Goal: Task Accomplishment & Management: Complete application form

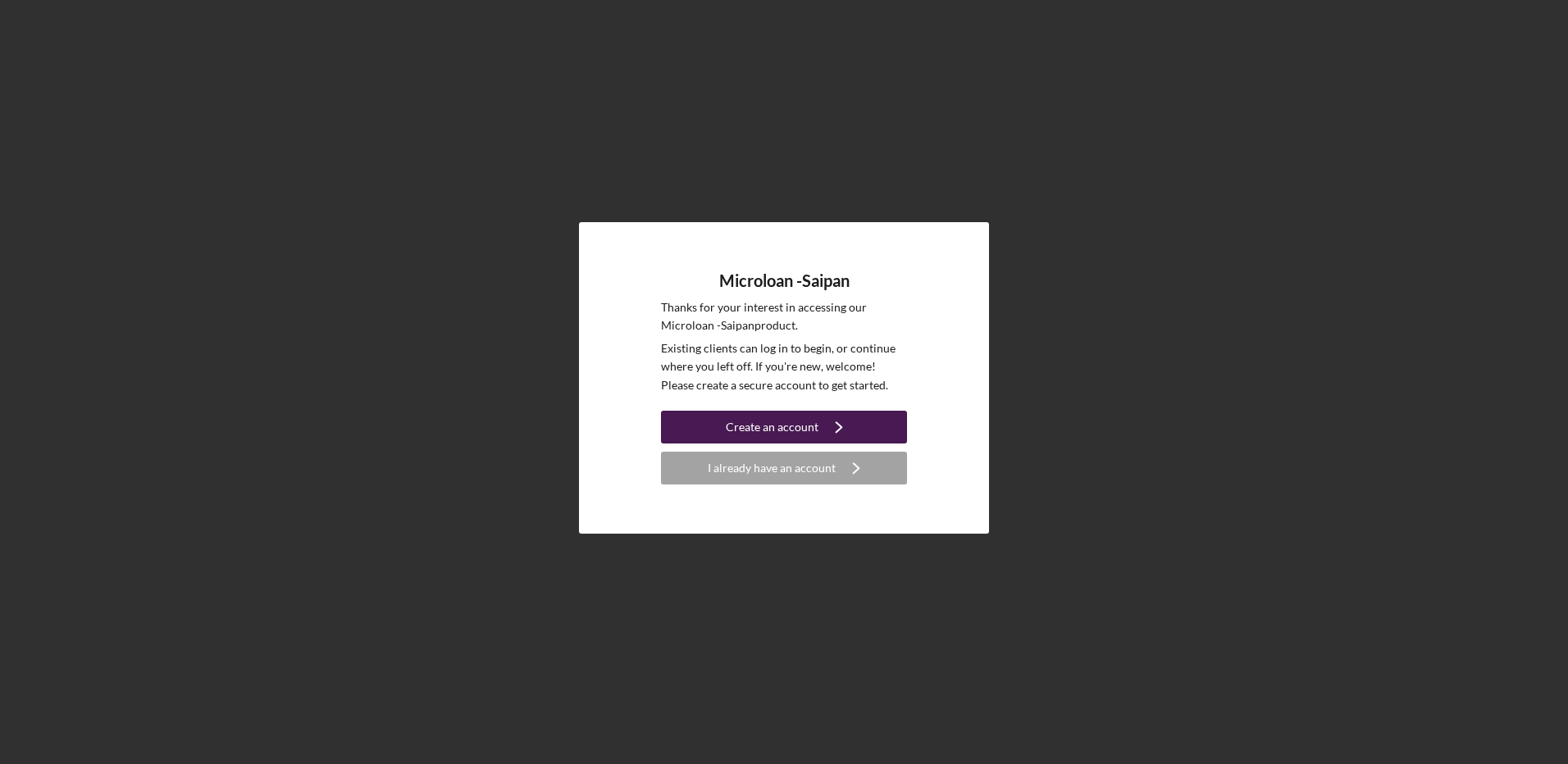
click at [775, 421] on div "Create an account" at bounding box center [771, 427] width 93 height 33
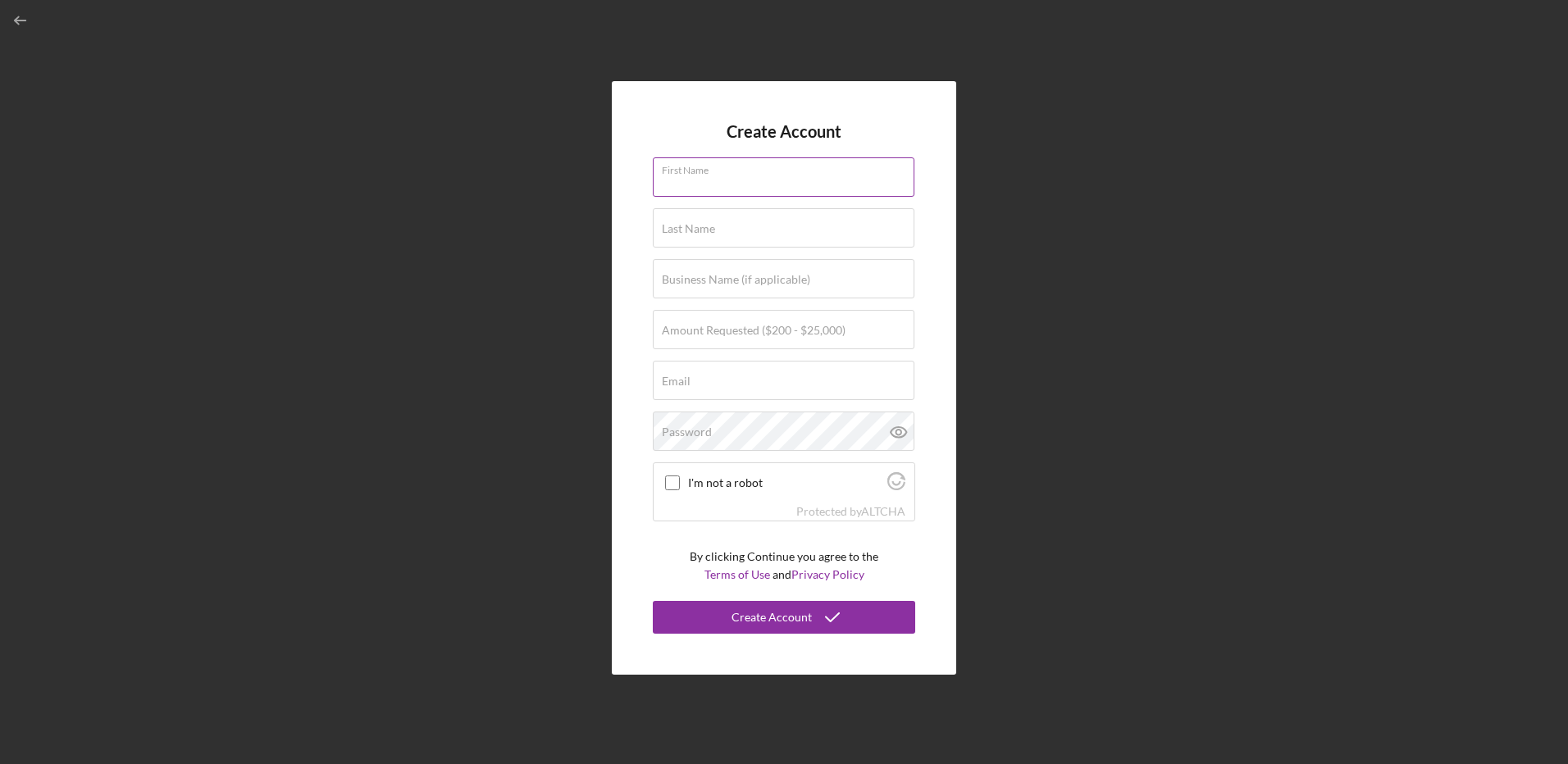
click at [797, 181] on input "First Name" at bounding box center [783, 177] width 261 height 39
type input "[PERSON_NAME]"
type input "[EMAIL_ADDRESS][DOMAIN_NAME]"
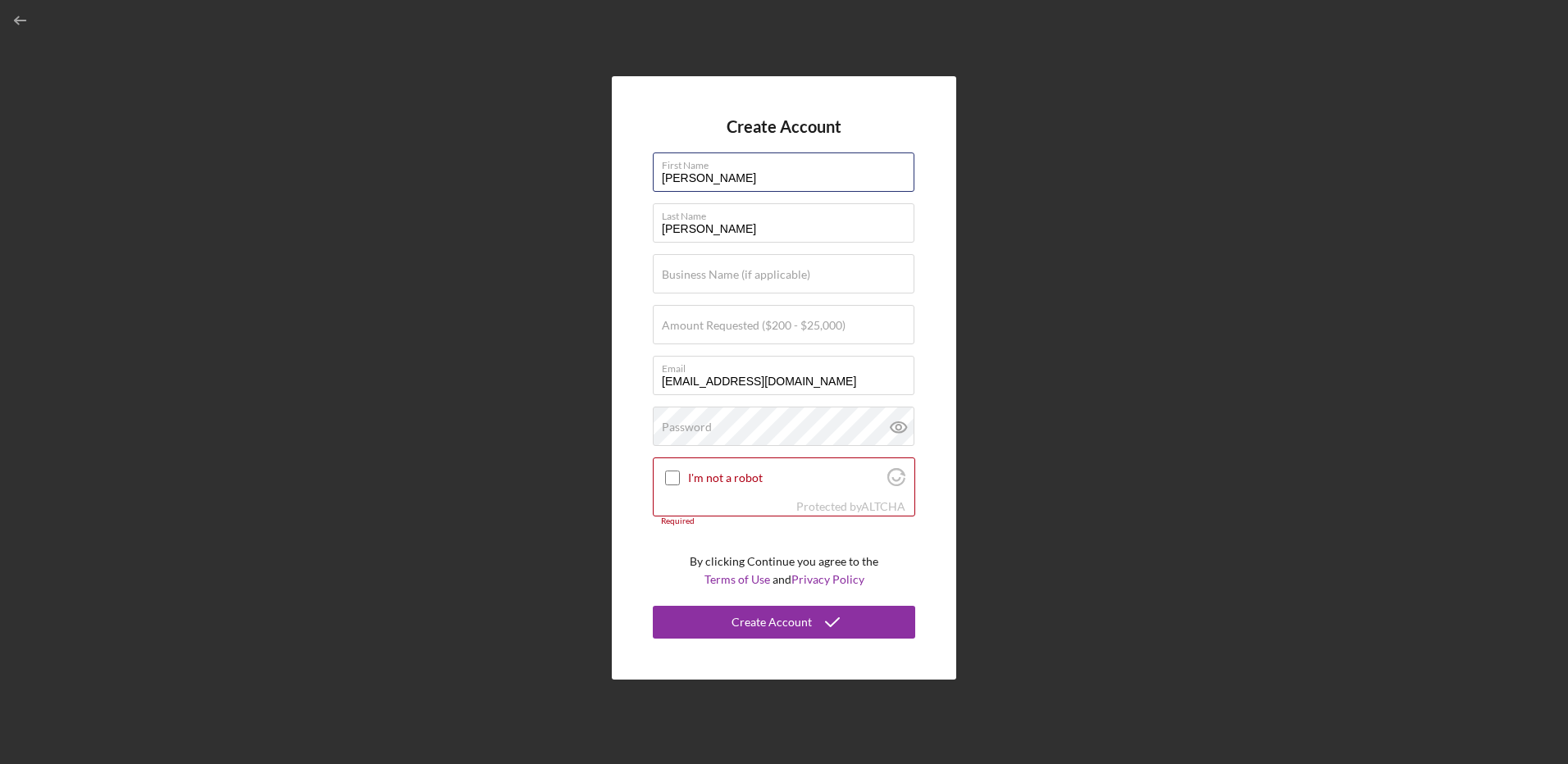
type input "[PERSON_NAME]"
type input "e"
type input "#"
type input "3H Group, LLC"
type input "$24,000"
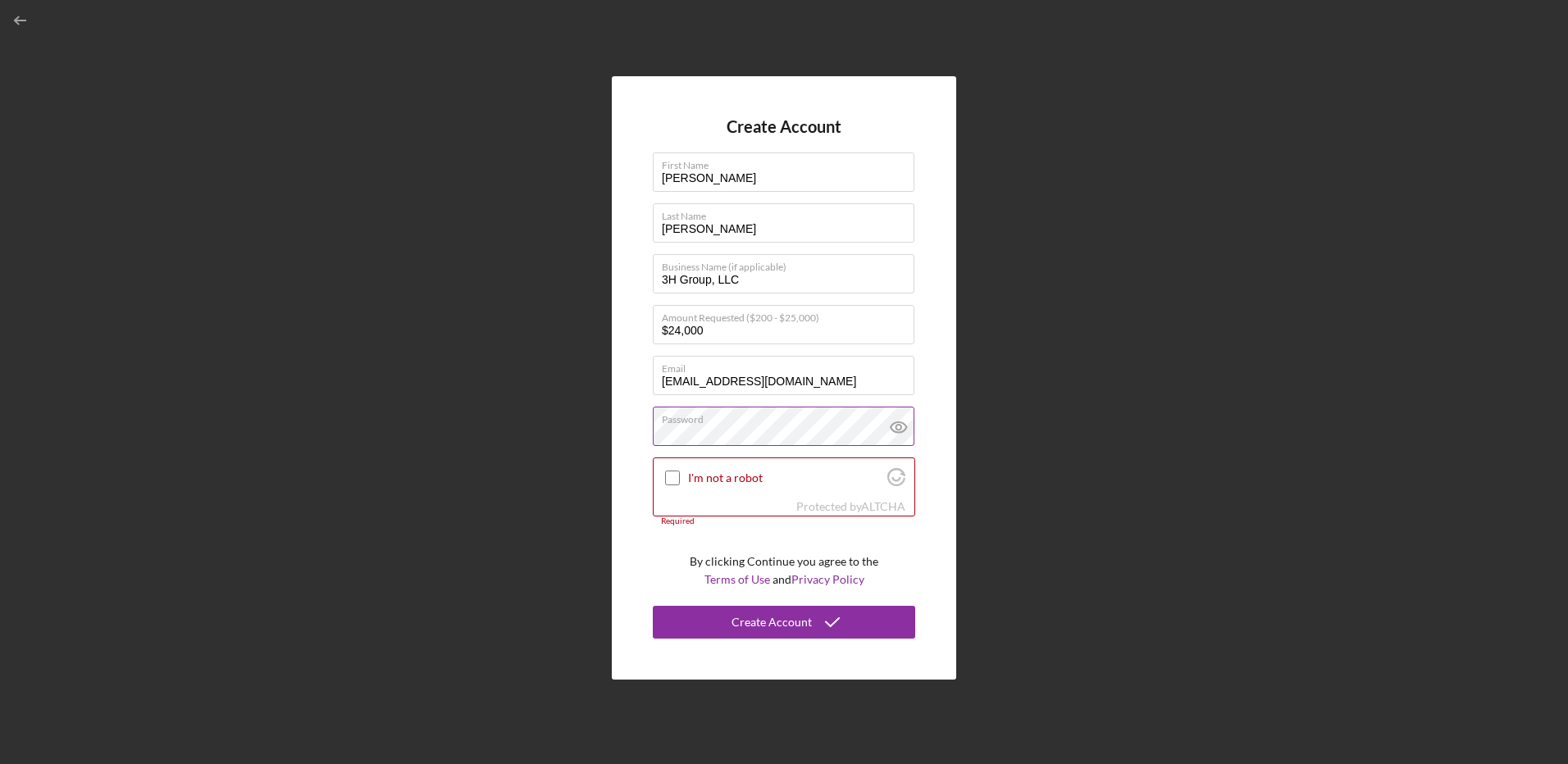
click at [902, 429] on icon at bounding box center [899, 428] width 41 height 41
click at [673, 481] on input "I'm not a robot" at bounding box center [672, 478] width 15 height 15
checkbox input "true"
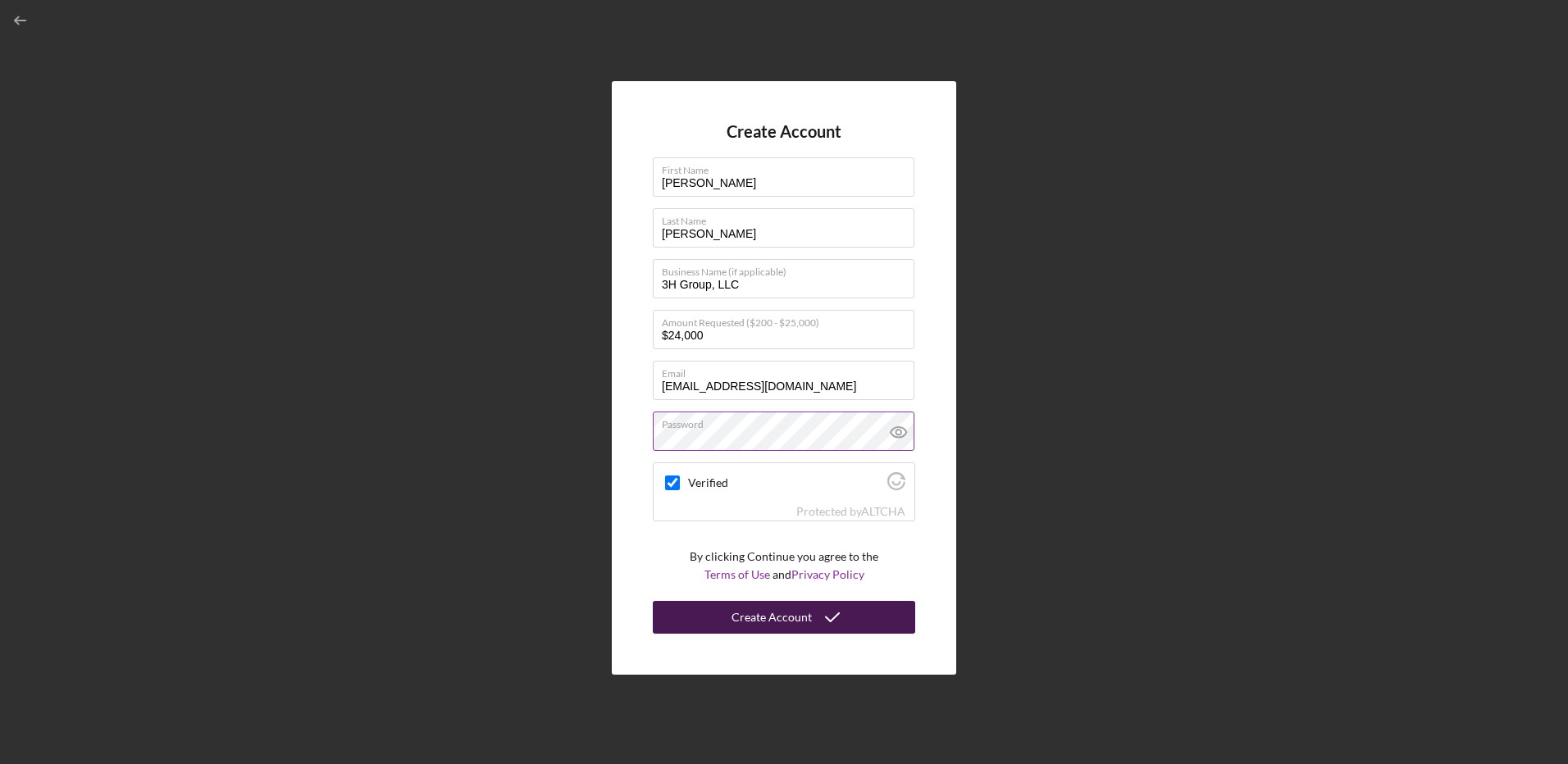
click at [788, 612] on div "Create Account" at bounding box center [771, 617] width 81 height 33
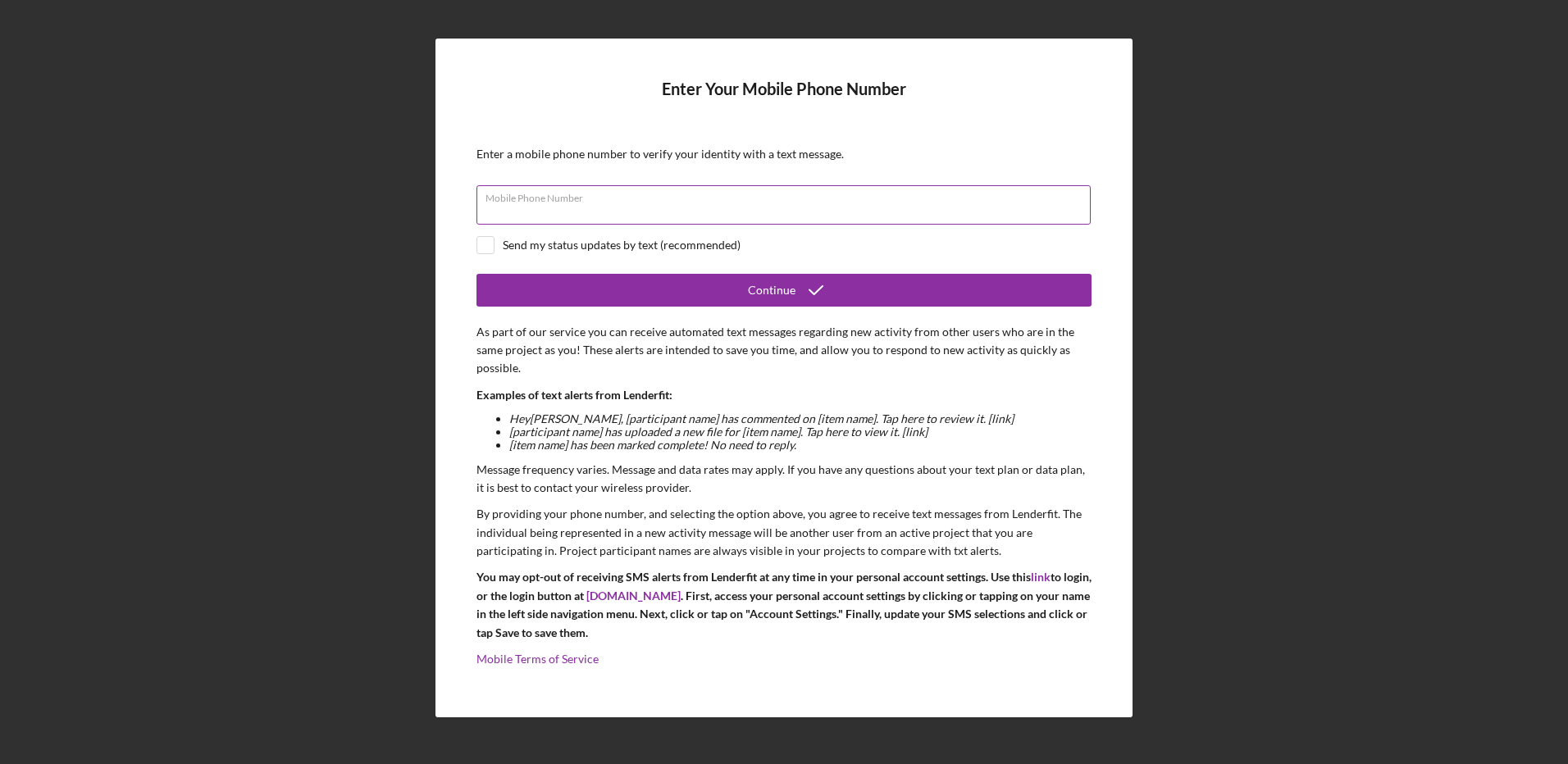
click at [630, 205] on input "Mobile Phone Number" at bounding box center [784, 205] width 614 height 39
type input "[PHONE_NUMBER]"
click at [492, 245] on input "checkbox" at bounding box center [486, 245] width 17 height 17
checkbox input "true"
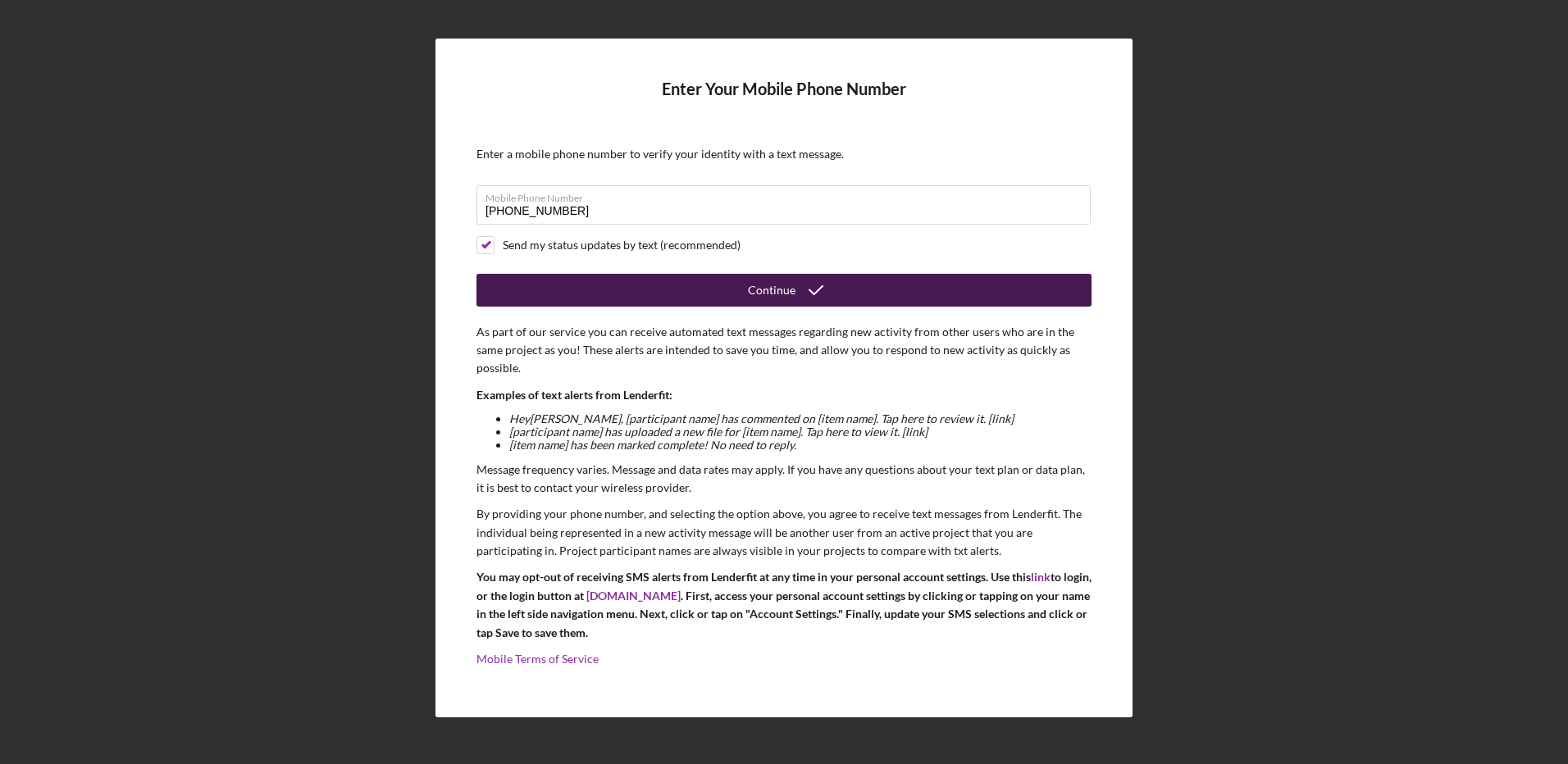
click at [780, 291] on div "Continue" at bounding box center [771, 290] width 48 height 33
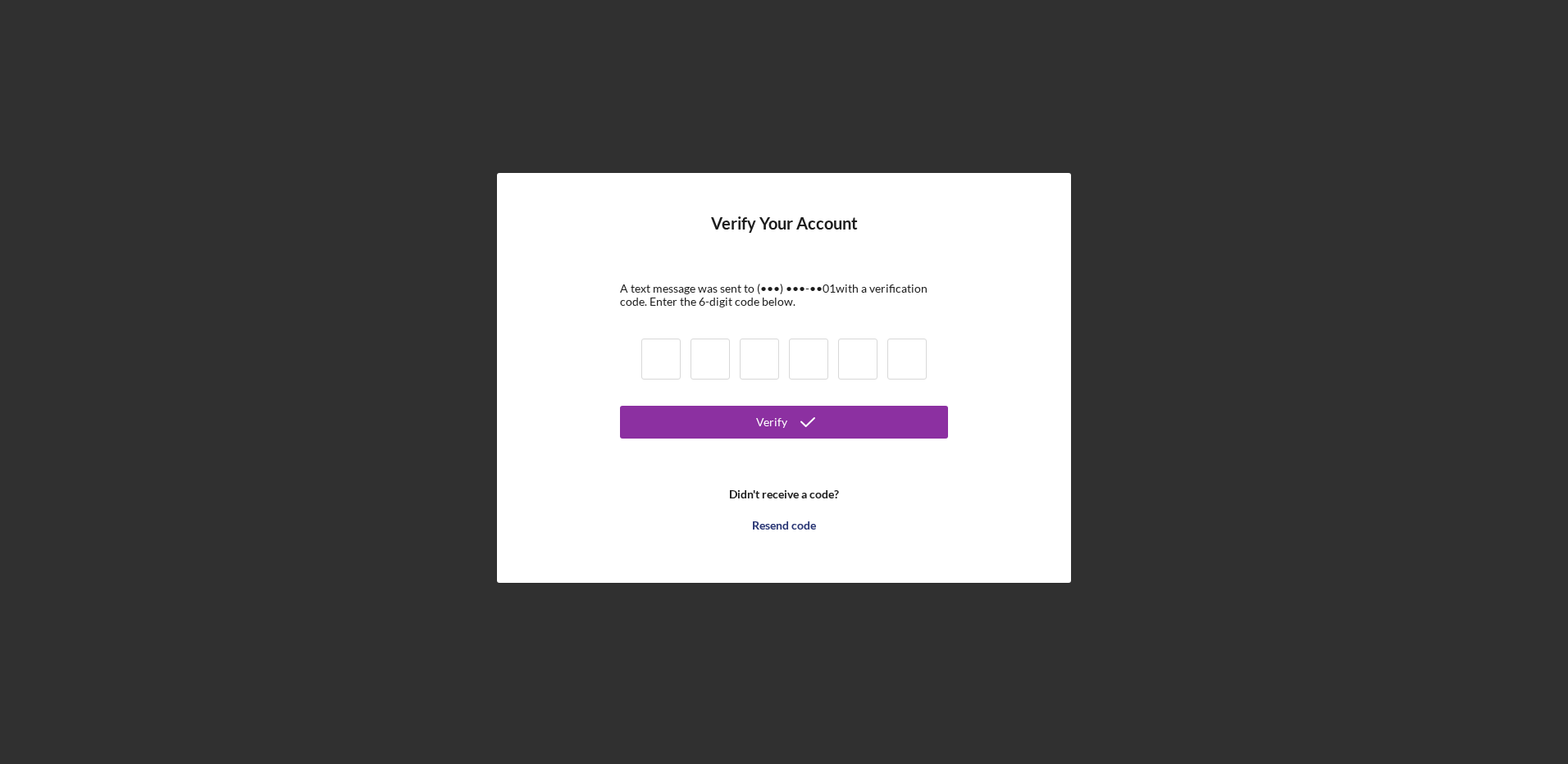
click at [663, 350] on input at bounding box center [661, 360] width 39 height 41
type input "0"
type input "9"
type input "6"
type input "3"
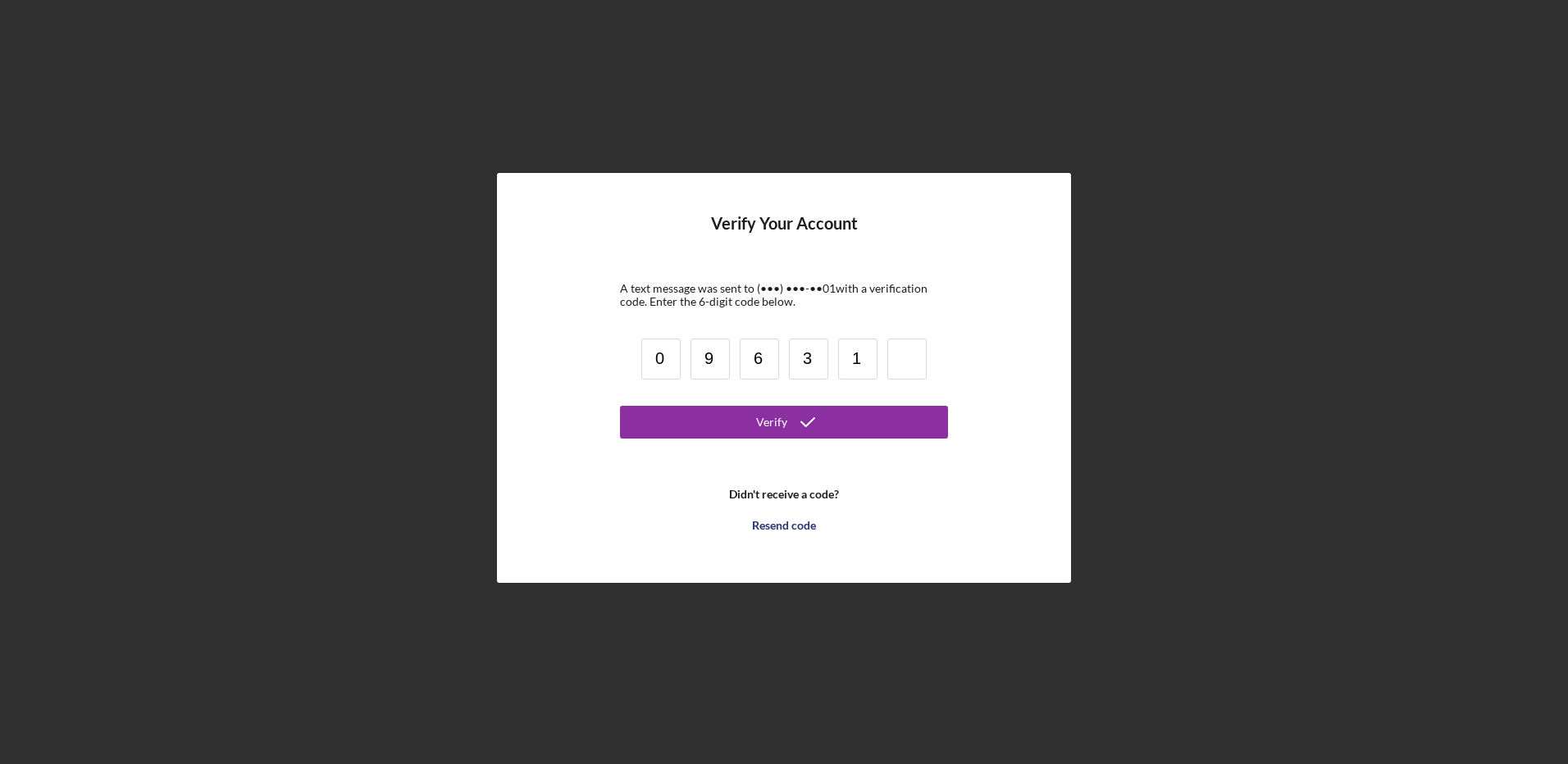
type input "1"
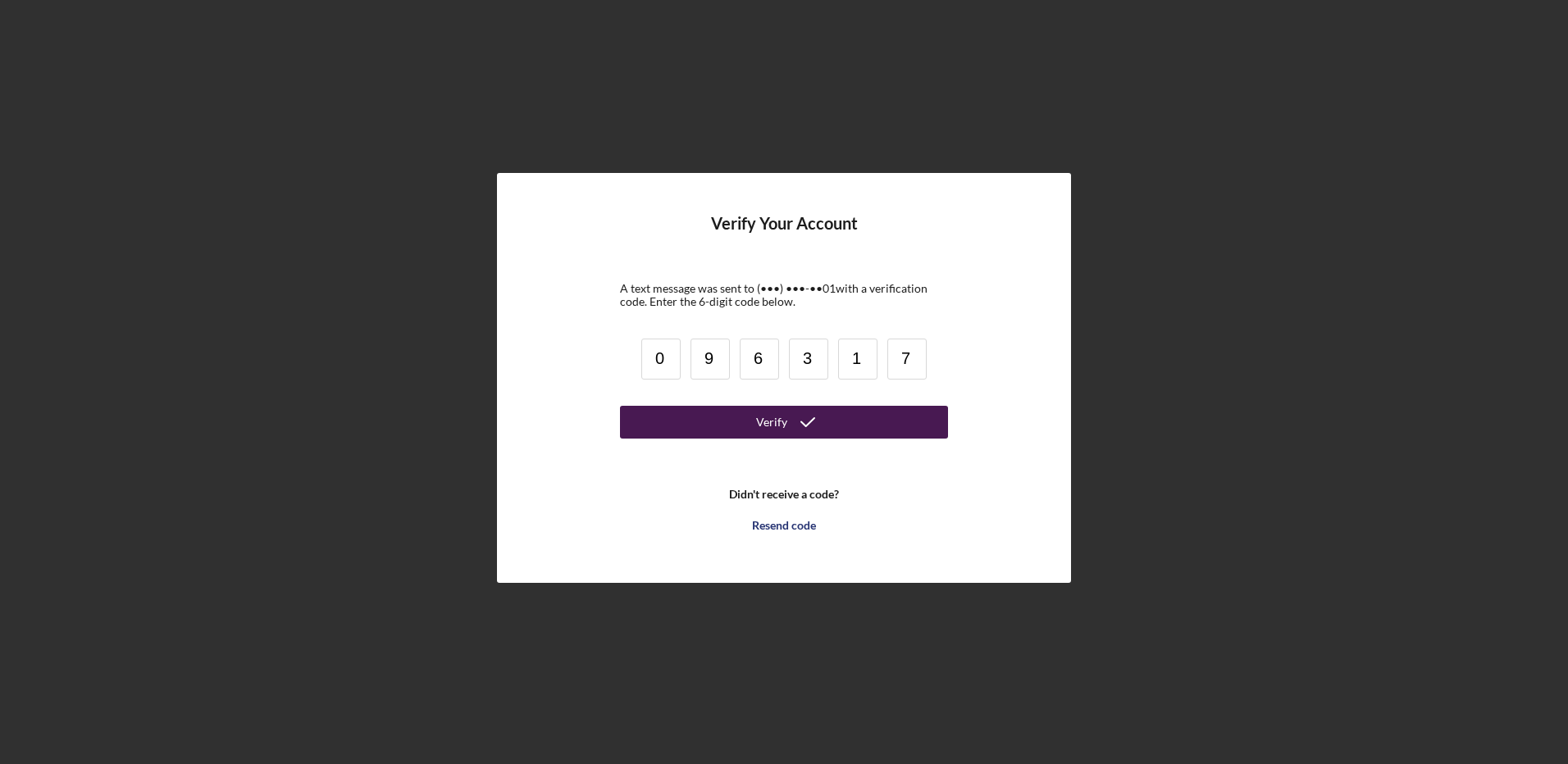
type input "7"
click at [755, 421] on button "Verify" at bounding box center [784, 422] width 328 height 33
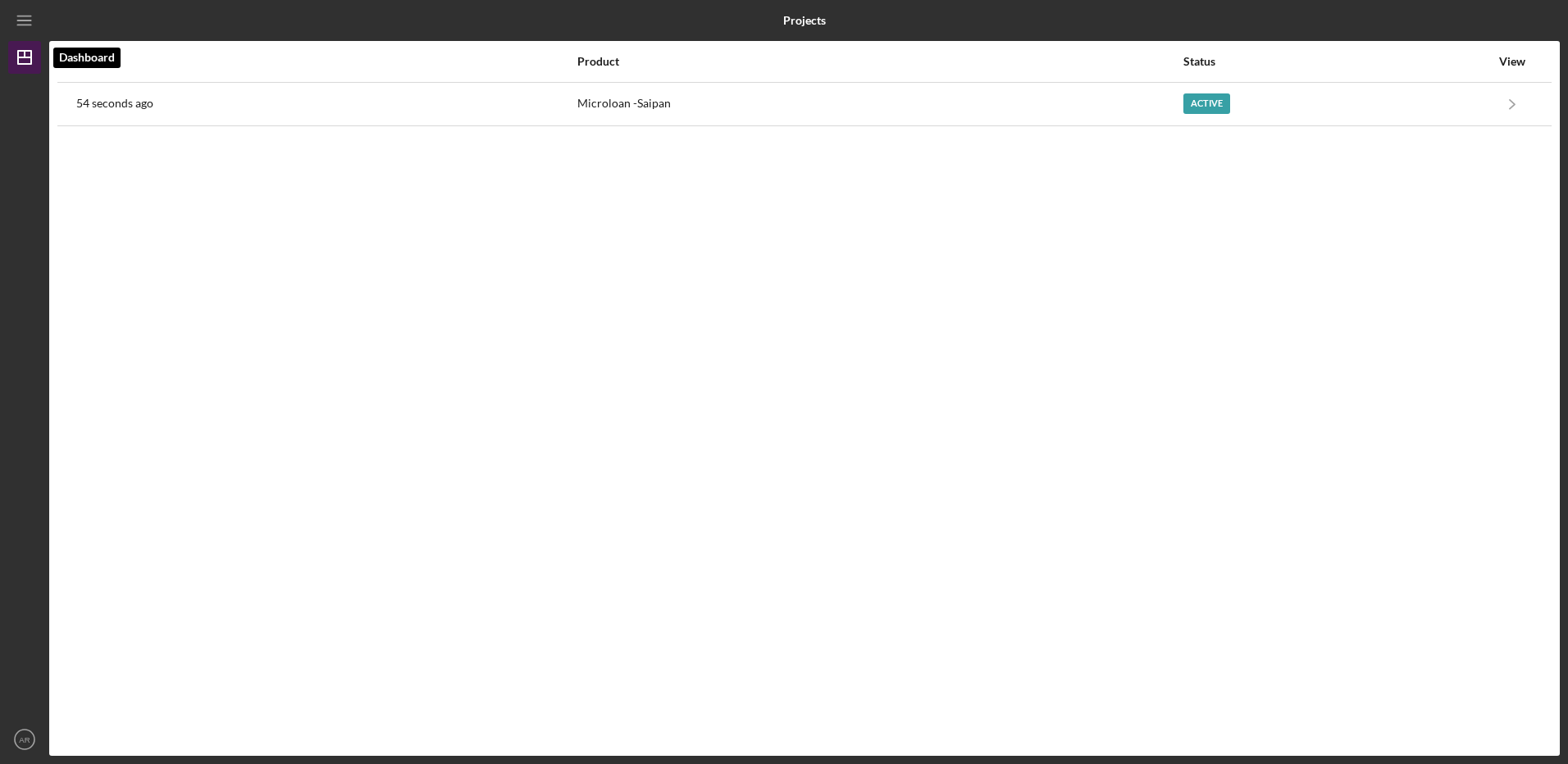
click at [30, 50] on icon "Icon/Dashboard" at bounding box center [24, 57] width 41 height 41
click at [24, 20] on icon "Icon/Menu" at bounding box center [24, 21] width 37 height 37
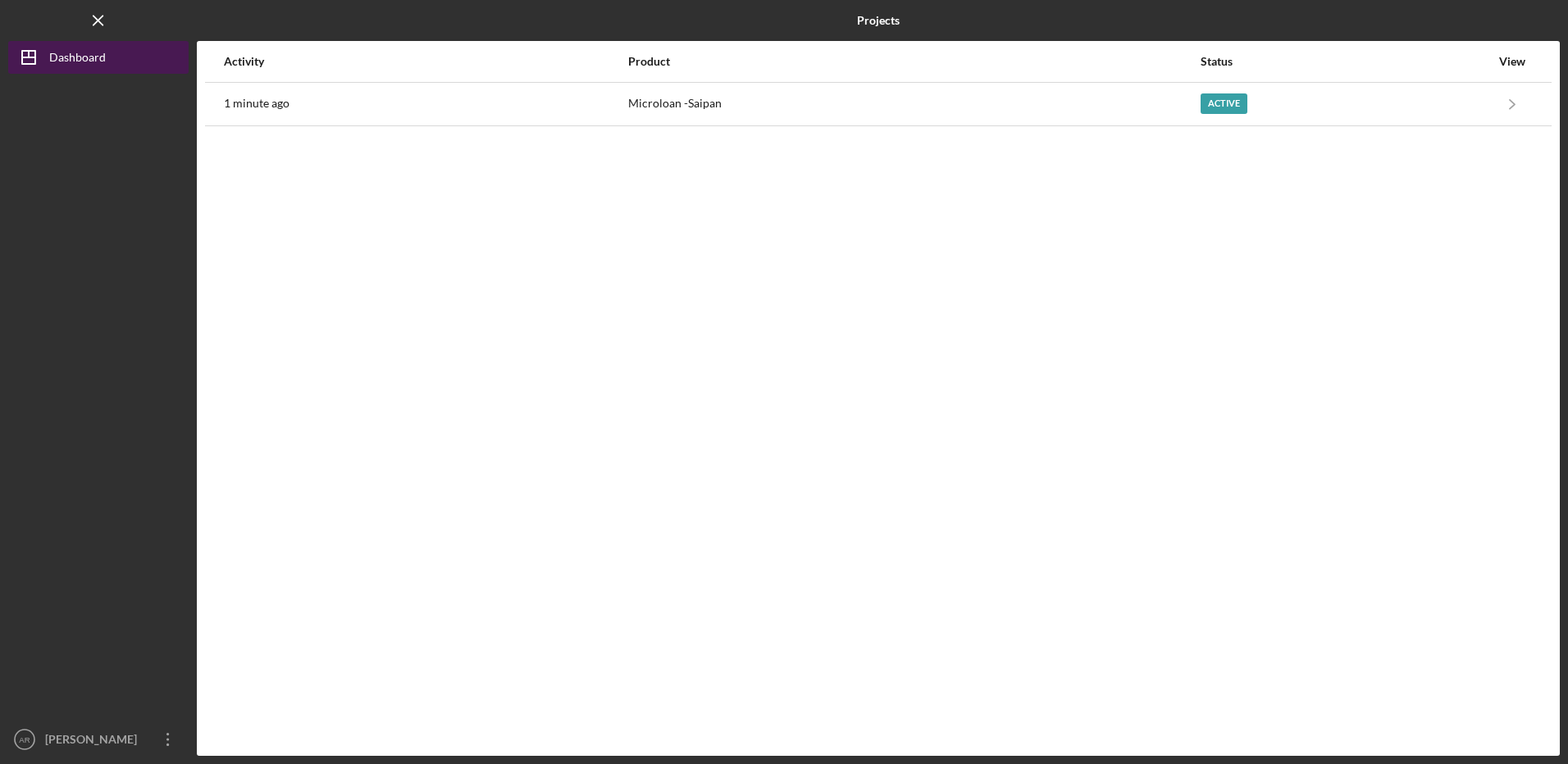
click at [70, 56] on div "Dashboard" at bounding box center [78, 59] width 56 height 37
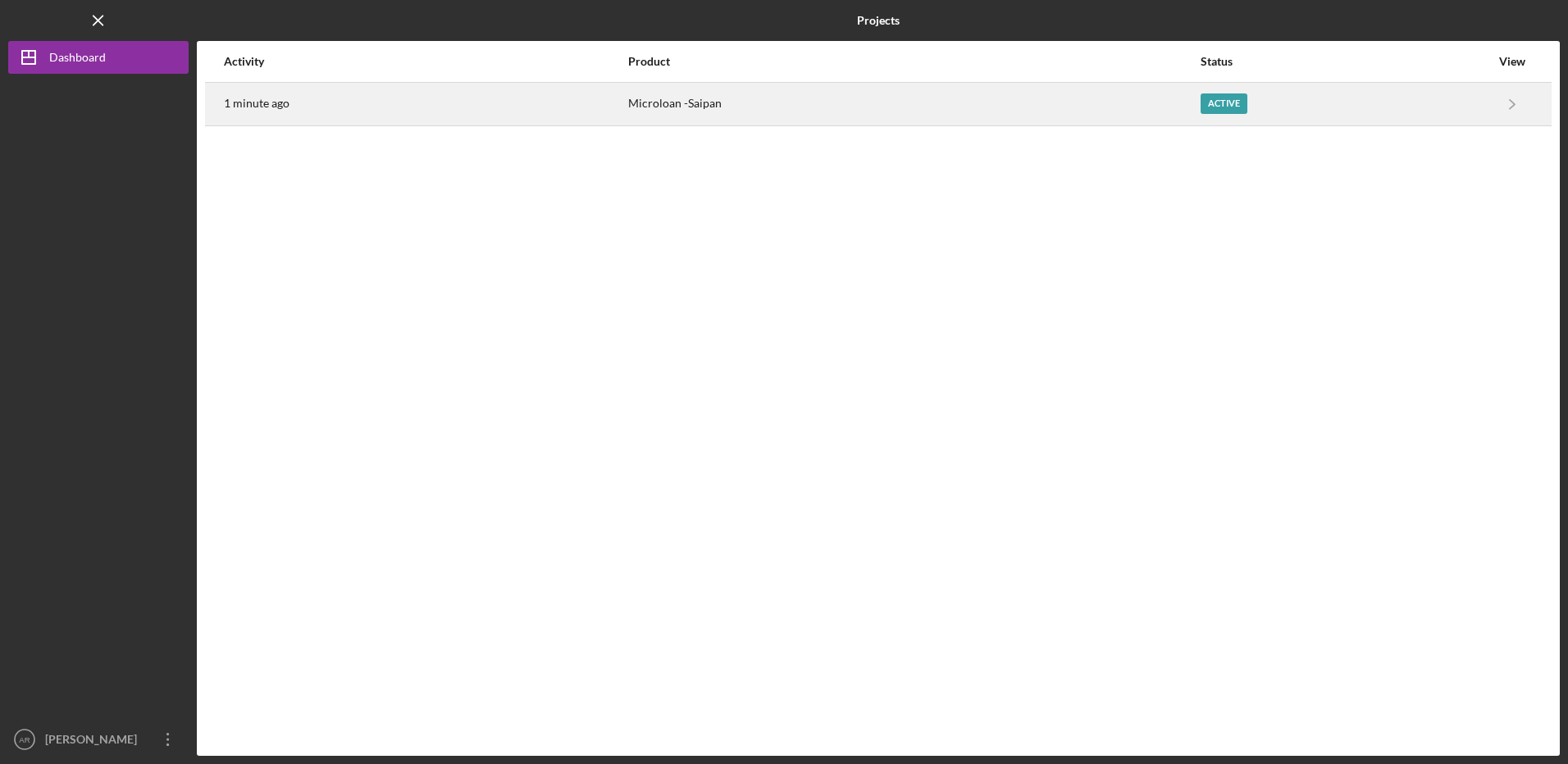
click at [672, 101] on div "Microloan -Saipan" at bounding box center [914, 104] width 571 height 41
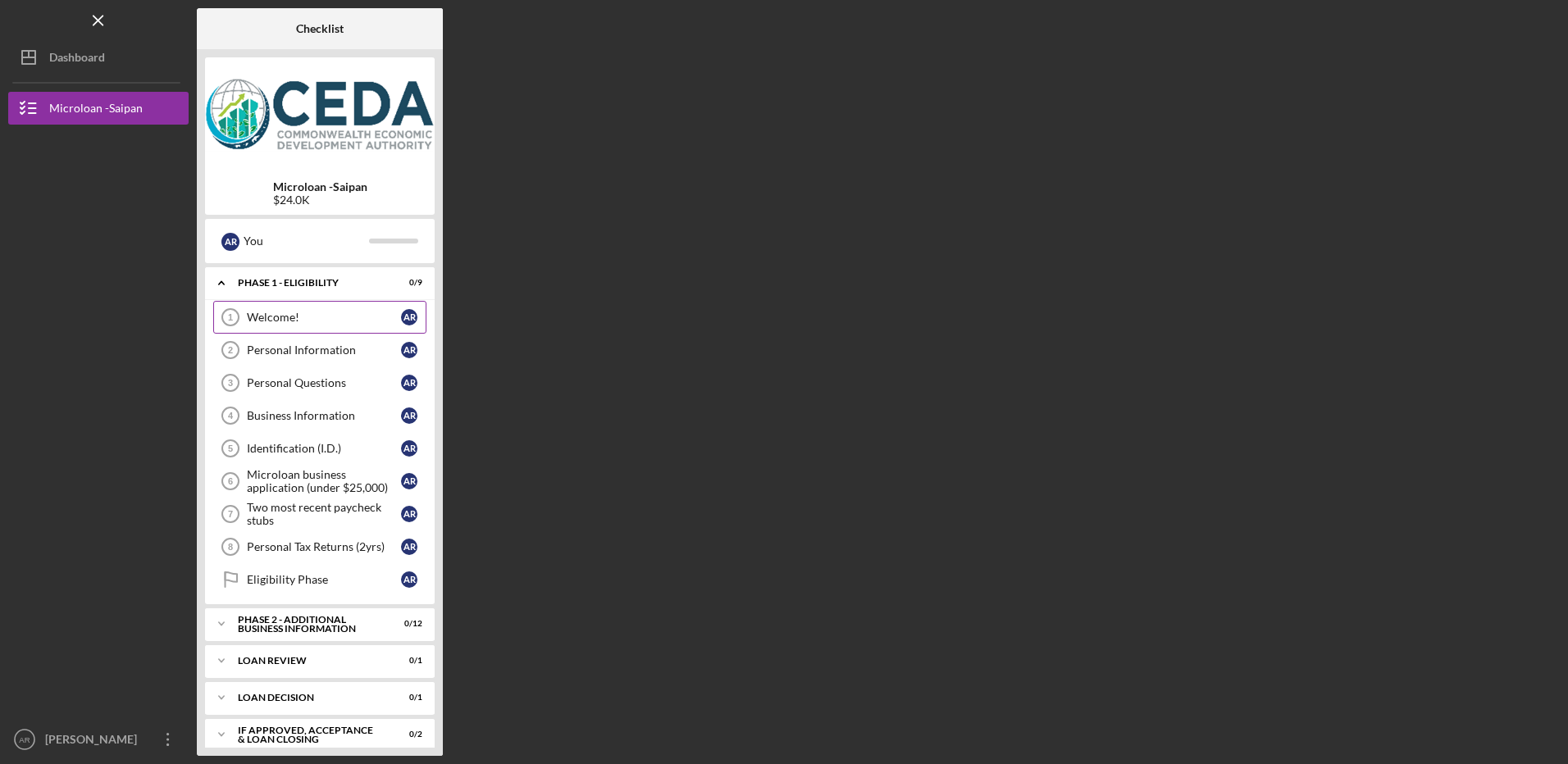
click at [329, 316] on div "Welcome!" at bounding box center [324, 317] width 154 height 13
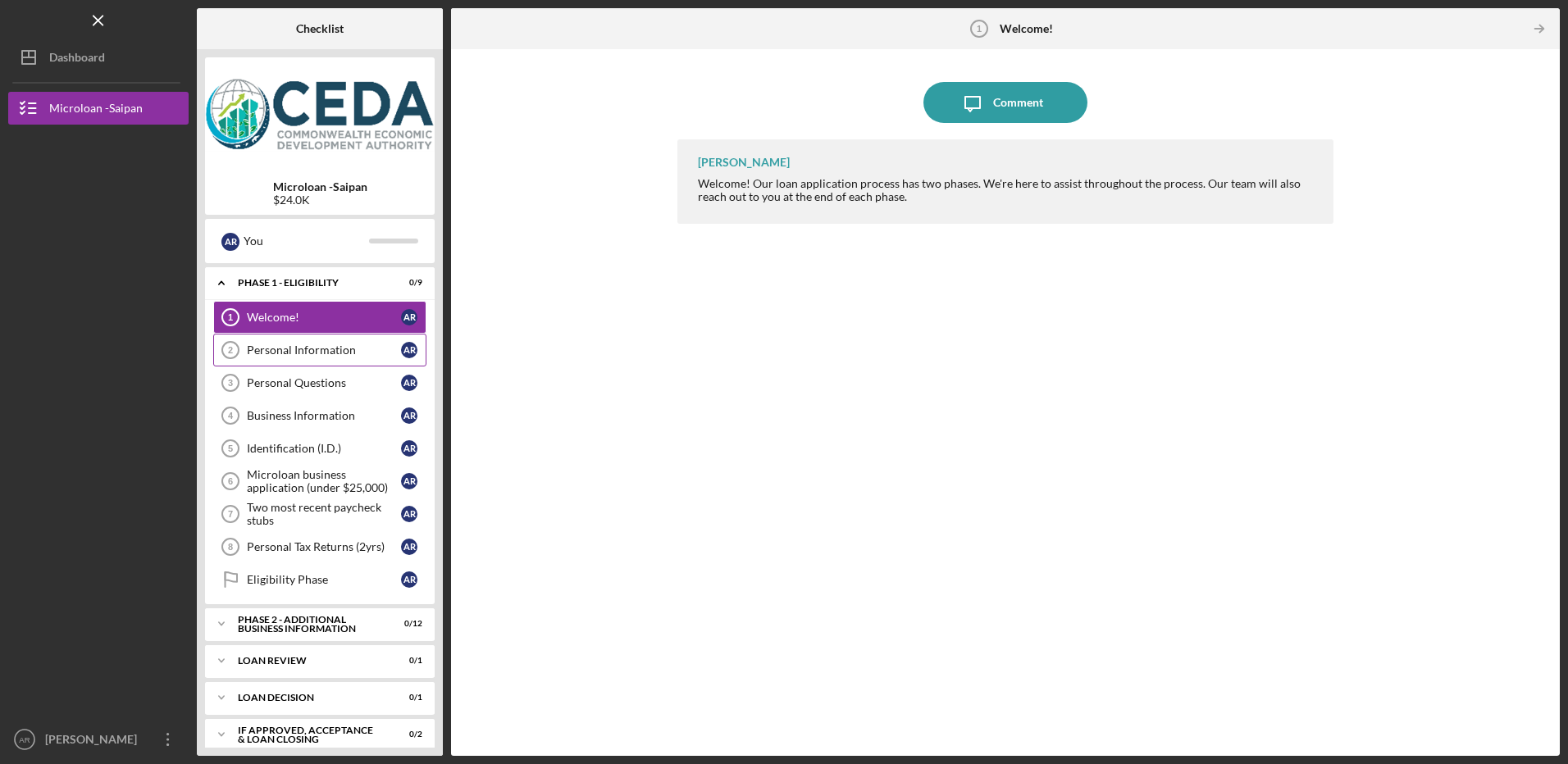
click at [298, 345] on div "Personal Information" at bounding box center [324, 350] width 154 height 13
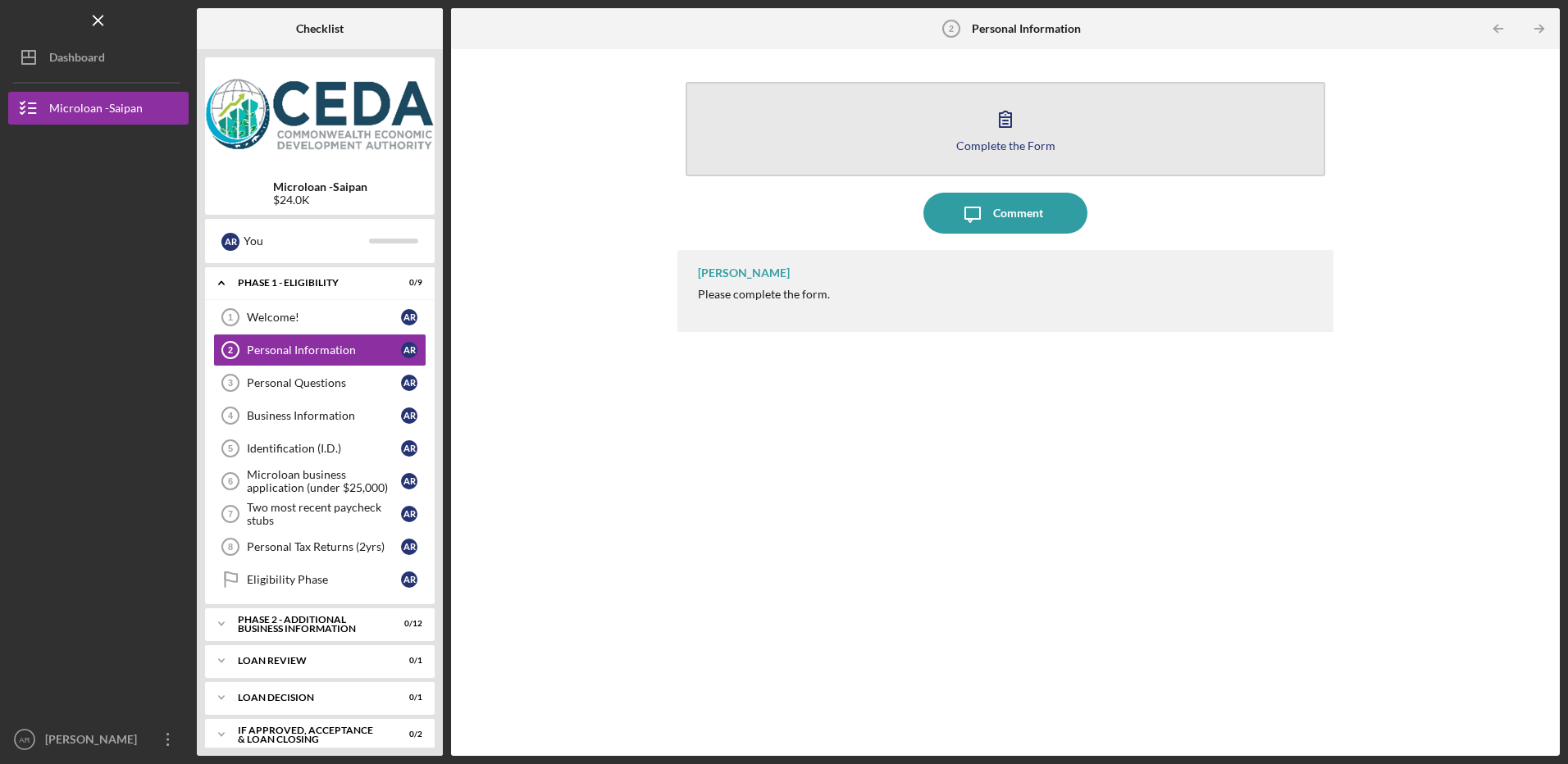
click at [1034, 135] on button "Complete the Form Form" at bounding box center [1004, 129] width 638 height 95
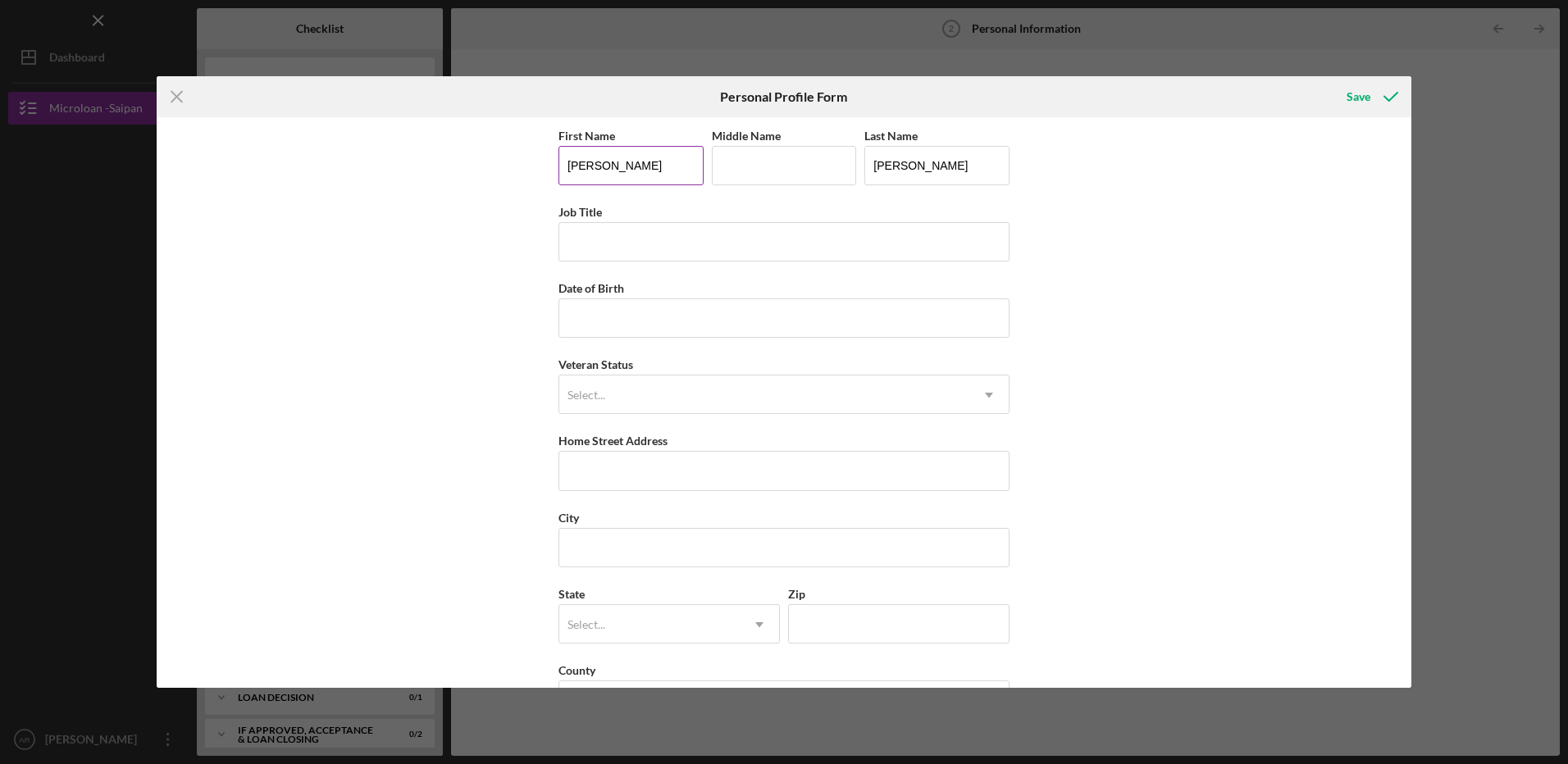
click at [650, 171] on input "[PERSON_NAME]" at bounding box center [631, 166] width 145 height 39
click at [1086, 341] on div "First Name [PERSON_NAME] Middle Name Last Name [PERSON_NAME] Job Title Date of …" at bounding box center [784, 403] width 1254 height 571
click at [641, 162] on input "[PERSON_NAME]" at bounding box center [631, 166] width 145 height 39
click at [1108, 282] on div "First Name [PERSON_NAME] Middle Name Last Name [PERSON_NAME] Job Title Date of …" at bounding box center [784, 403] width 1254 height 571
click at [645, 164] on input "[PERSON_NAME]" at bounding box center [631, 166] width 145 height 39
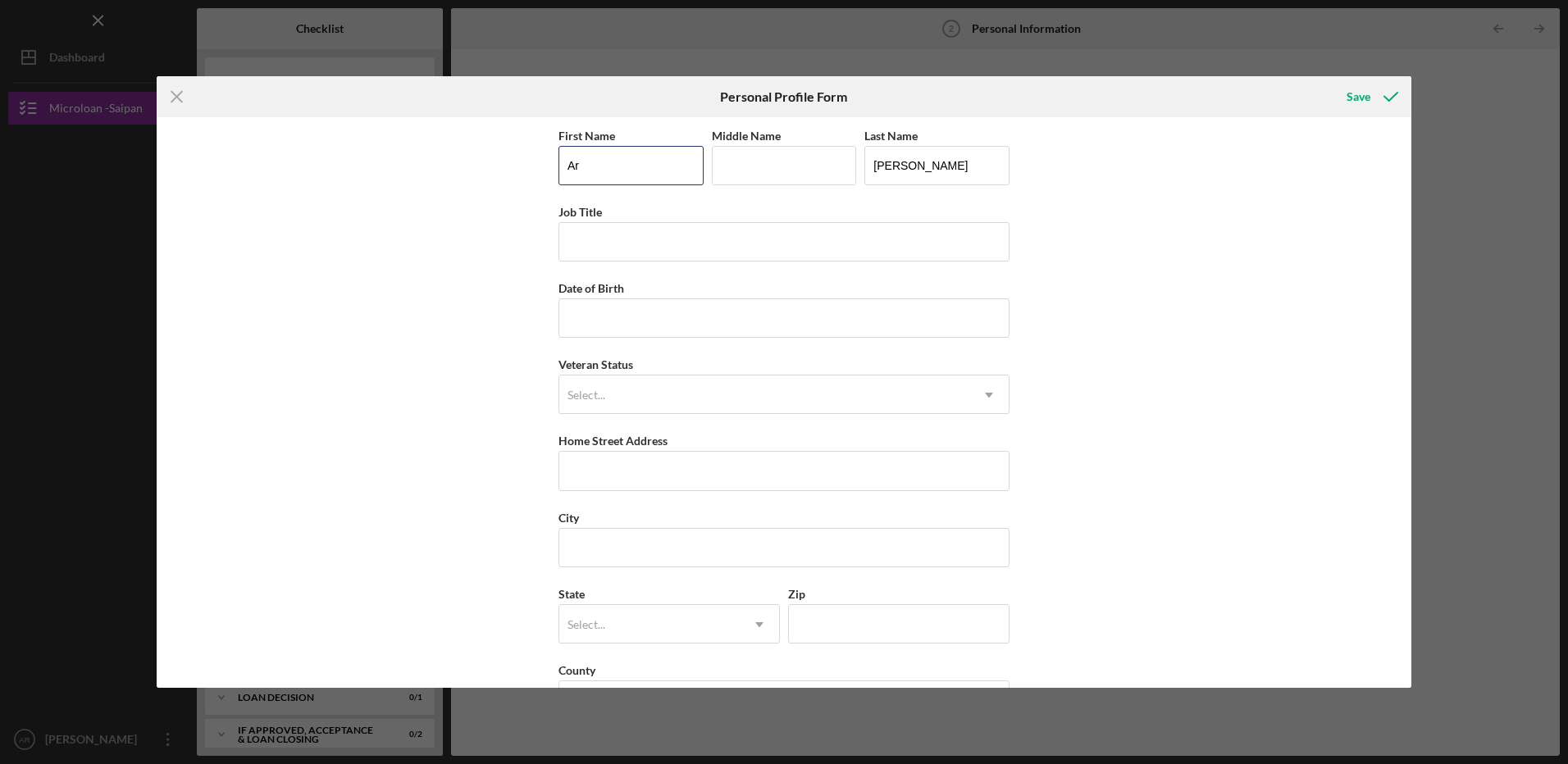
type input "A"
click at [680, 163] on input "First Name" at bounding box center [631, 166] width 145 height 39
type input "Dindo"
type input "Dy"
type input "Tupas"
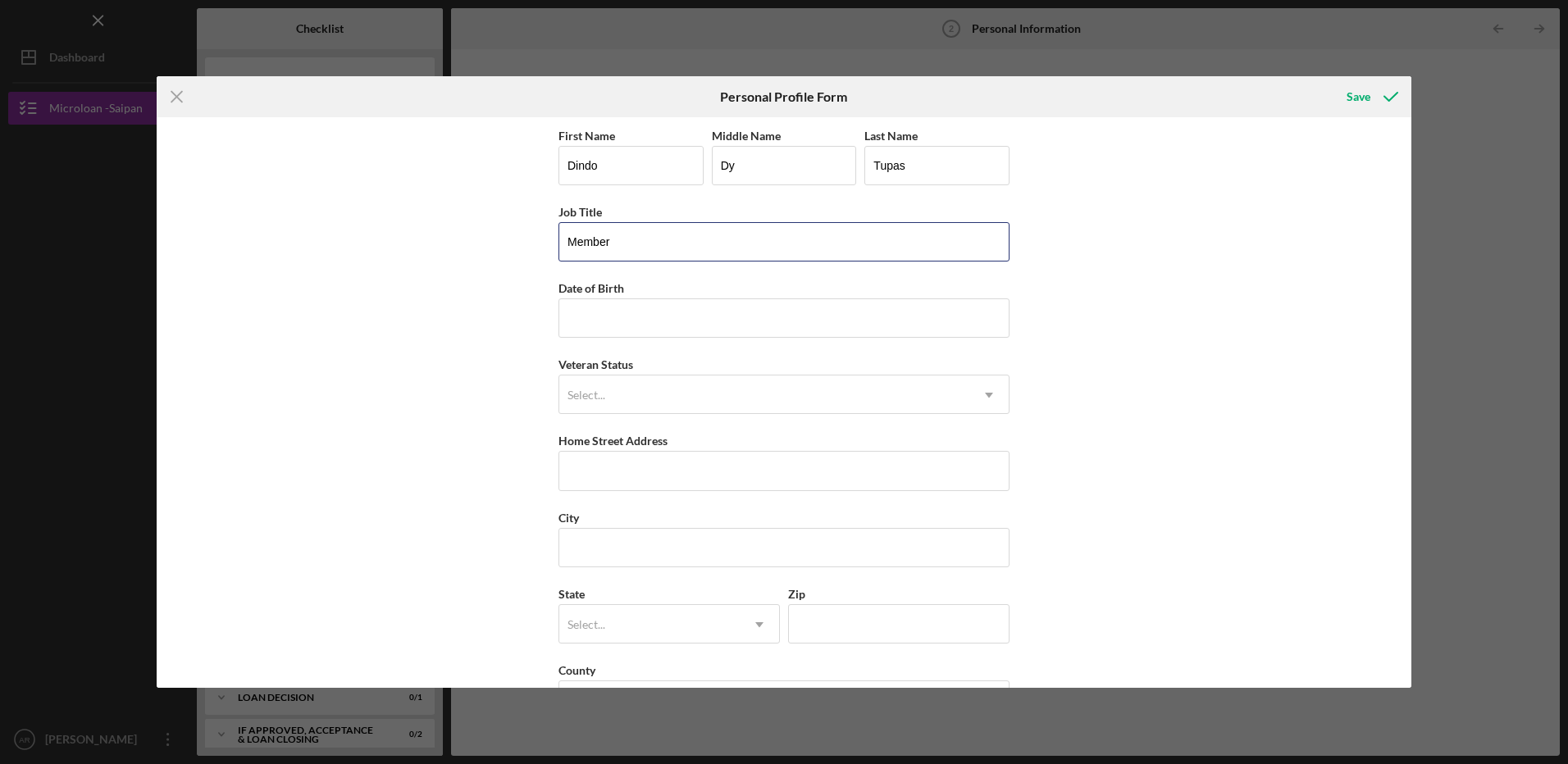
type input "Member"
click at [744, 317] on input "Date of Birth" at bounding box center [784, 318] width 451 height 39
click at [706, 472] on input "Home Street Address" at bounding box center [784, 471] width 451 height 39
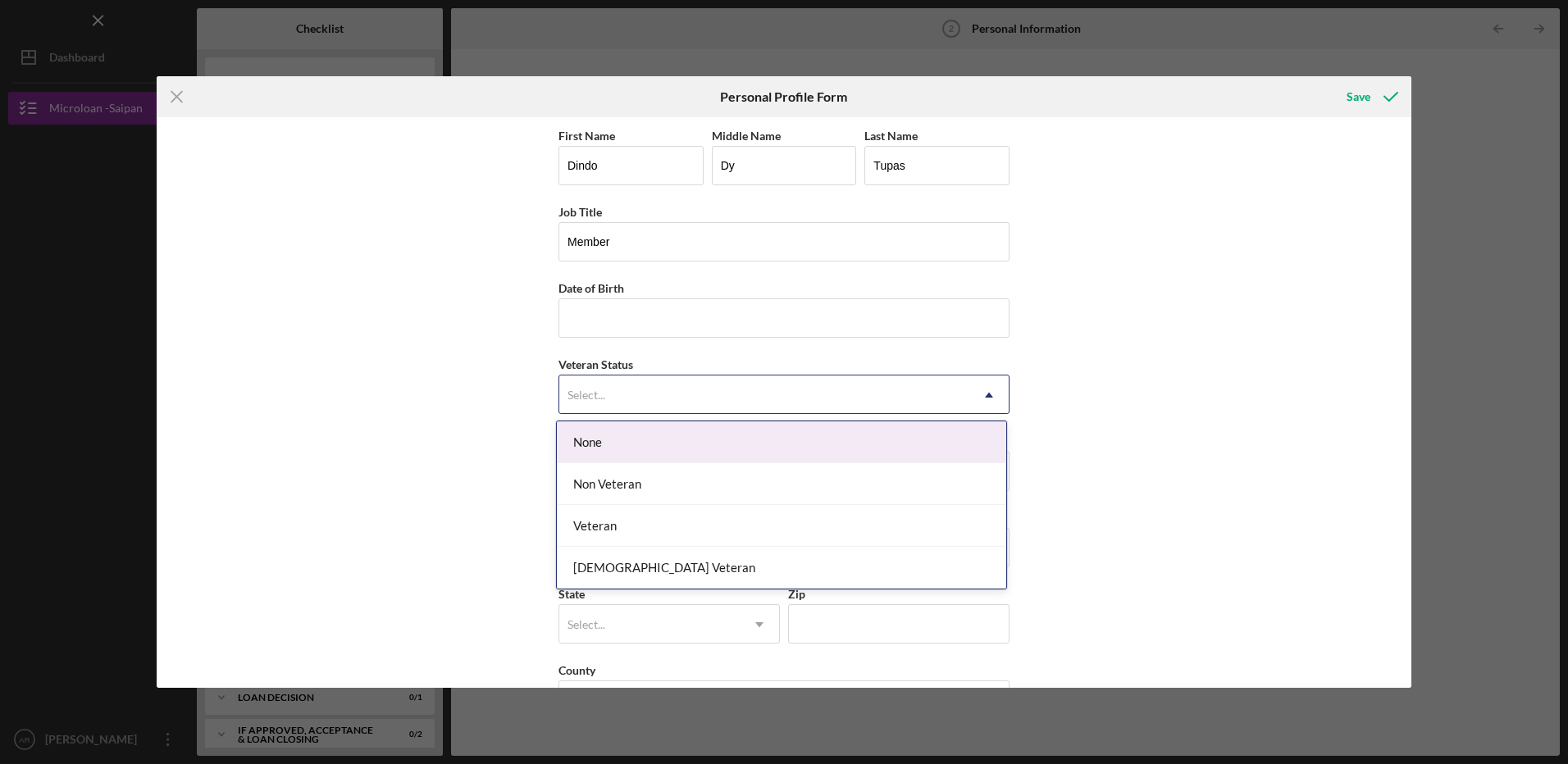
click at [989, 400] on icon "Icon/Dropdown Arrow" at bounding box center [989, 395] width 39 height 39
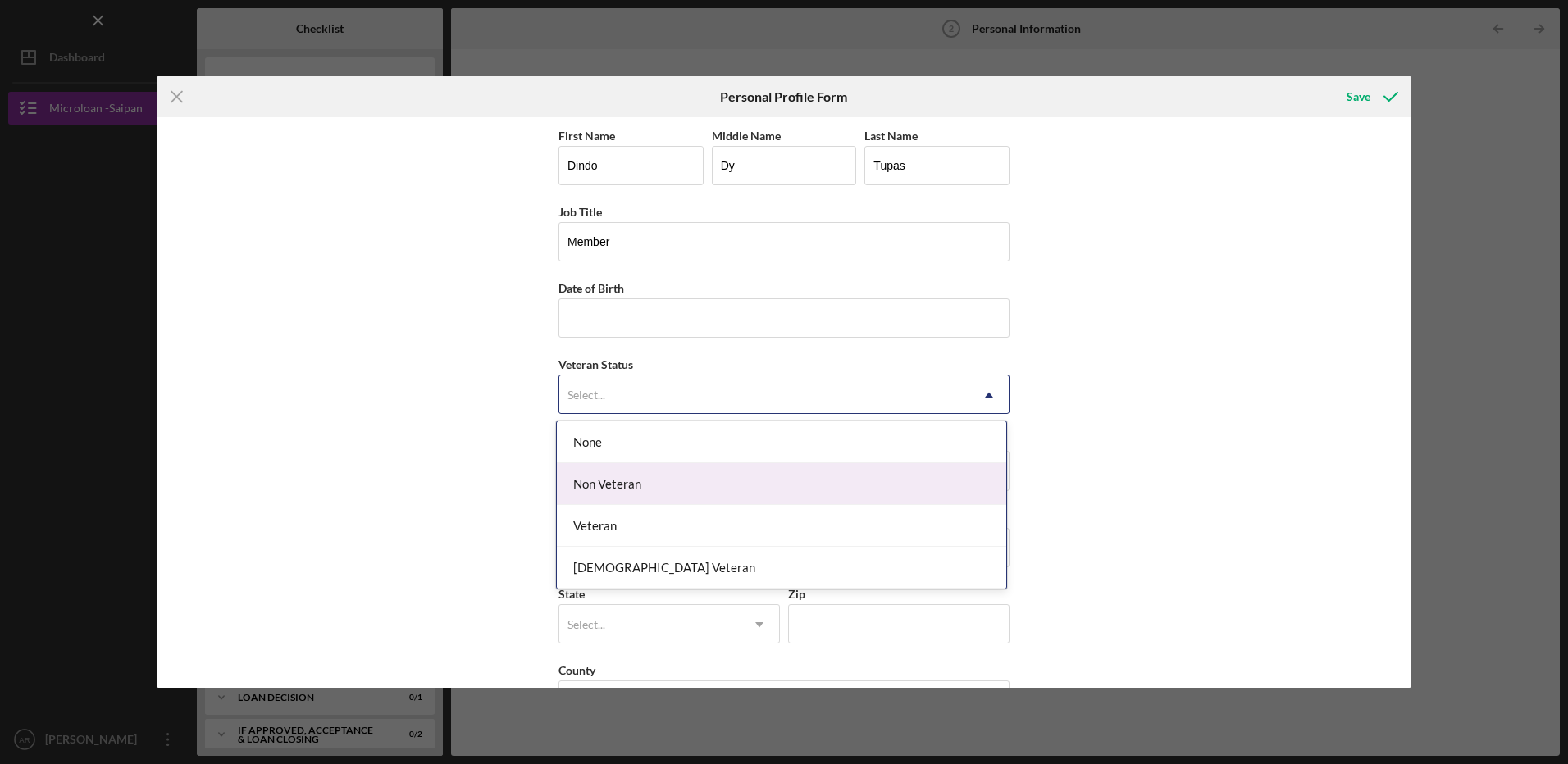
click at [924, 492] on div "Non Veteran" at bounding box center [782, 484] width 449 height 42
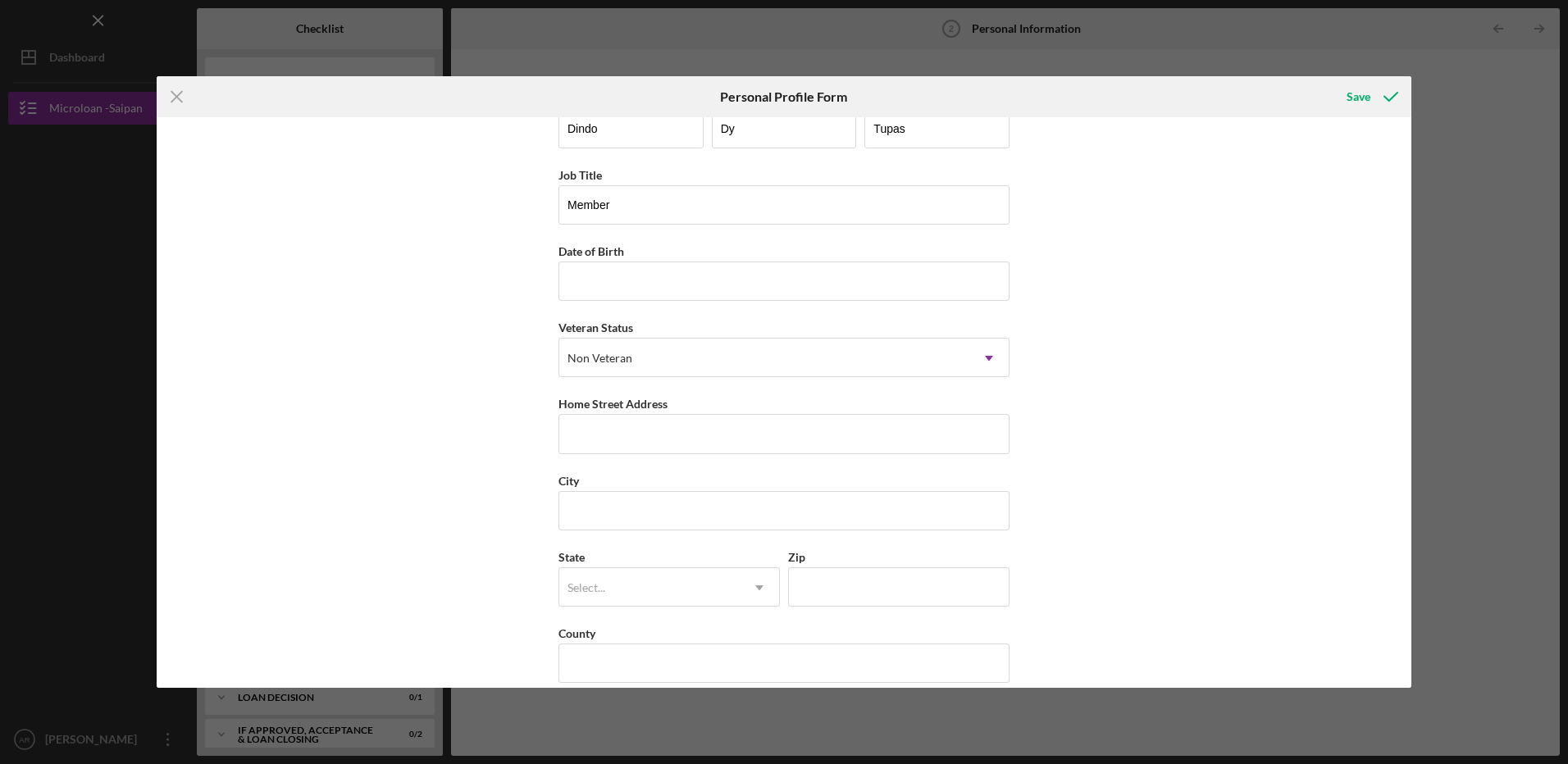
scroll to position [56, 0]
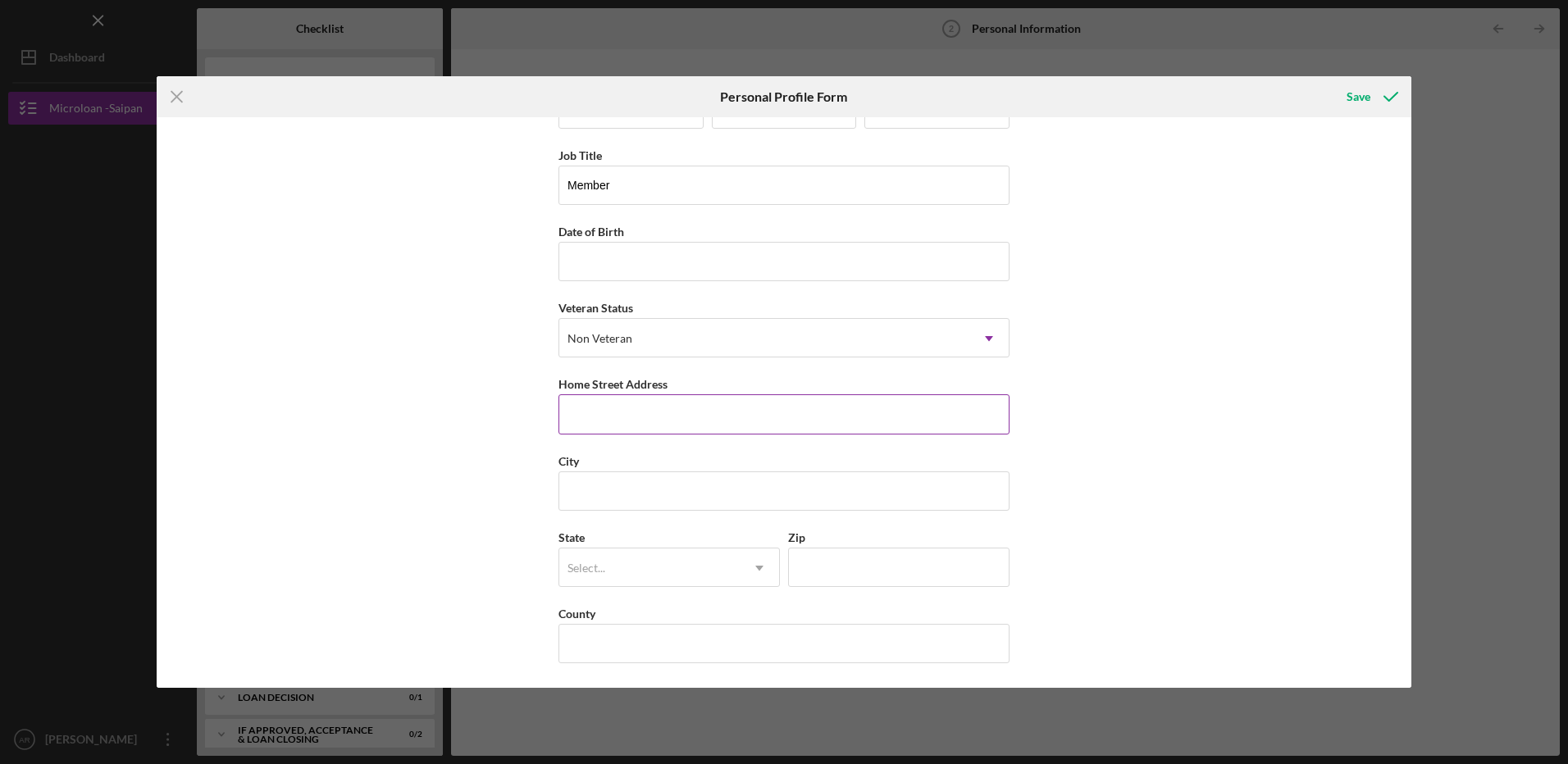
click at [851, 420] on input "Home Street Address" at bounding box center [784, 414] width 451 height 39
type input "PMB [STREET_ADDRESS]"
type input "Saipan"
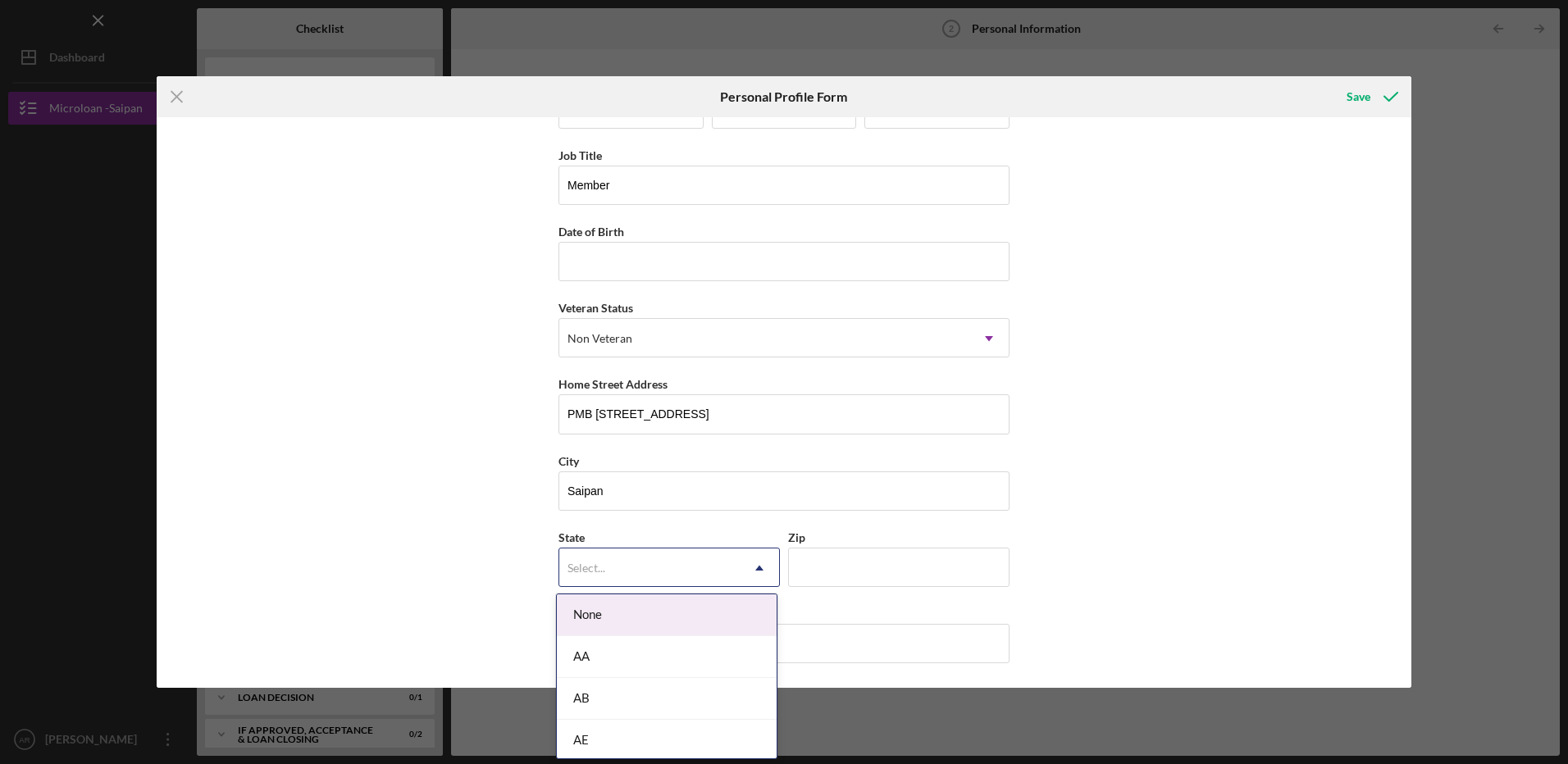
click at [764, 572] on icon "Icon/Dropdown Arrow" at bounding box center [759, 568] width 39 height 39
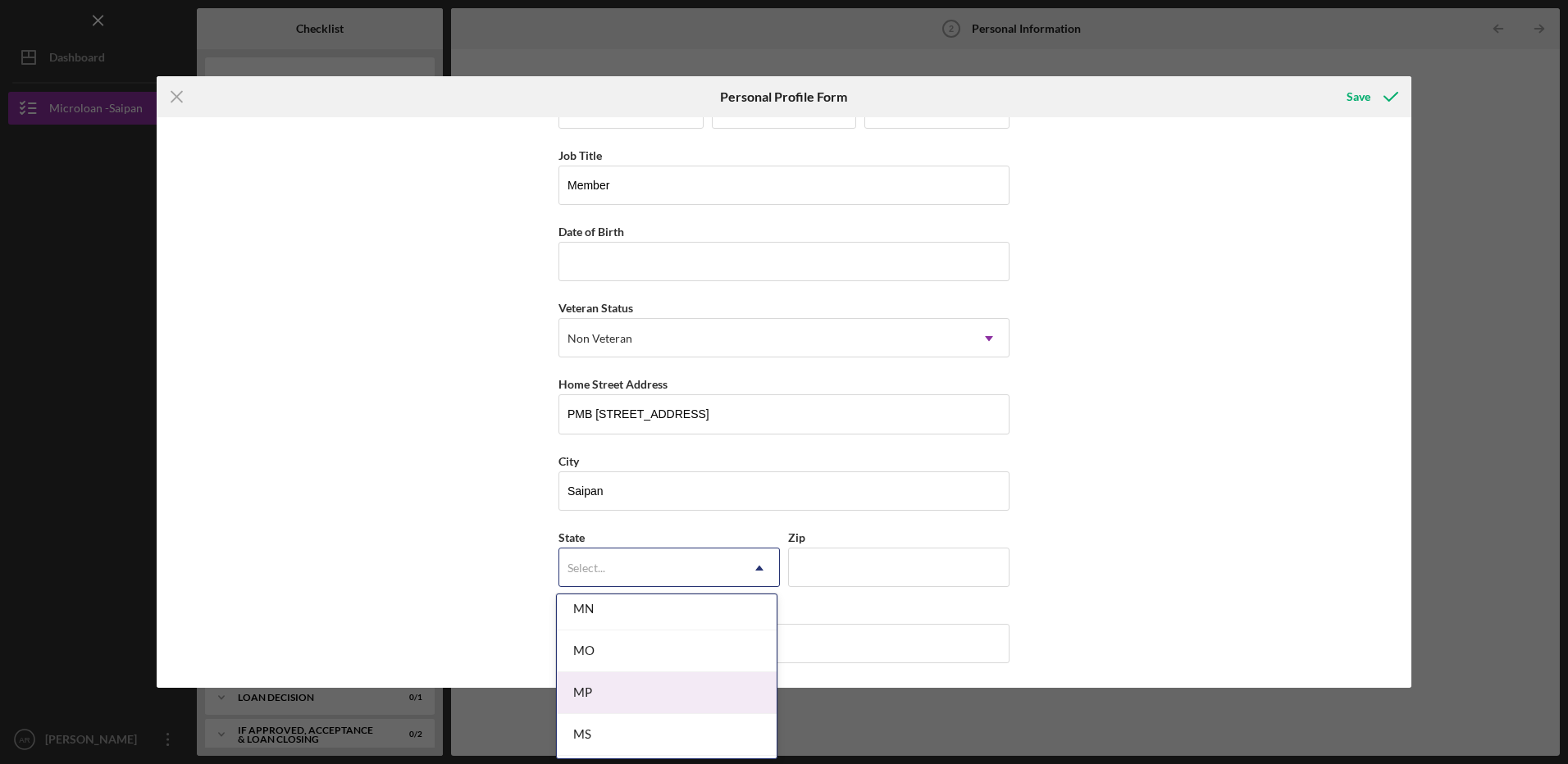
click at [623, 688] on div "MP" at bounding box center [667, 693] width 220 height 42
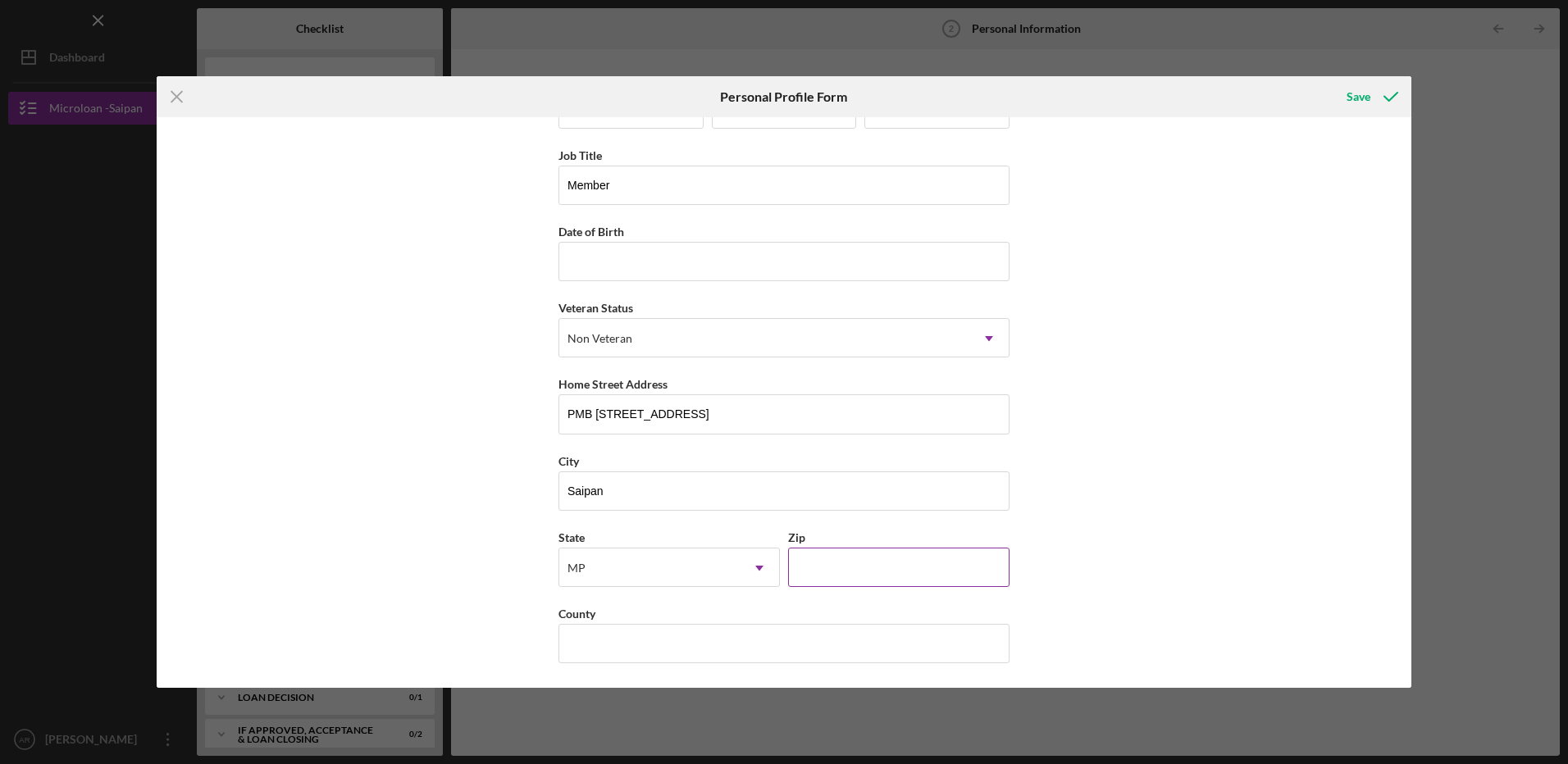
click at [835, 557] on input "Zip" at bounding box center [899, 567] width 222 height 39
type input "96950"
type input "[US_STATE] (MP)"
click at [1111, 566] on div "First Name [PERSON_NAME] Middle Name Dy Last Name [PERSON_NAME] Job Title Membe…" at bounding box center [784, 403] width 1254 height 571
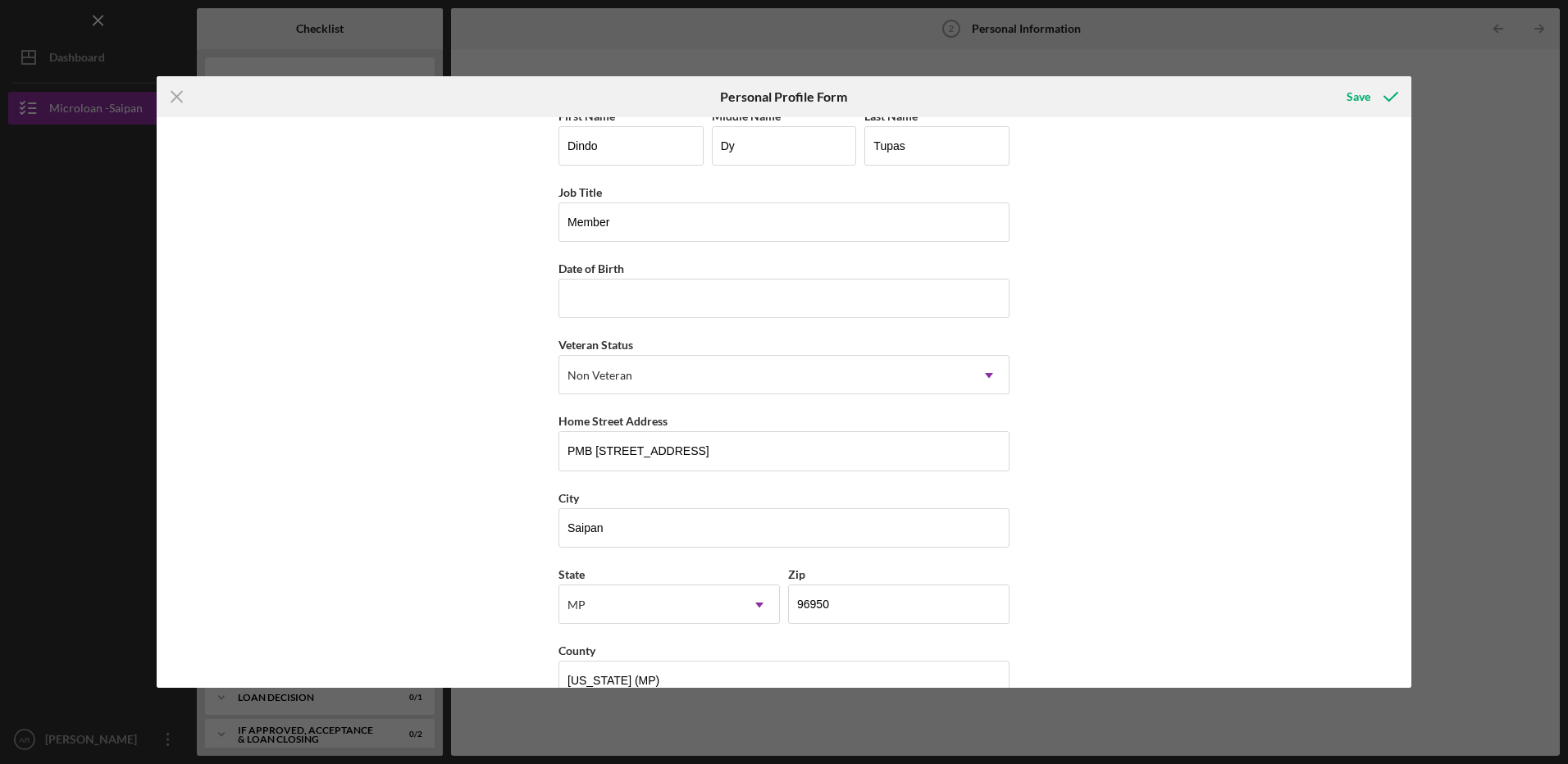
scroll to position [0, 0]
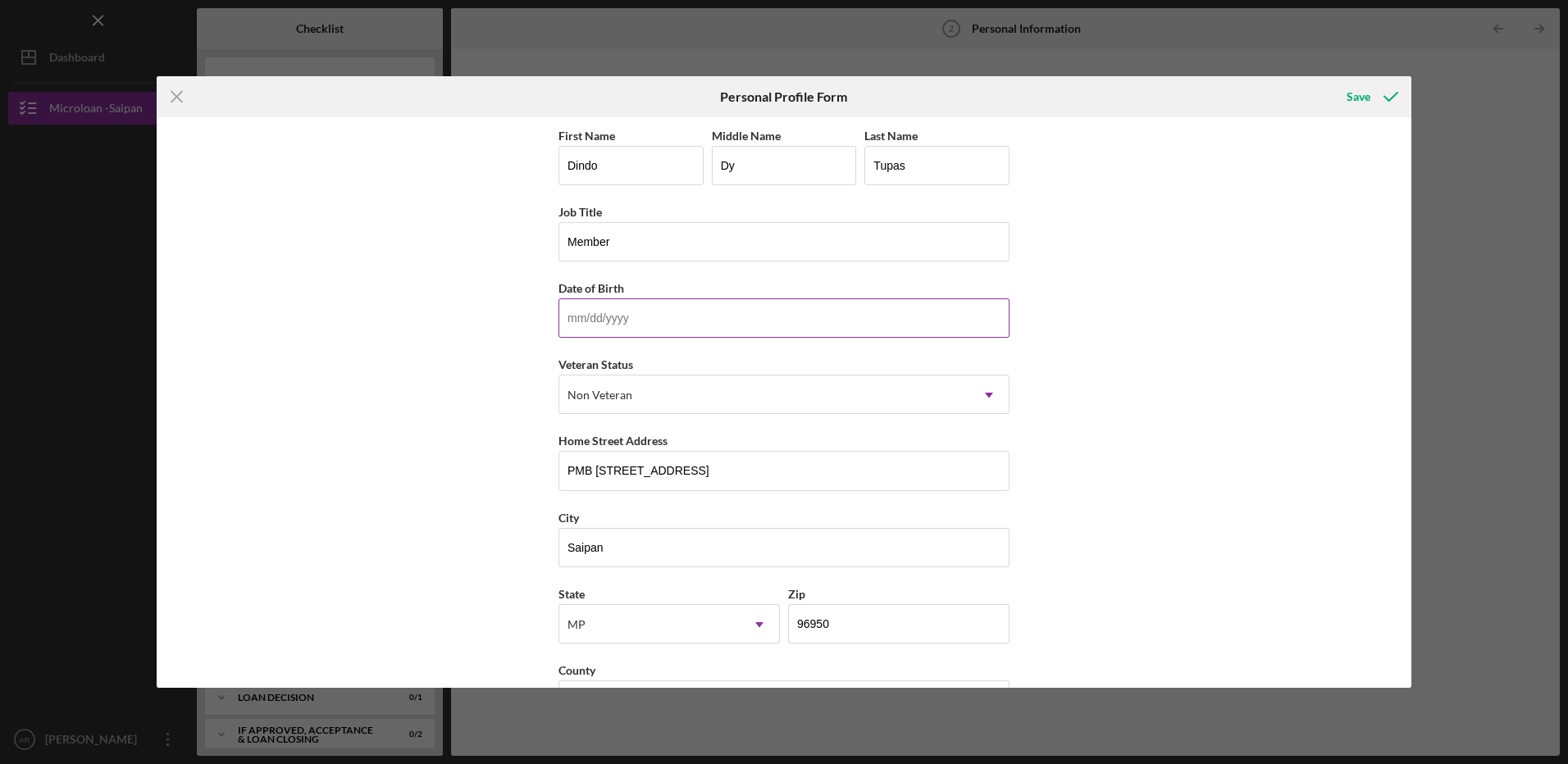
click at [784, 324] on input "Date of Birth" at bounding box center [784, 318] width 451 height 39
type input "[DATE]"
click at [1353, 96] on div "Save" at bounding box center [1357, 96] width 23 height 33
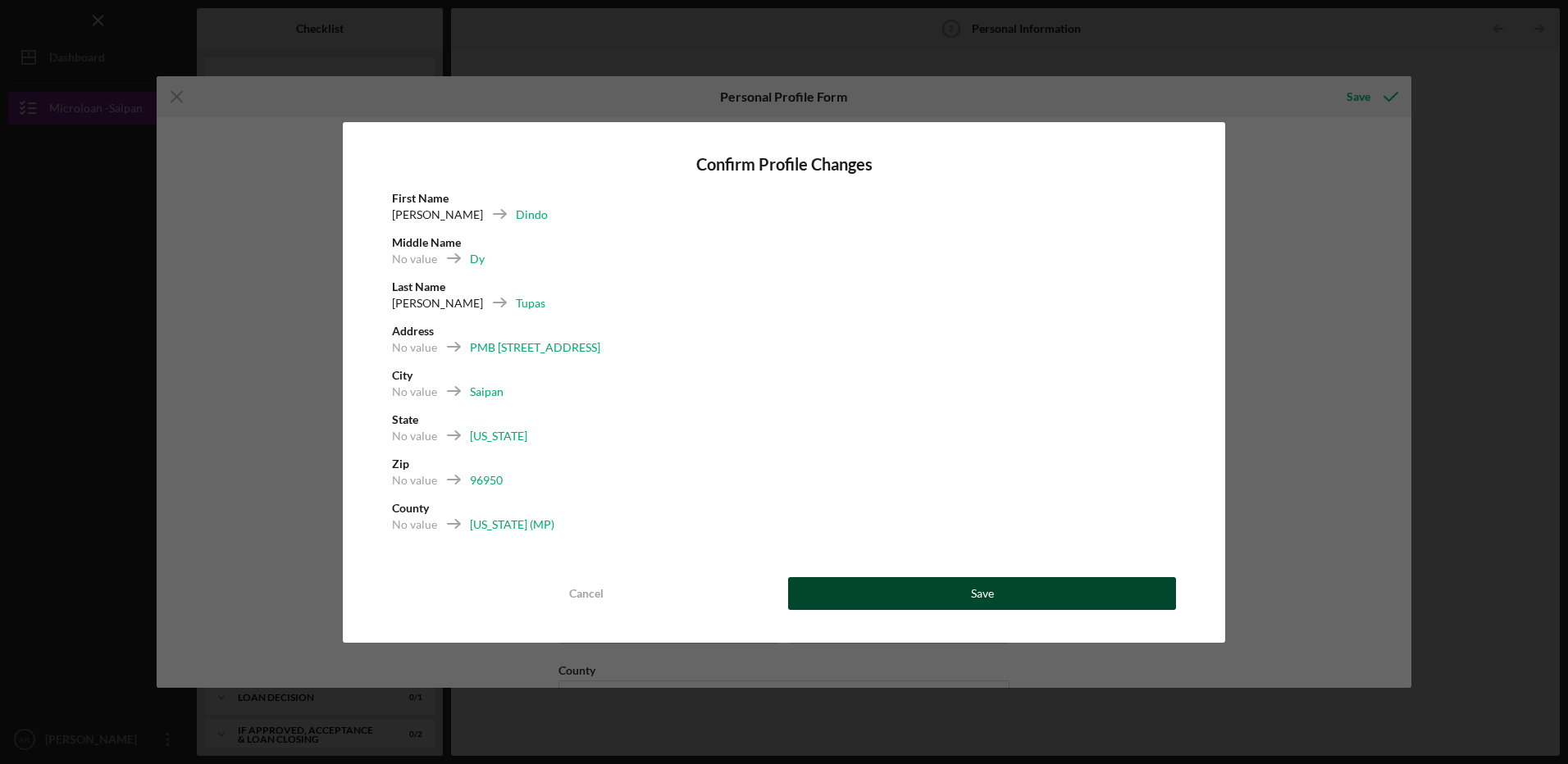
click at [942, 603] on button "Save" at bounding box center [982, 594] width 388 height 33
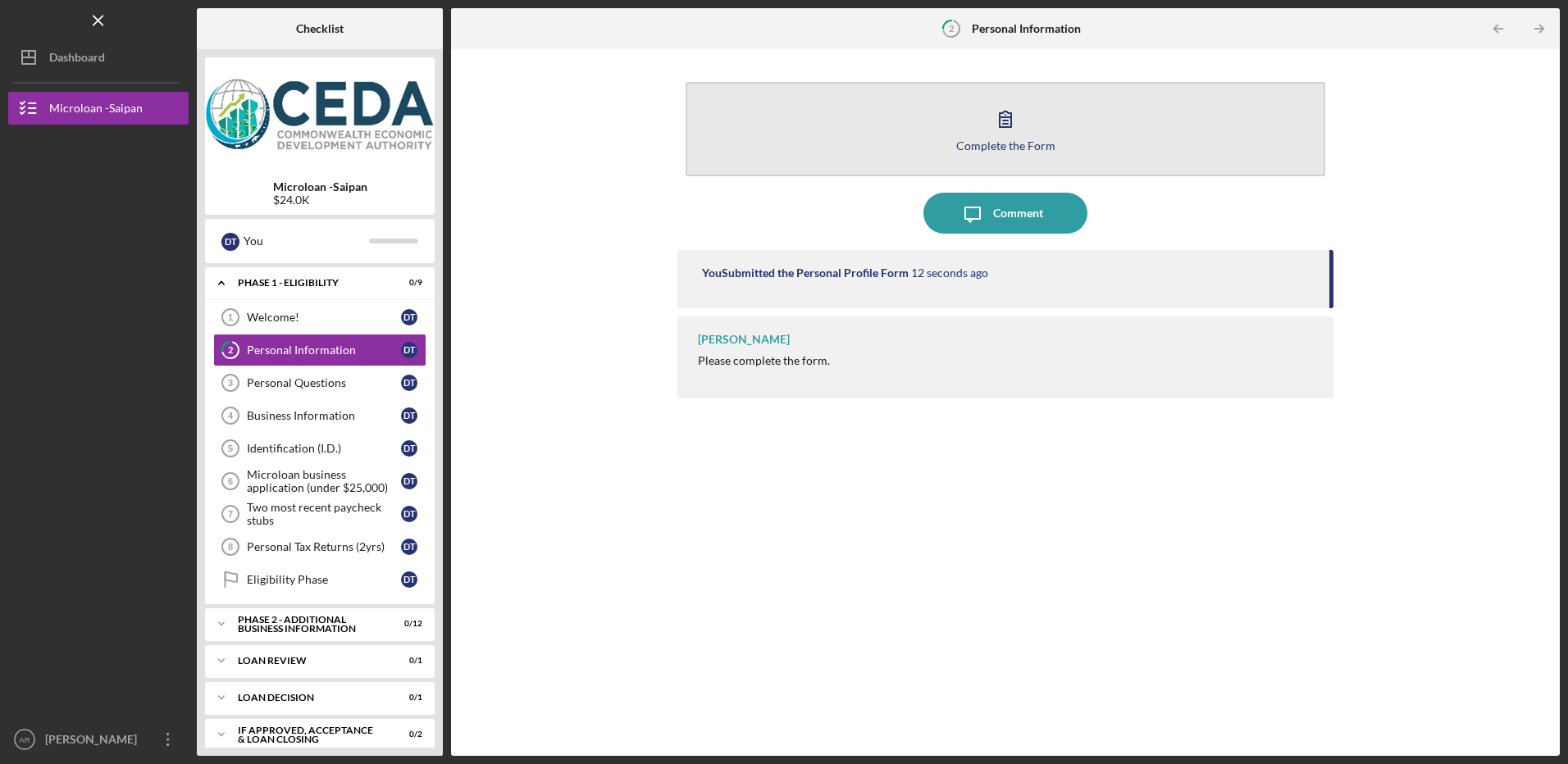
click at [1025, 133] on button "Complete the Form Form" at bounding box center [1004, 129] width 638 height 95
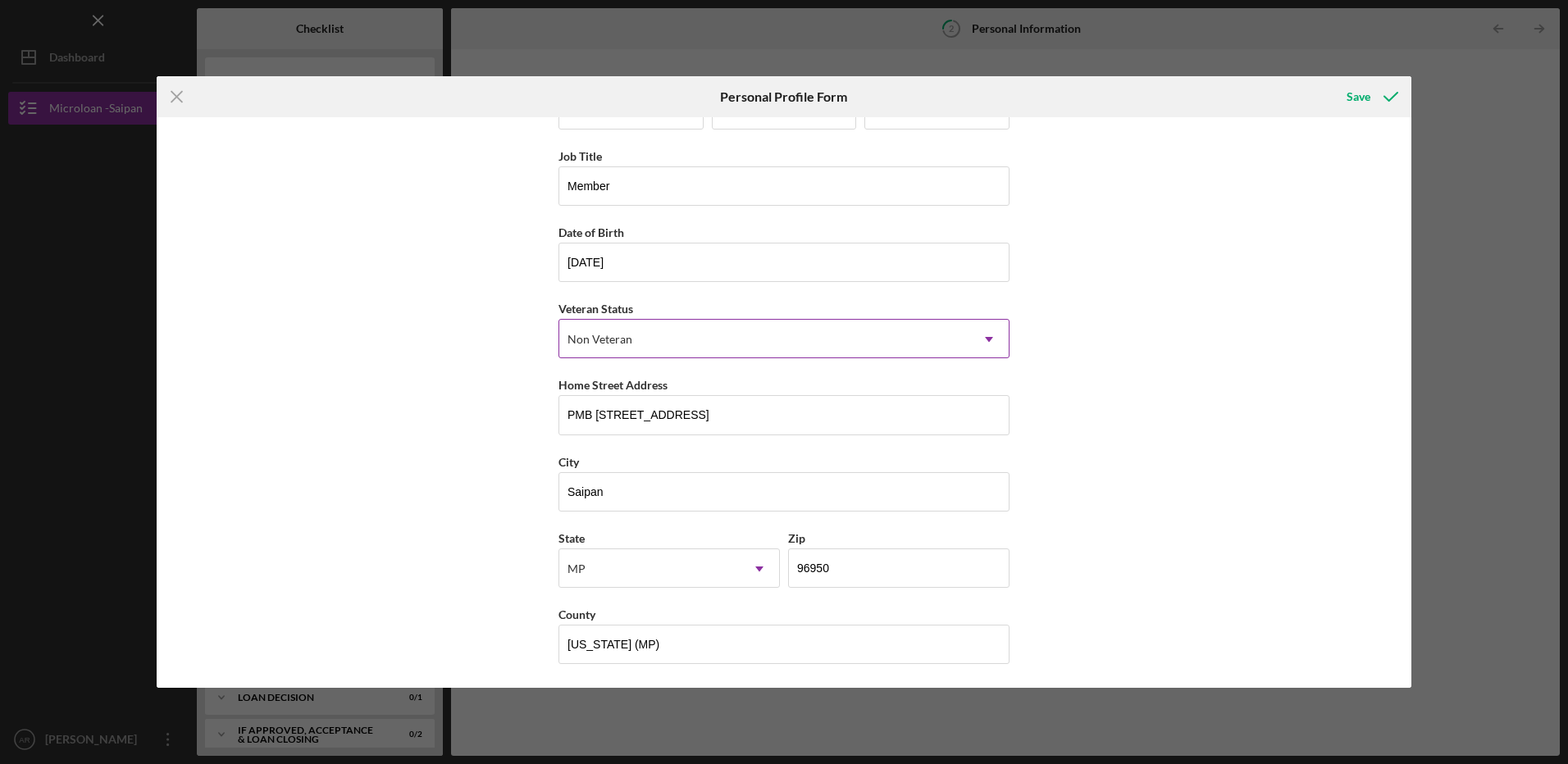
scroll to position [56, 0]
click at [1353, 95] on div "Save" at bounding box center [1357, 96] width 23 height 33
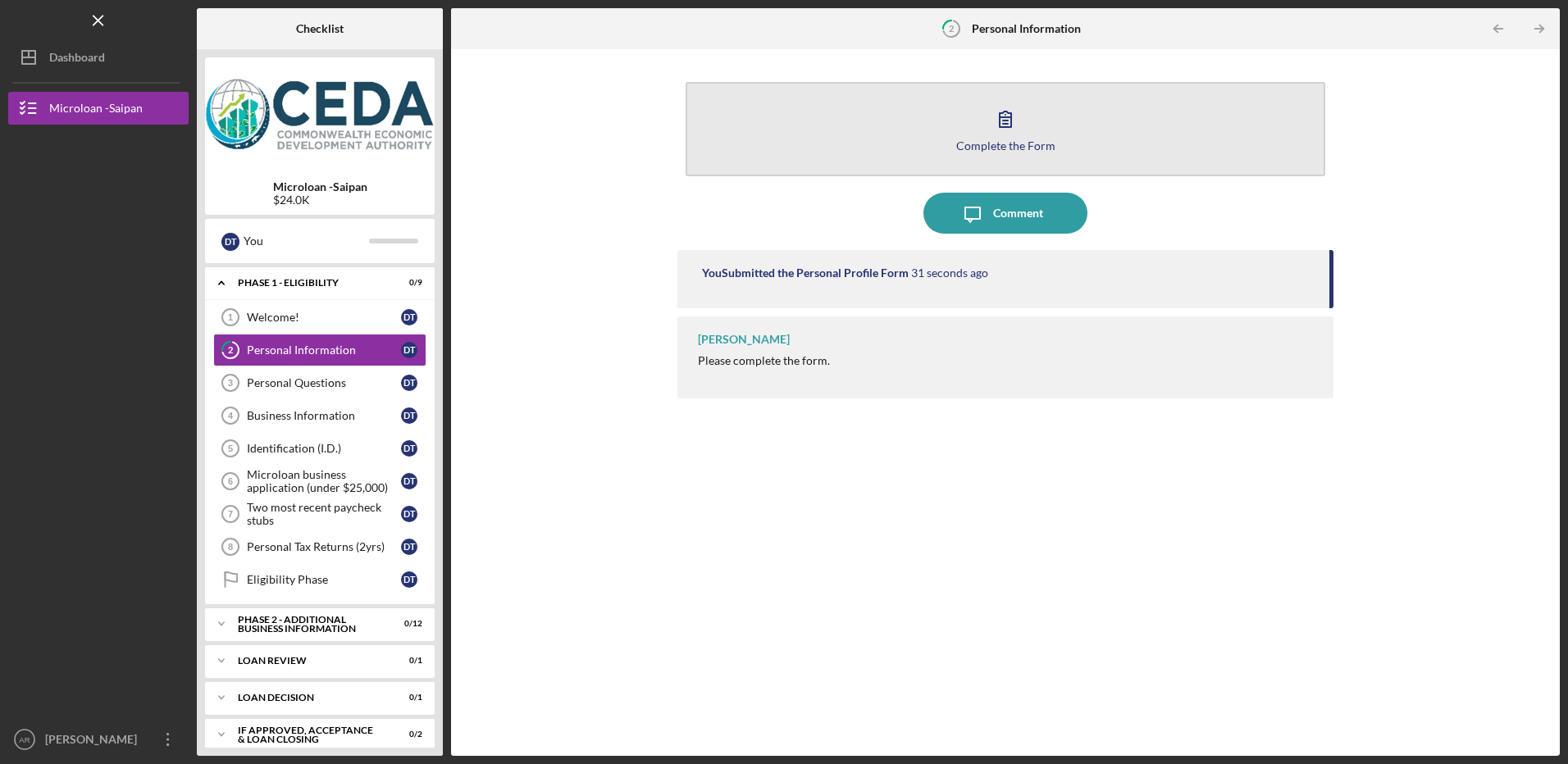
click at [1051, 142] on button "Complete the Form Form" at bounding box center [1004, 129] width 638 height 95
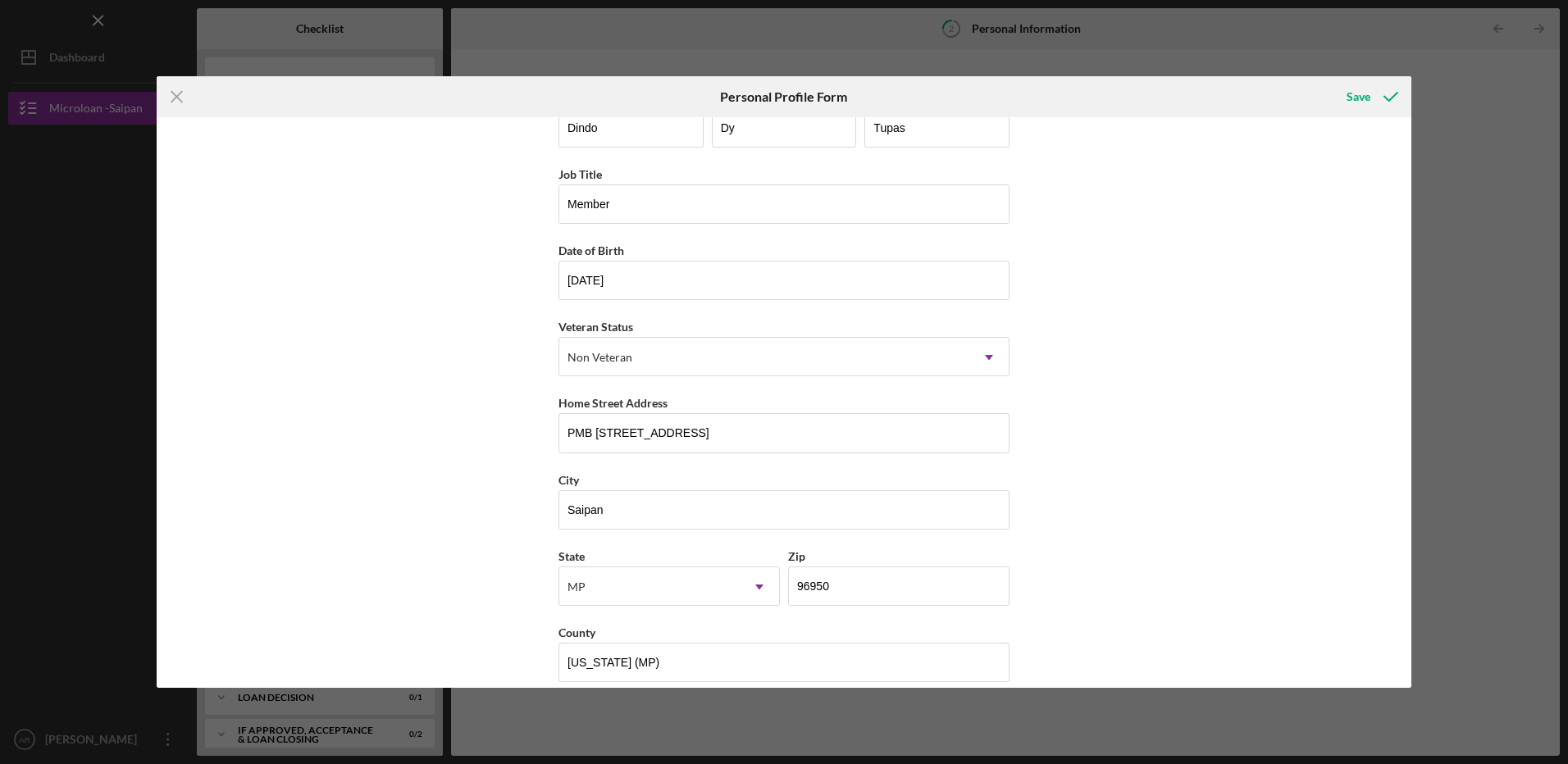
scroll to position [56, 0]
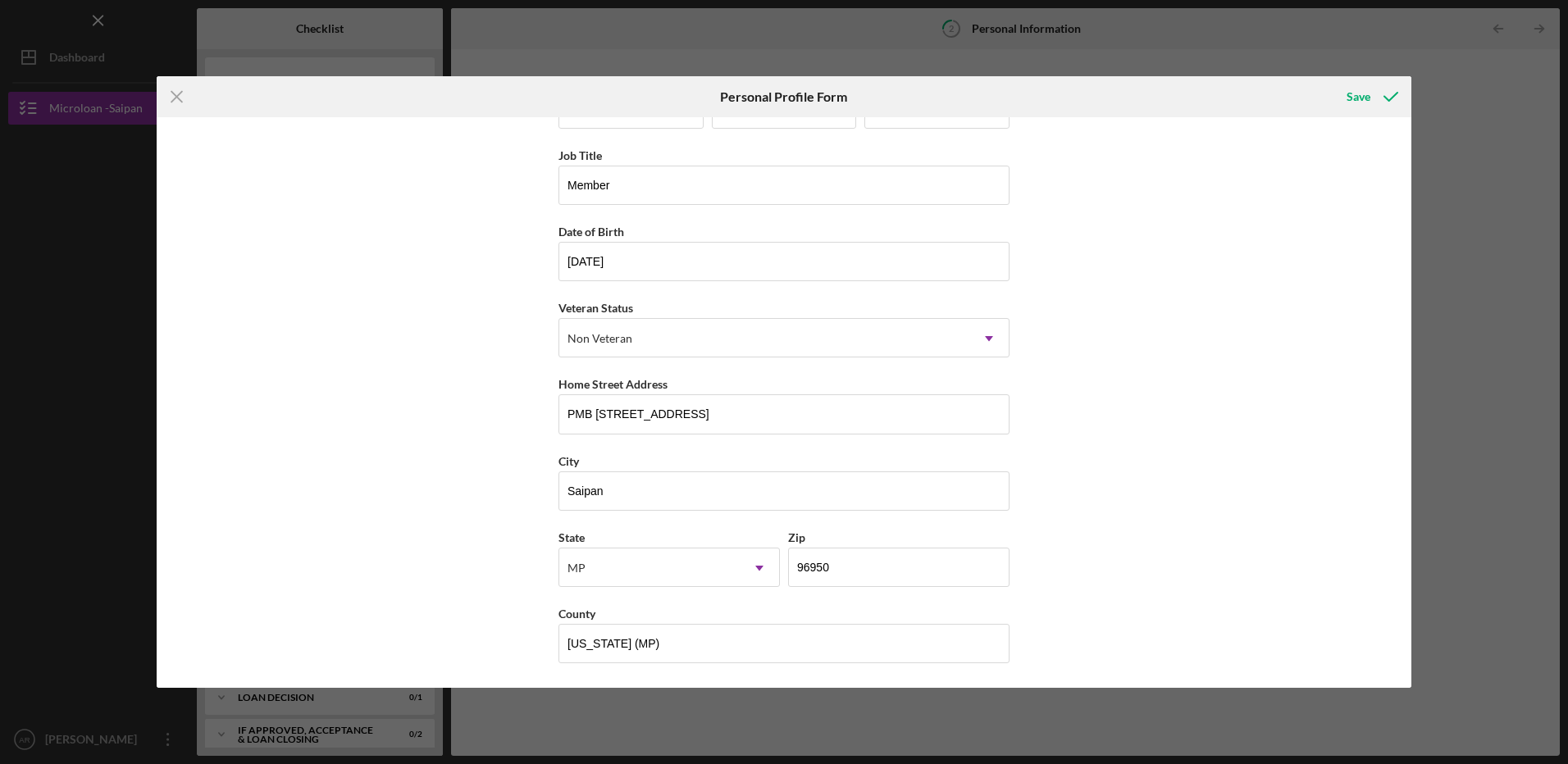
click at [1139, 477] on div "First Name [PERSON_NAME] Middle Name Dy Last Name [PERSON_NAME] Job Title Membe…" at bounding box center [784, 403] width 1254 height 571
click at [1348, 94] on div "Save" at bounding box center [1357, 96] width 23 height 33
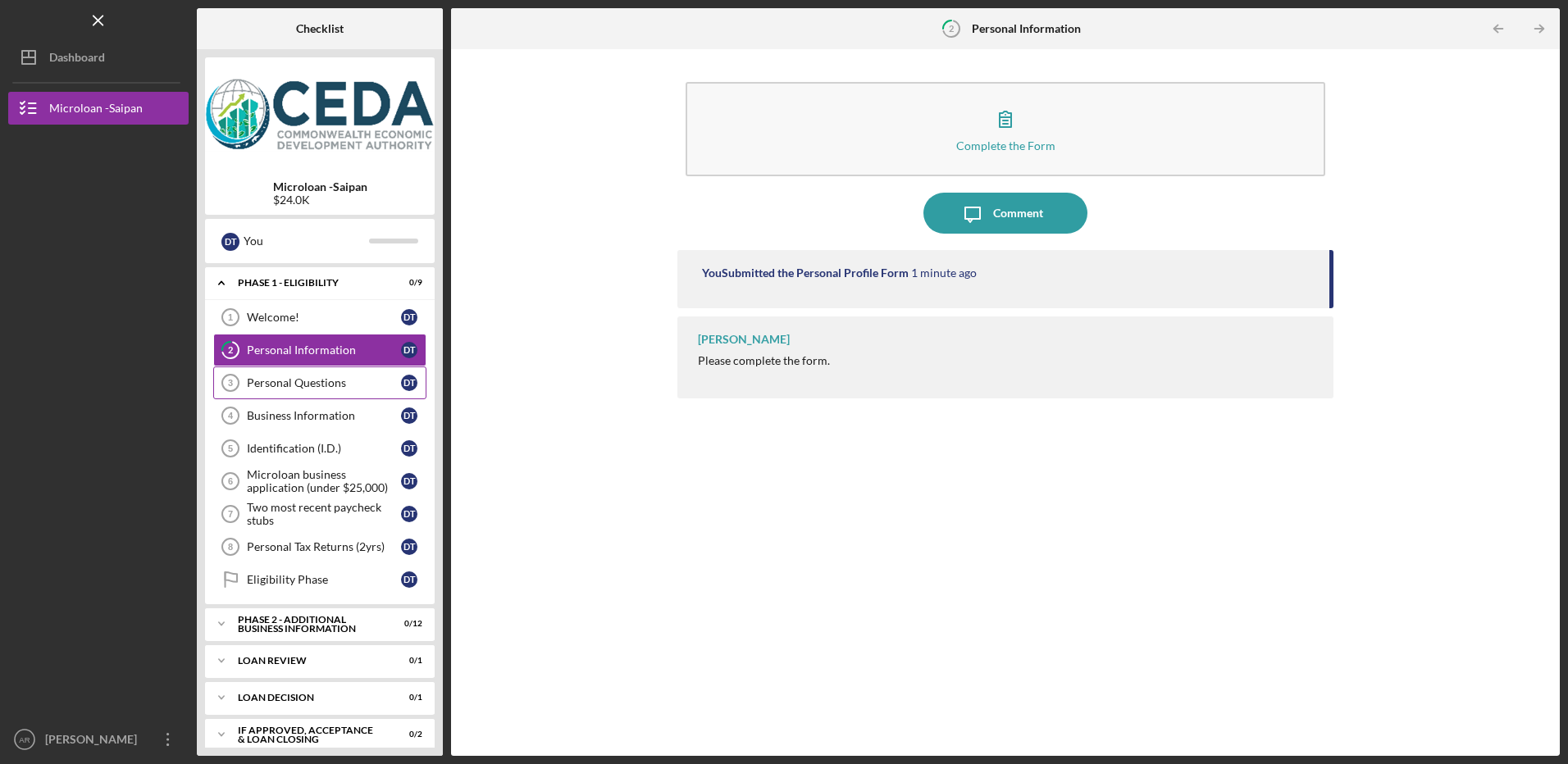
click at [293, 379] on div "Personal Questions" at bounding box center [324, 383] width 154 height 13
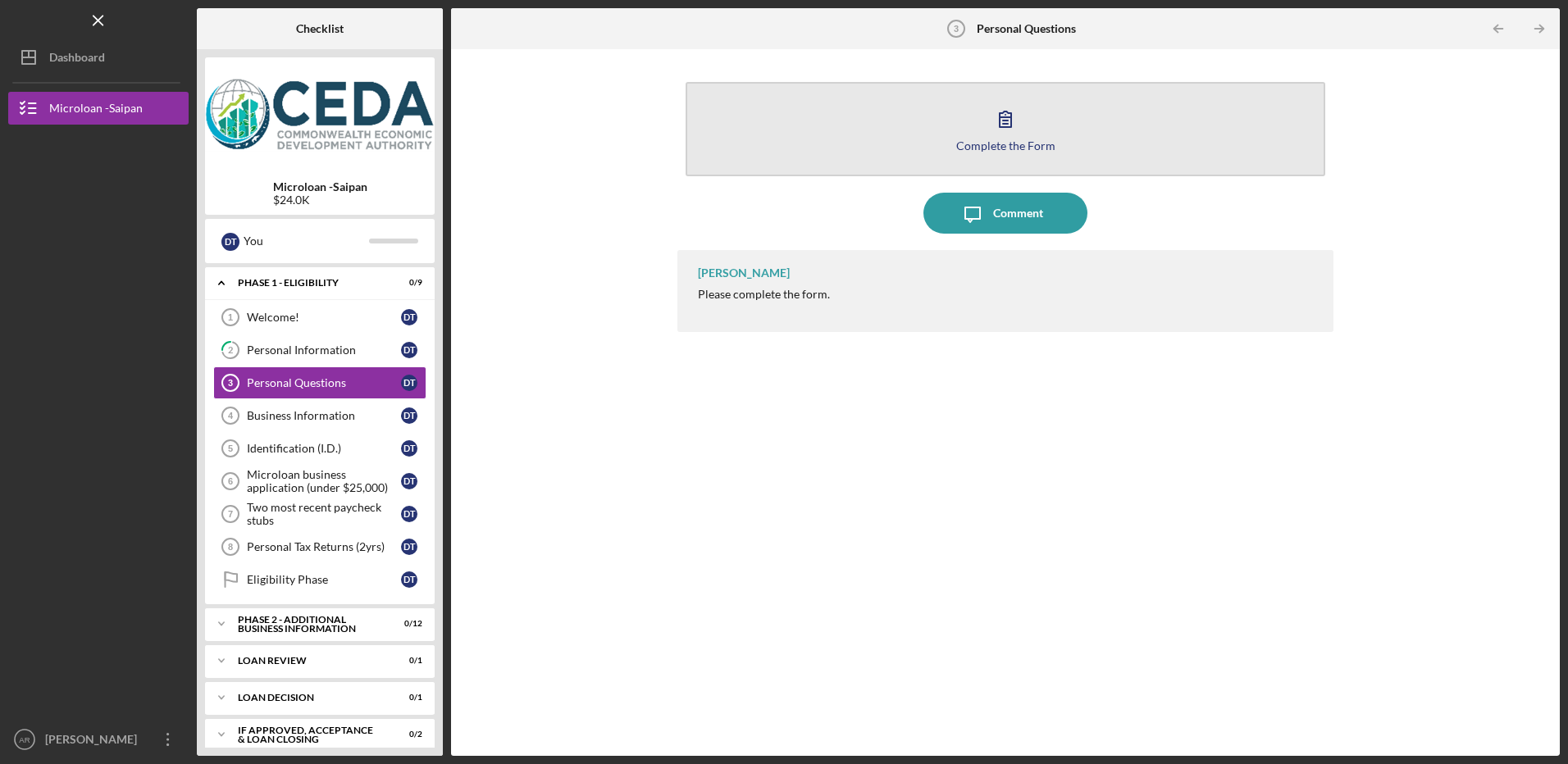
click at [986, 140] on div "Complete the Form" at bounding box center [1005, 145] width 99 height 12
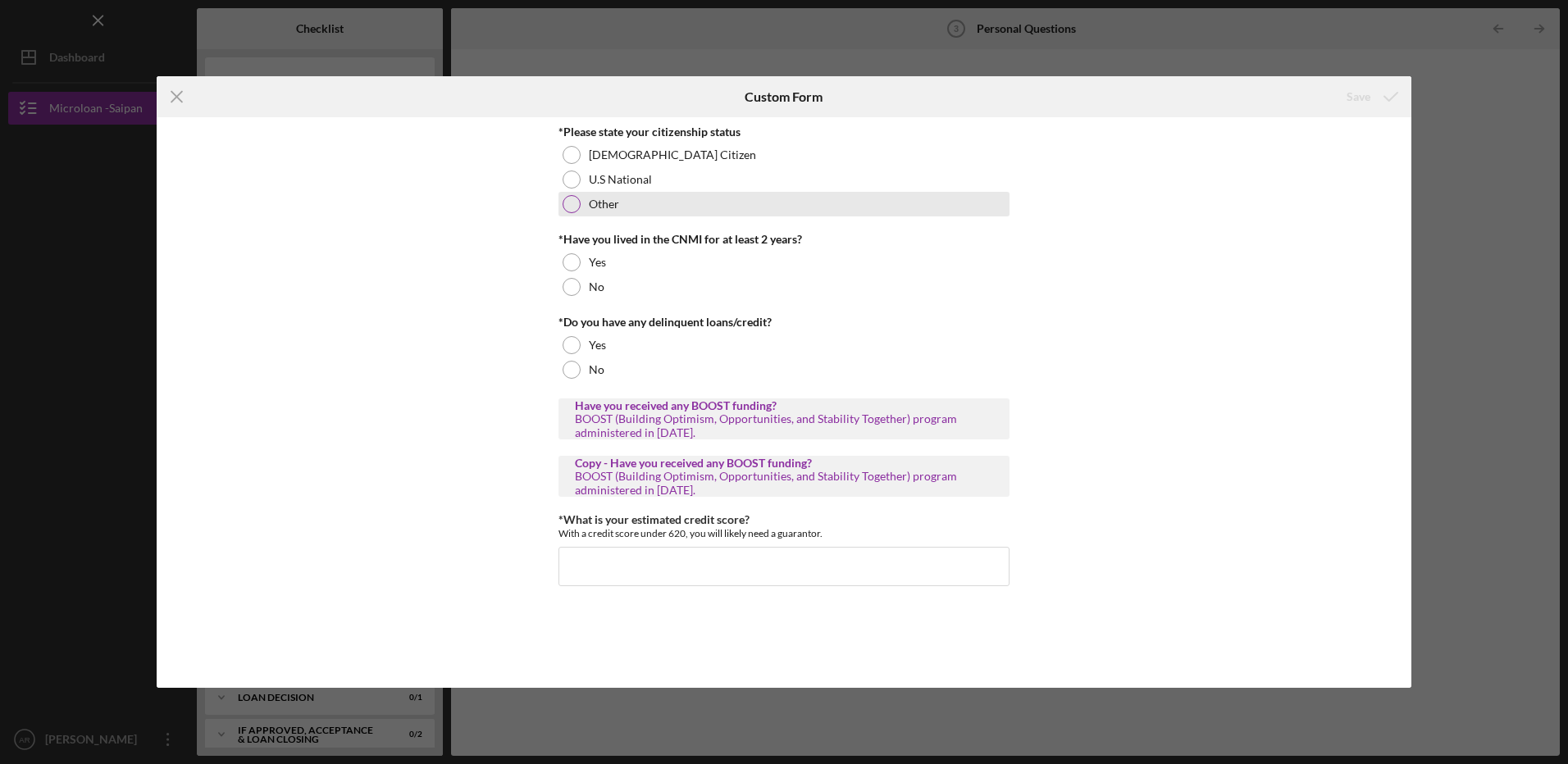
click at [569, 203] on div at bounding box center [571, 203] width 18 height 18
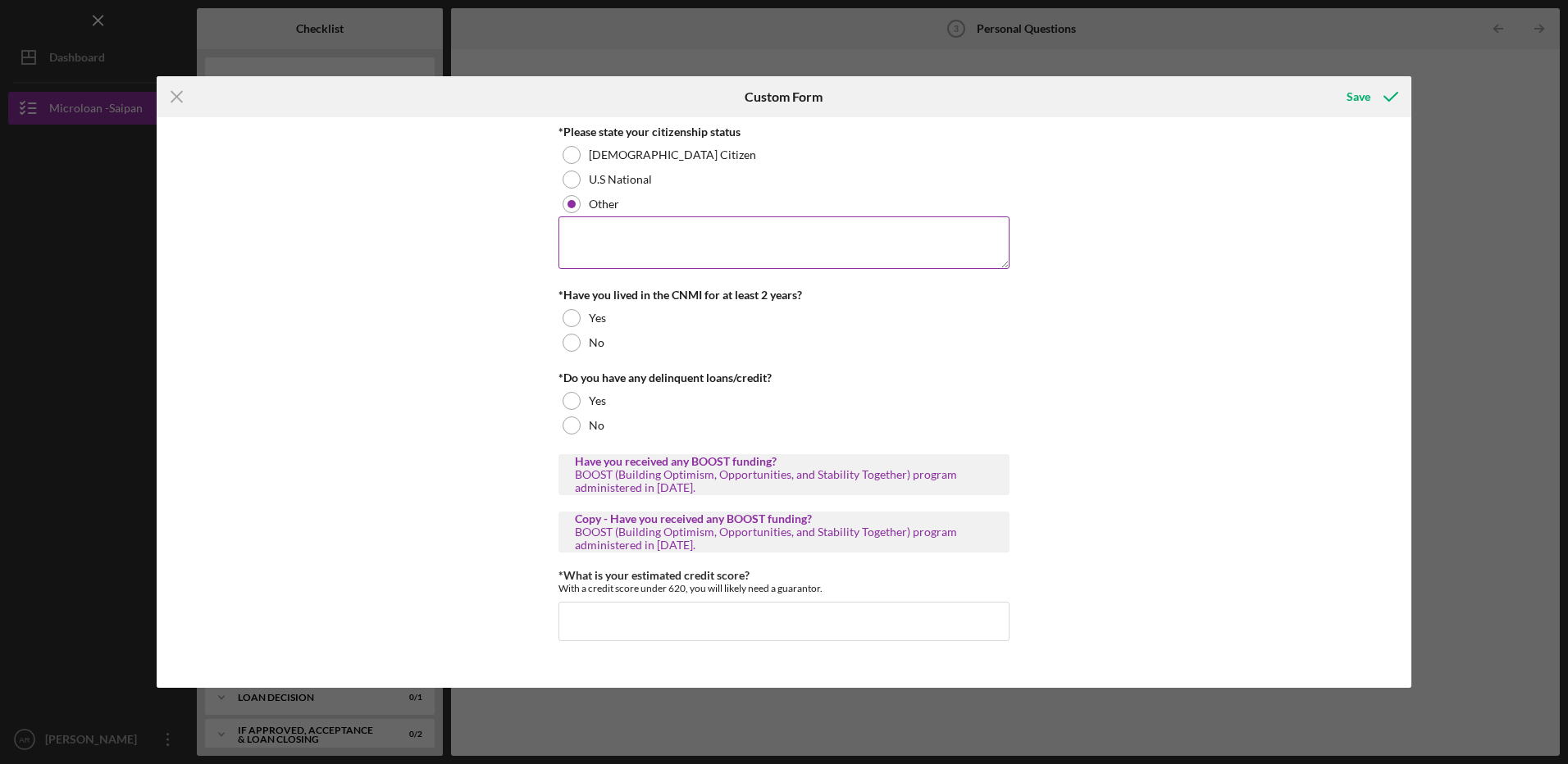
click at [603, 231] on textarea at bounding box center [784, 242] width 451 height 52
type textarea "[DEMOGRAPHIC_DATA]"
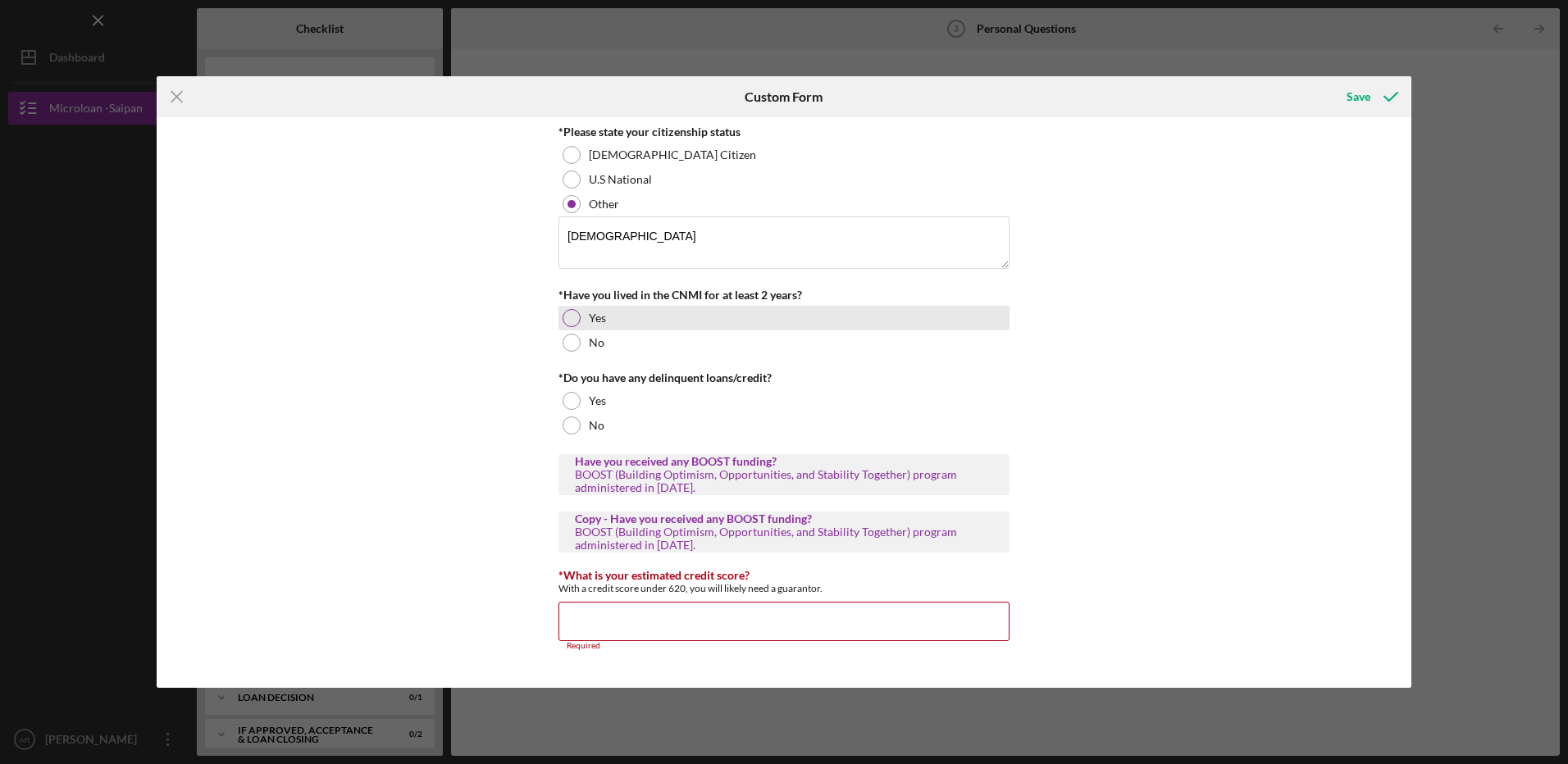
click at [571, 310] on div at bounding box center [571, 317] width 18 height 18
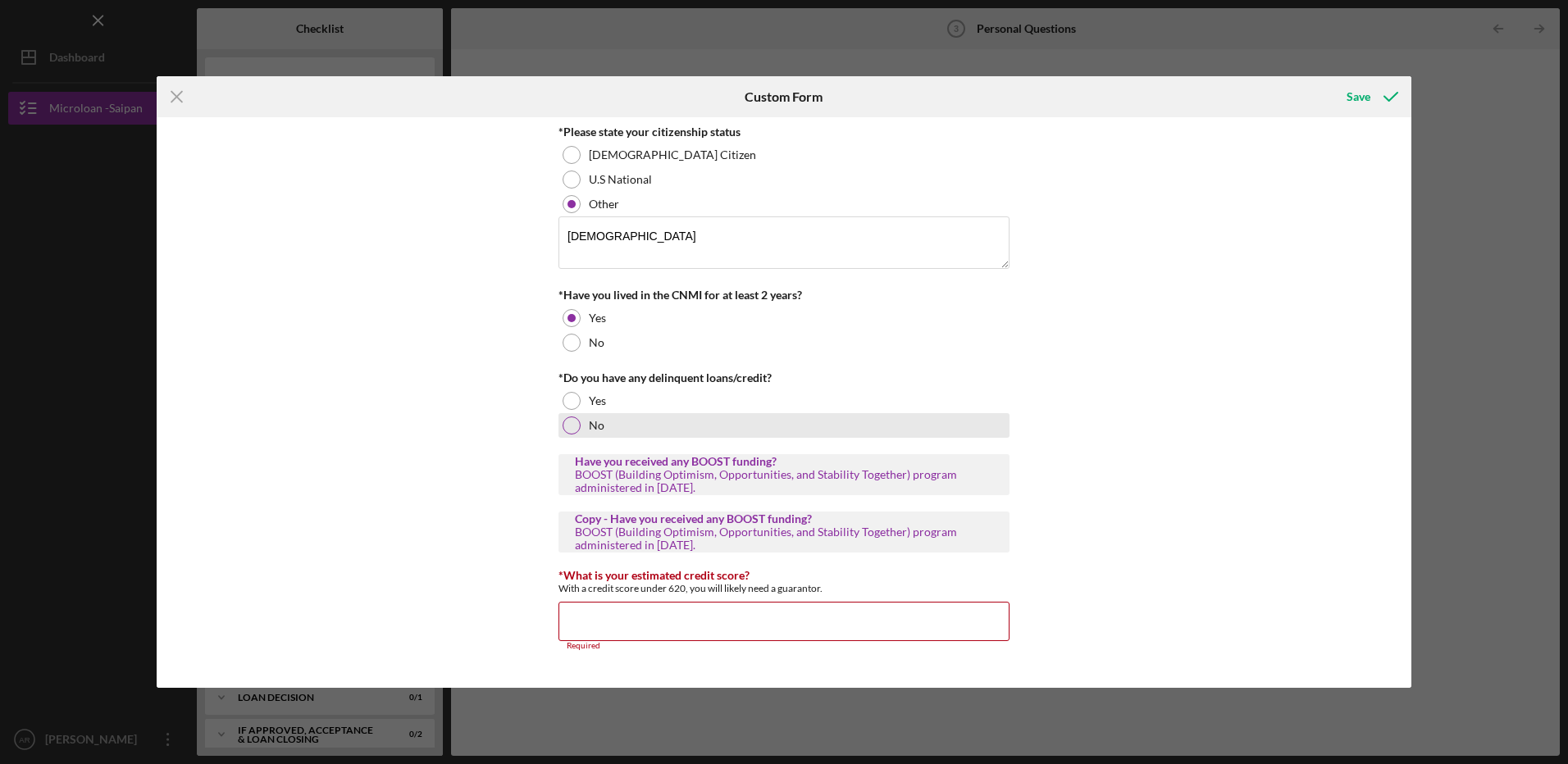
click at [572, 420] on div at bounding box center [571, 425] width 18 height 18
click at [692, 622] on input "*What is your estimated credit score?" at bounding box center [784, 622] width 451 height 39
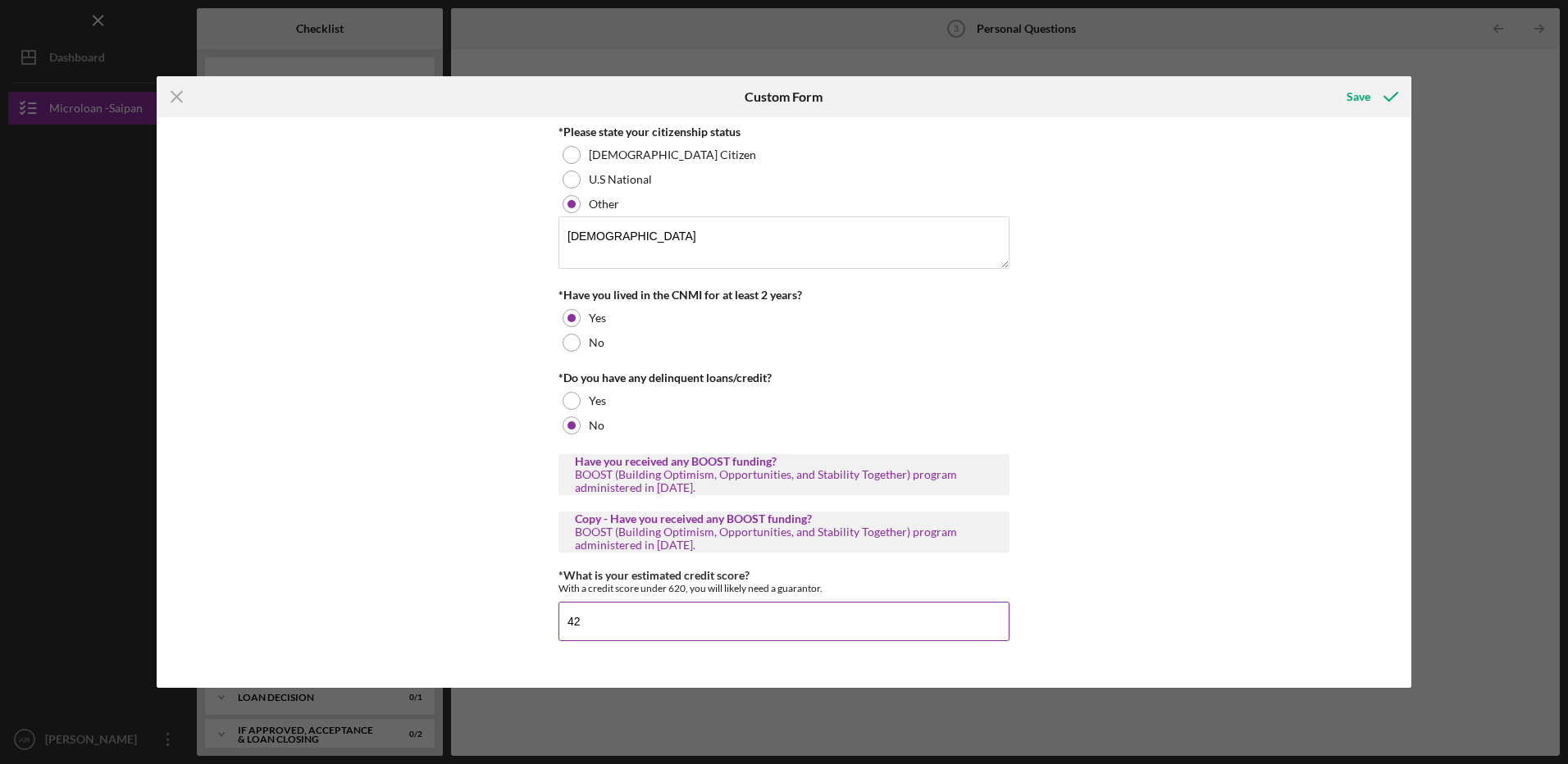
type input "4"
type input "700"
click at [607, 620] on input "700" at bounding box center [784, 622] width 451 height 39
type input "7"
click at [1354, 96] on div "Save" at bounding box center [1357, 96] width 23 height 33
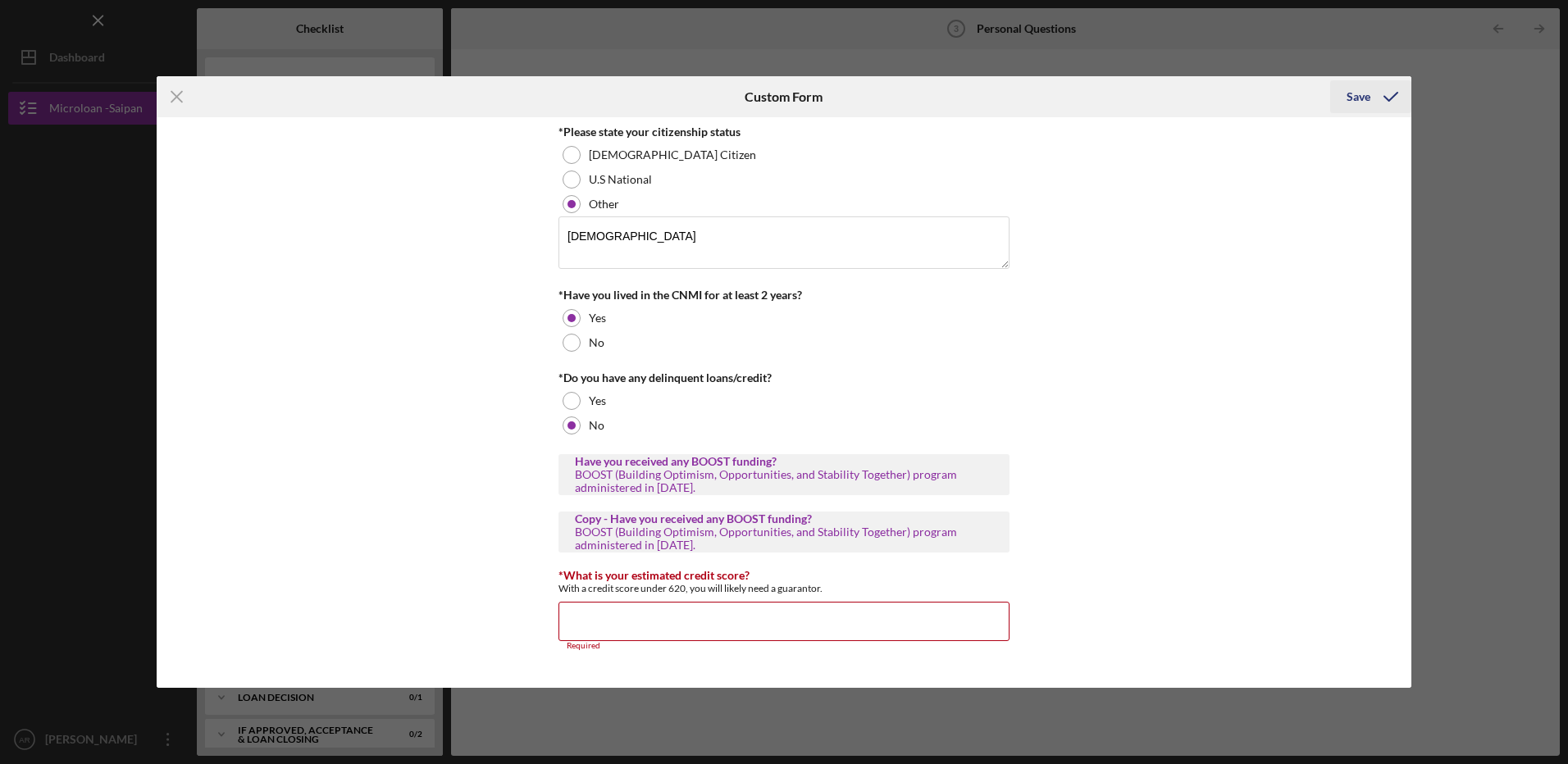
click at [1360, 91] on div "Save" at bounding box center [1357, 96] width 23 height 33
click at [610, 615] on input "*What is your estimated credit score?" at bounding box center [784, 622] width 451 height 39
type input "700"
click at [1356, 95] on div "Save" at bounding box center [1357, 96] width 23 height 33
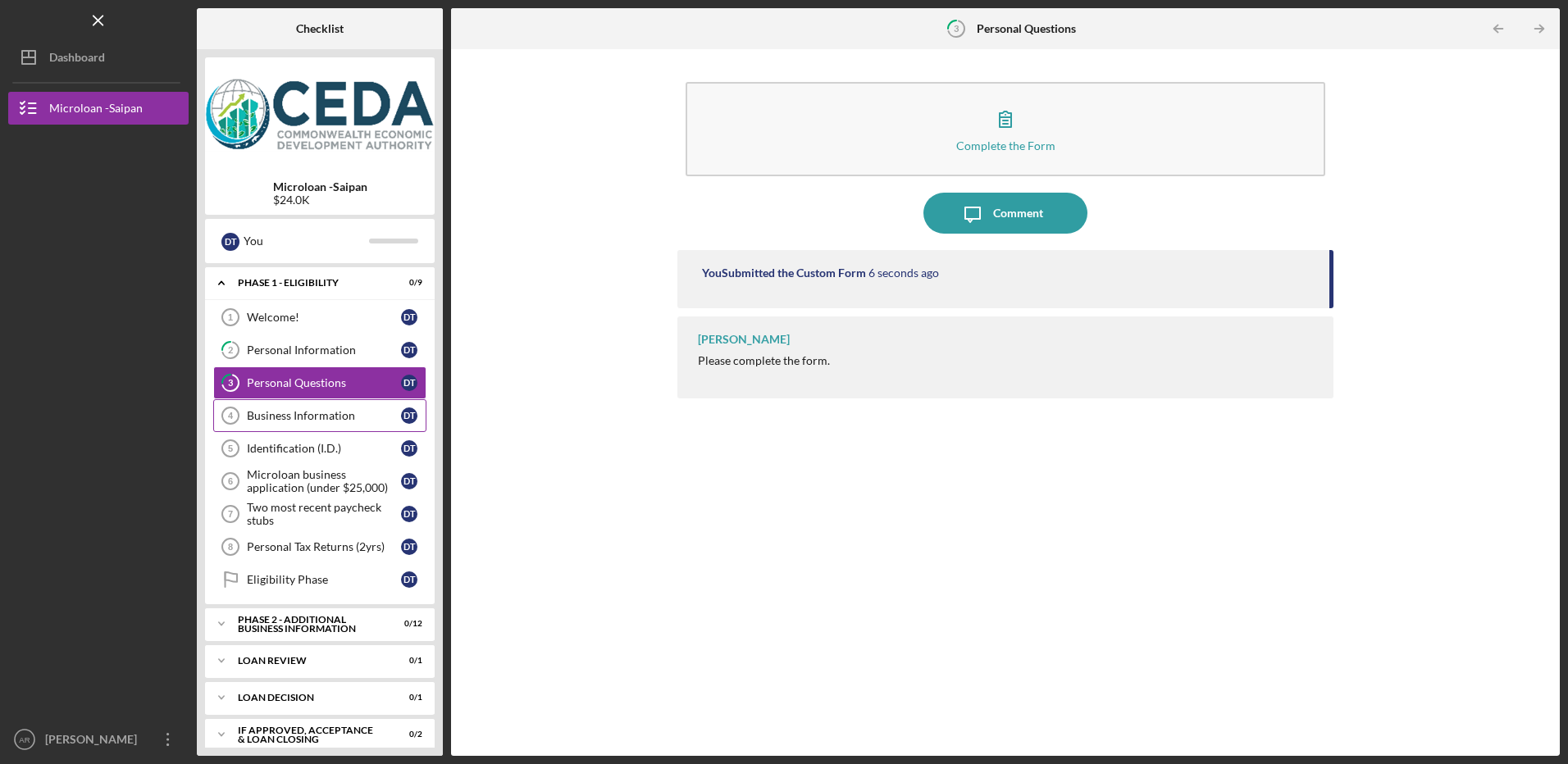
click at [335, 415] on div "Business Information" at bounding box center [324, 416] width 154 height 13
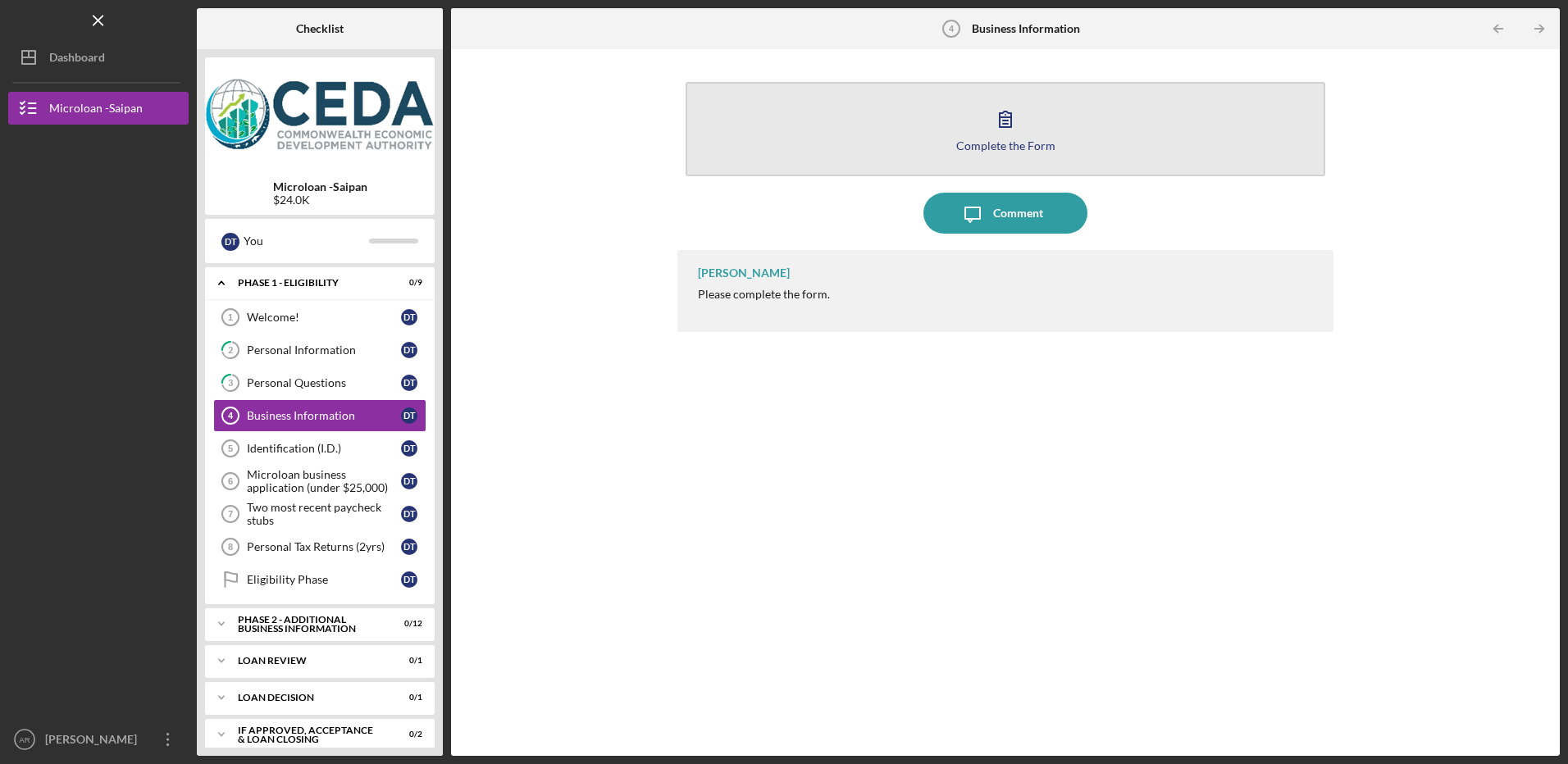
click at [1018, 123] on icon "button" at bounding box center [1005, 119] width 41 height 41
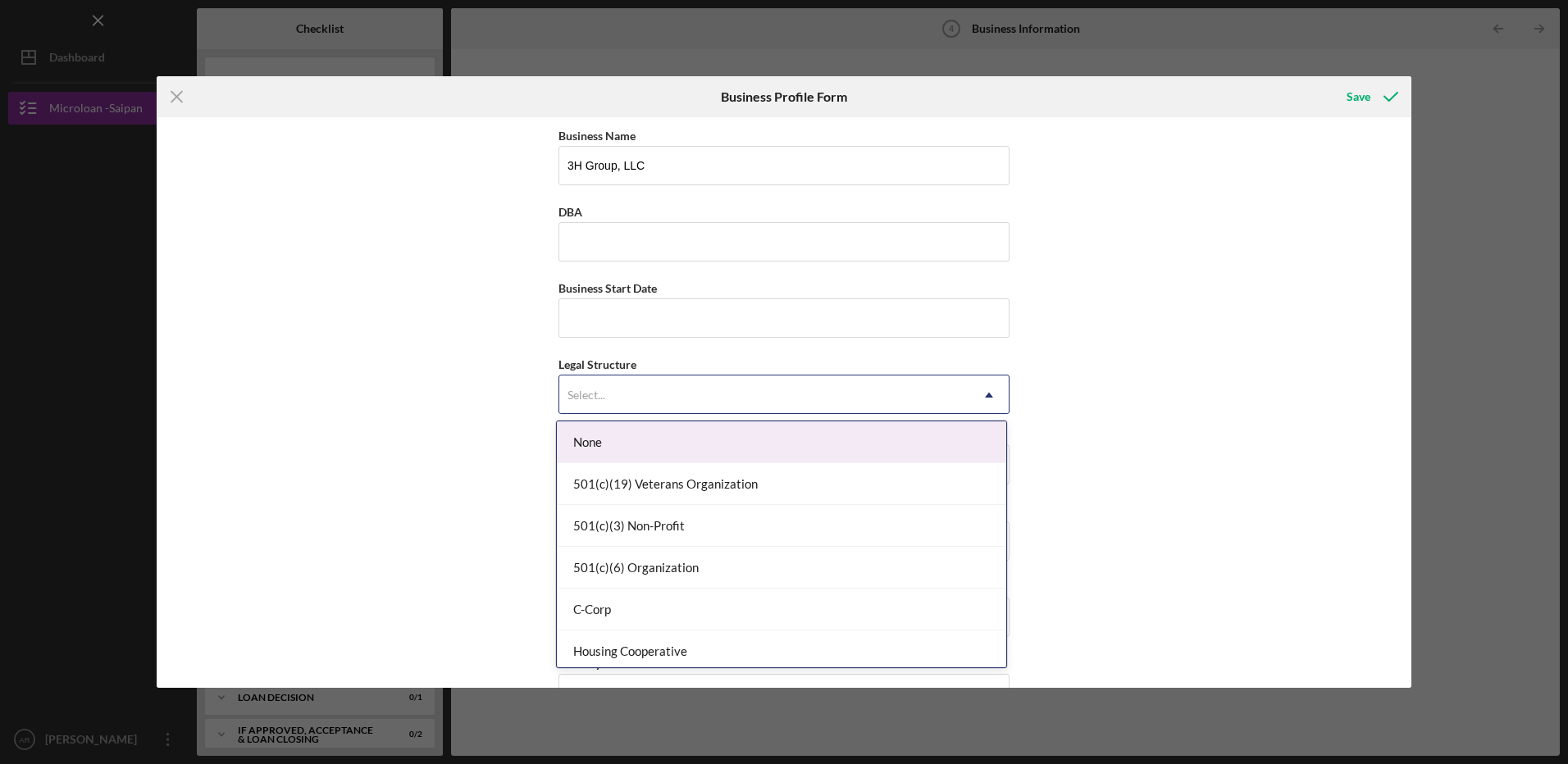
click at [989, 399] on icon "Icon/Dropdown Arrow" at bounding box center [989, 395] width 39 height 39
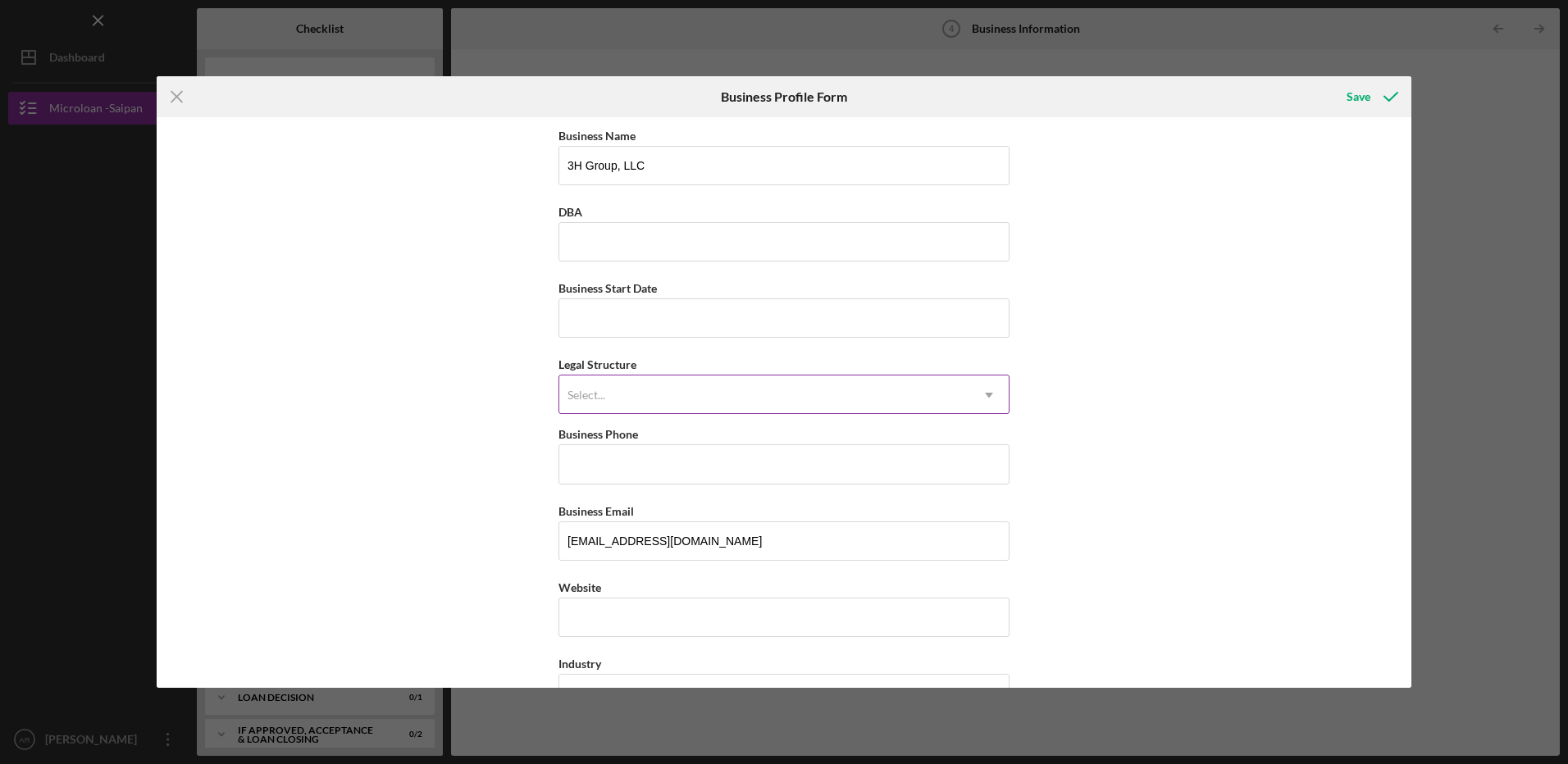
click at [989, 396] on icon "Icon/Dropdown Arrow" at bounding box center [989, 395] width 39 height 39
click at [1153, 351] on div "Business Name 3H Group, LLC DBA Business Start Date Legal Structure Select... I…" at bounding box center [784, 403] width 1254 height 571
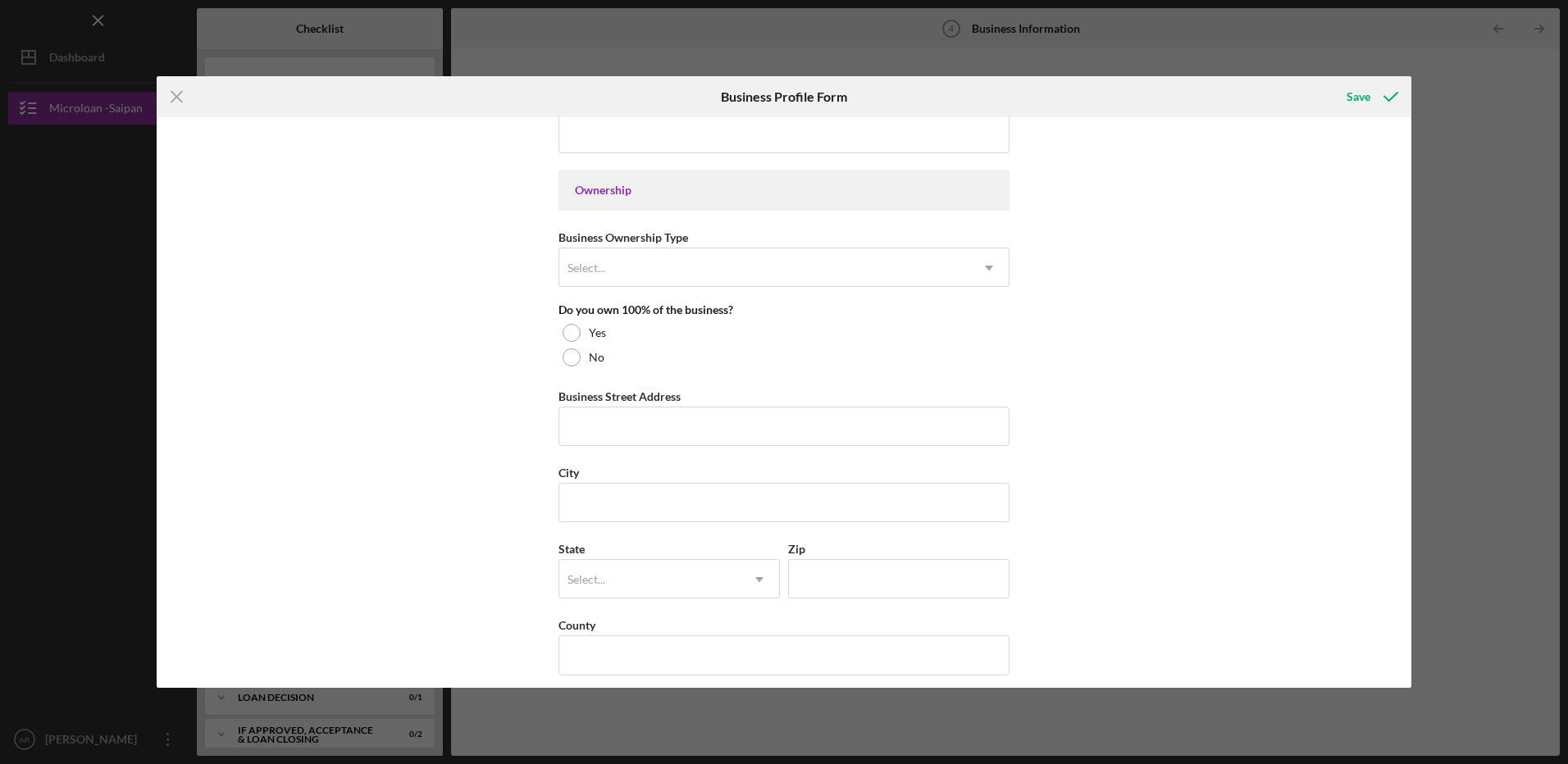
scroll to position [738, 0]
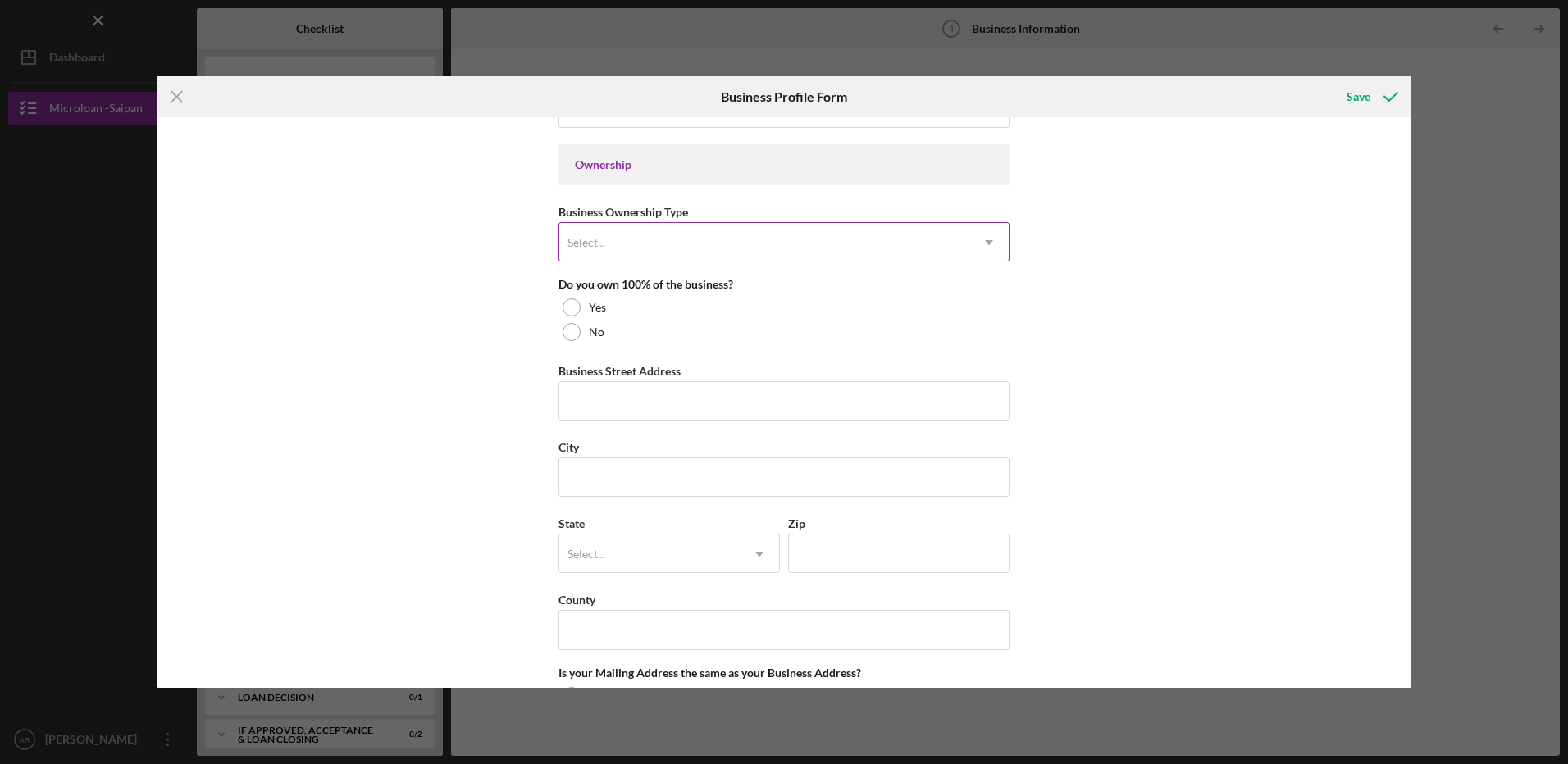
click at [989, 244] on icon "Icon/Dropdown Arrow" at bounding box center [989, 242] width 39 height 39
click at [1154, 311] on div "Business Name 3H Group, LLC DBA Business Start Date Legal Structure Select... I…" at bounding box center [784, 403] width 1254 height 571
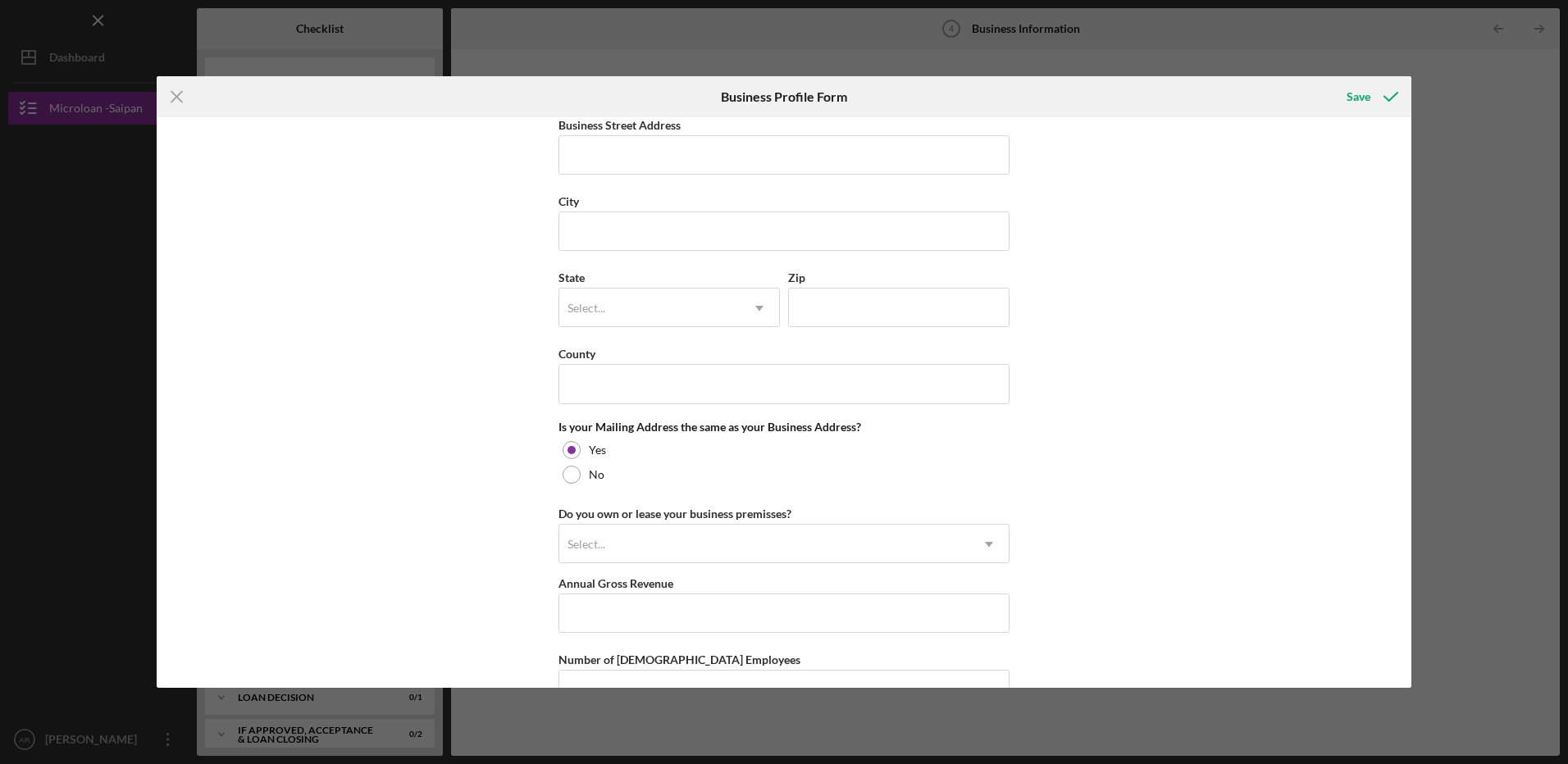
scroll to position [1107, 0]
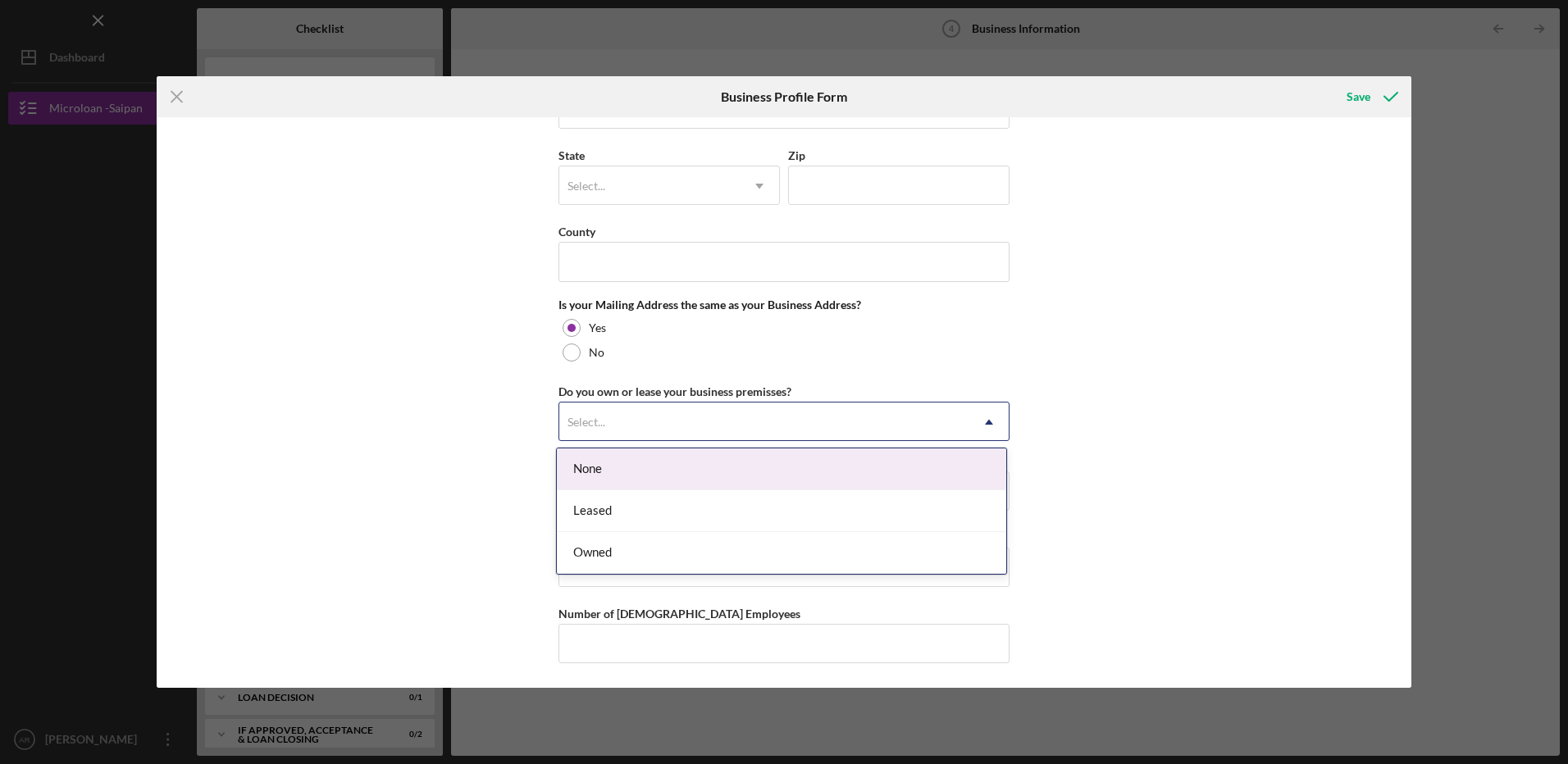
click at [993, 425] on icon "Icon/Dropdown Arrow" at bounding box center [989, 422] width 39 height 39
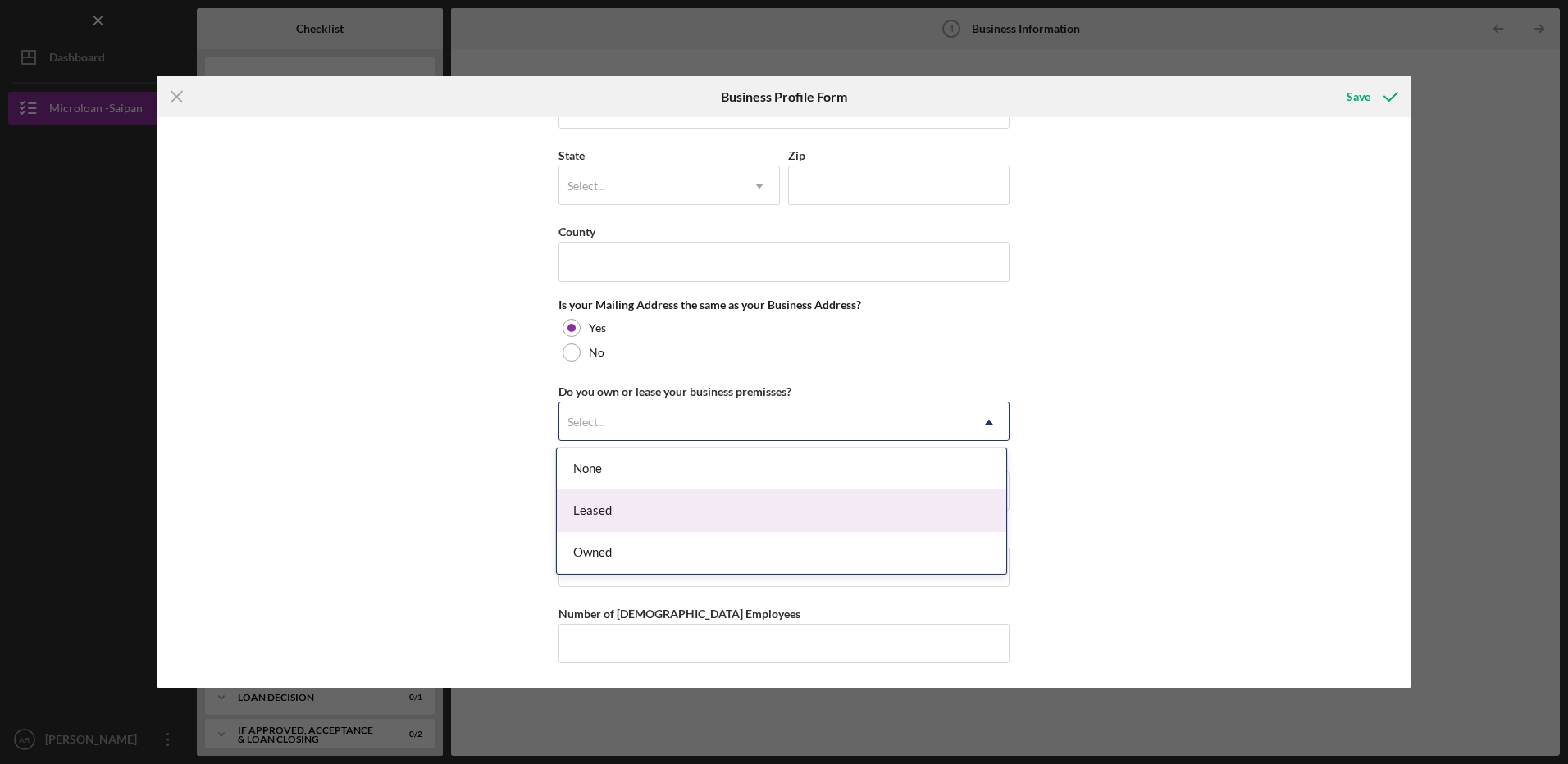
click at [934, 494] on div "Leased" at bounding box center [782, 511] width 449 height 42
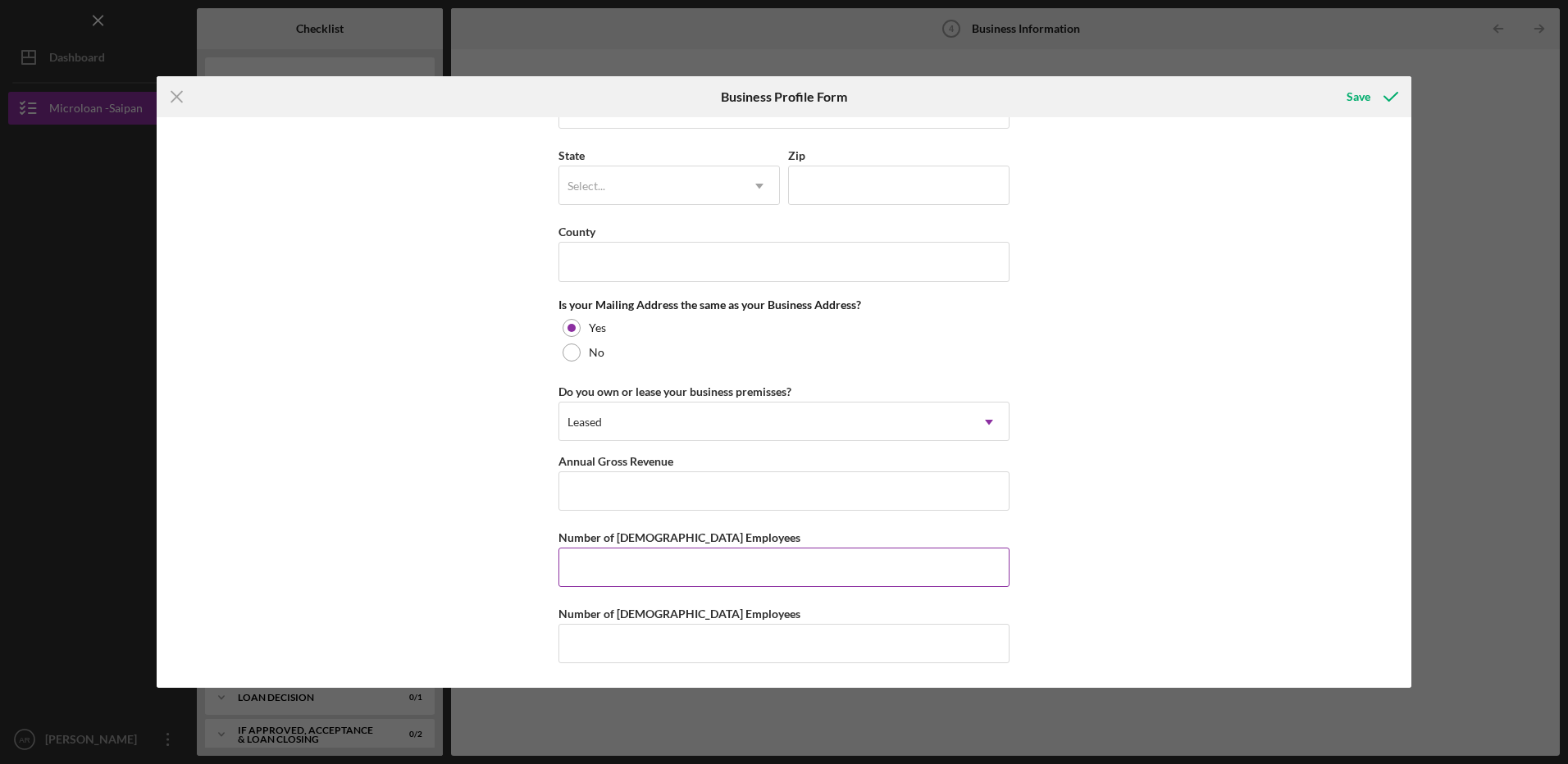
click at [872, 564] on input "Number of [DEMOGRAPHIC_DATA] Employees" at bounding box center [784, 567] width 451 height 39
type input "1"
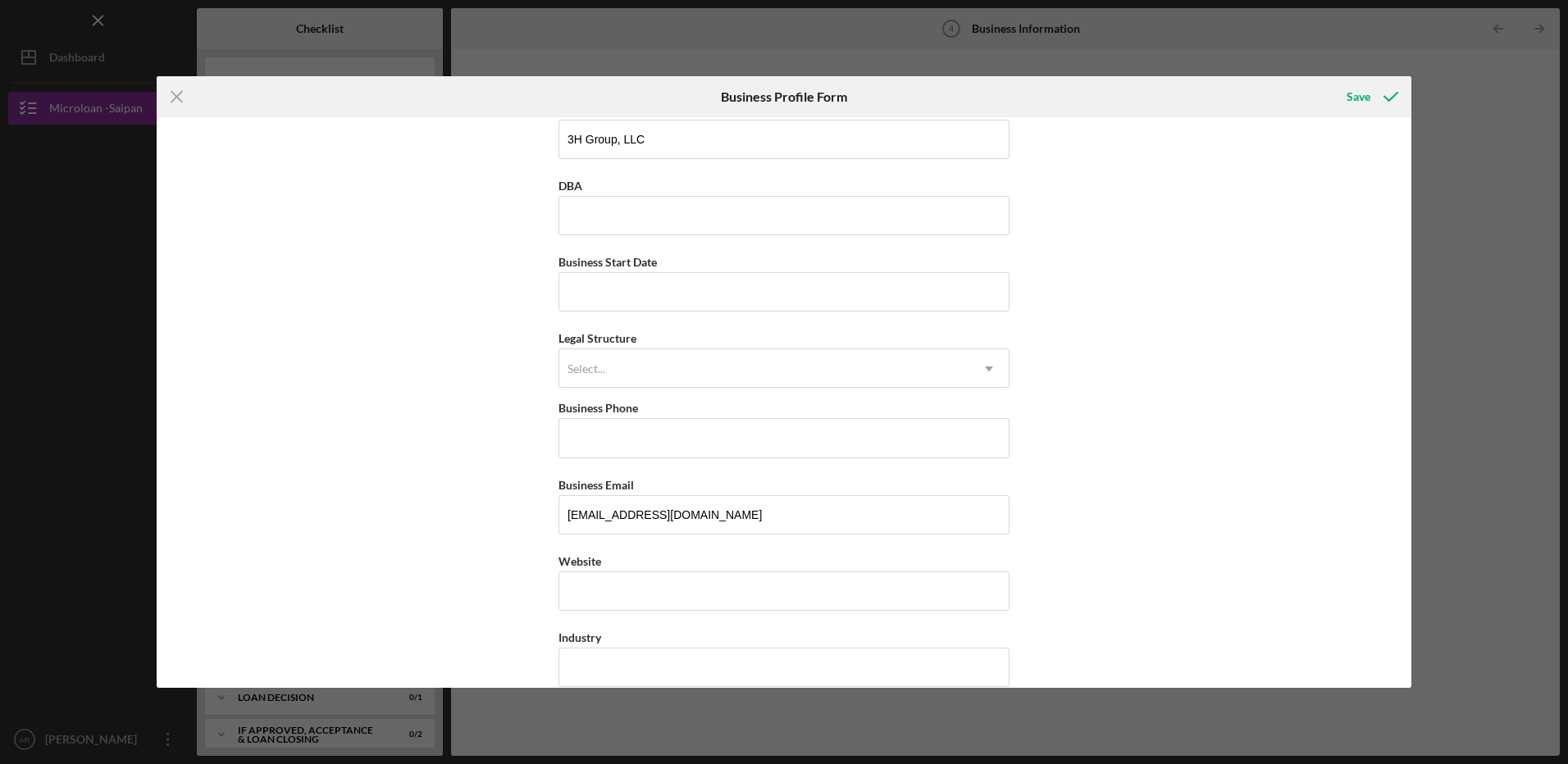
scroll to position [0, 0]
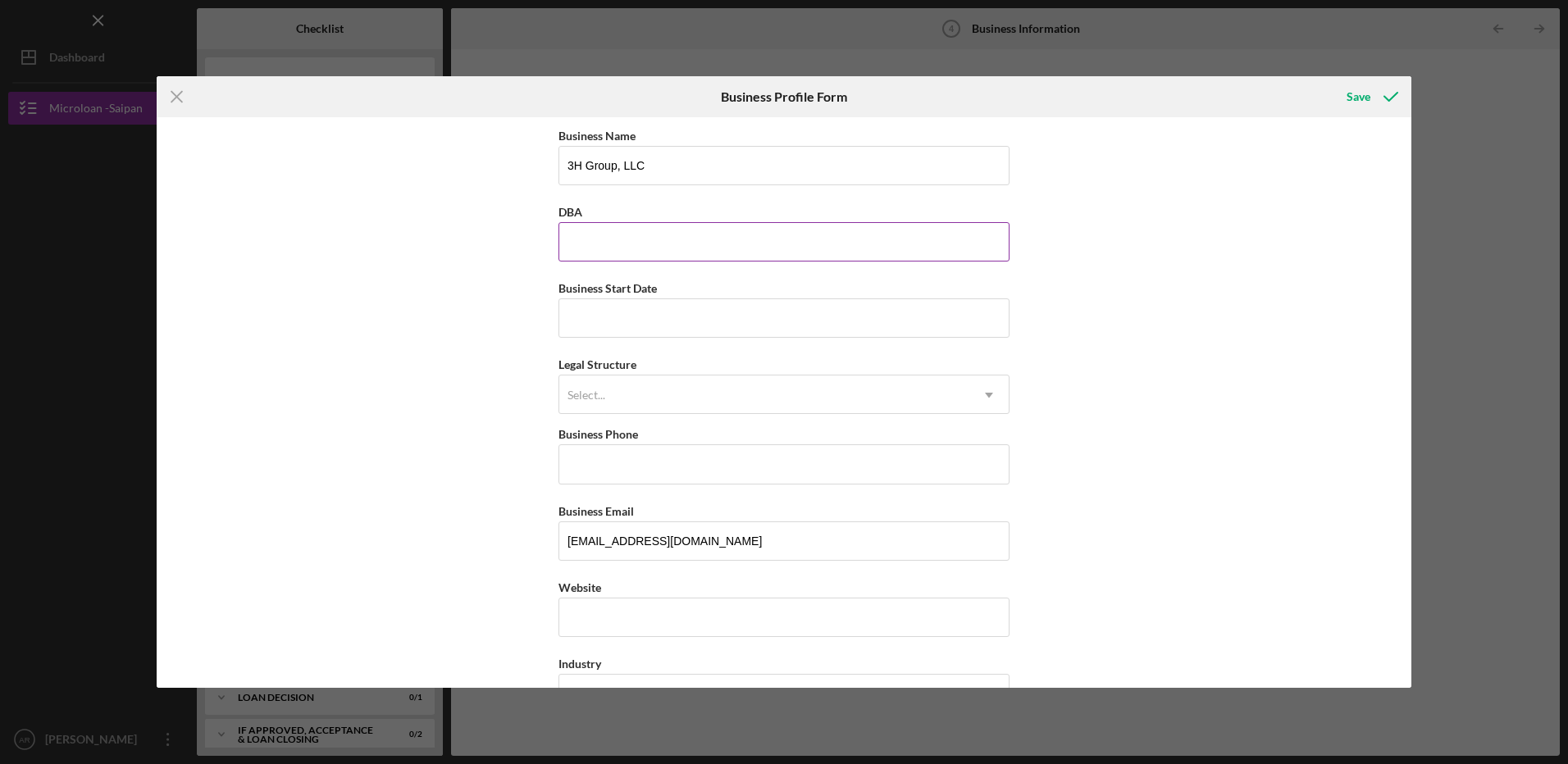
click at [625, 242] on input "DBA" at bounding box center [784, 242] width 451 height 39
type input "Luxury Laundry 1 / Luxury Retail Store / 3H Accounting Service"
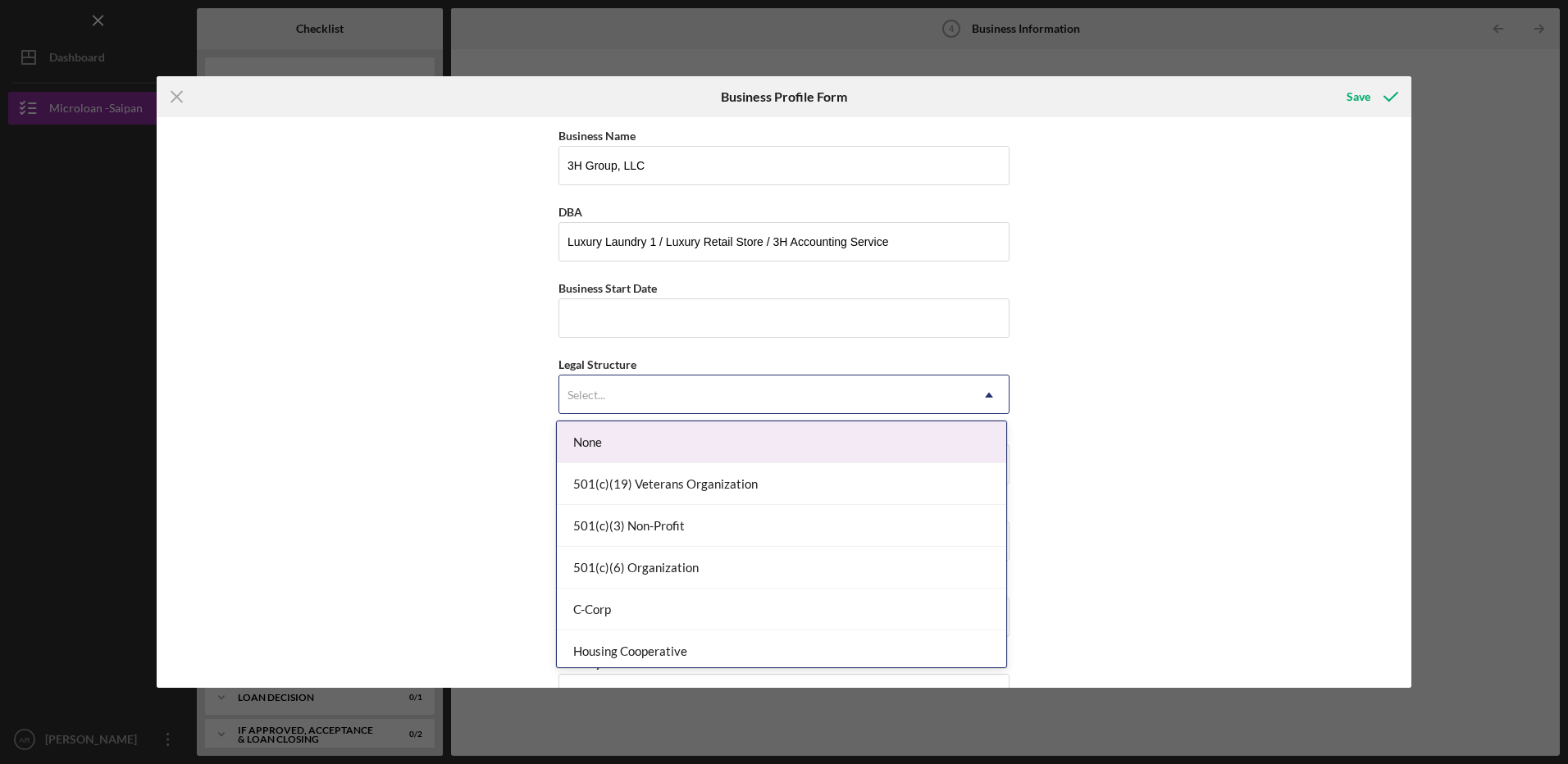
click at [984, 400] on icon "Icon/Dropdown Arrow" at bounding box center [989, 395] width 39 height 39
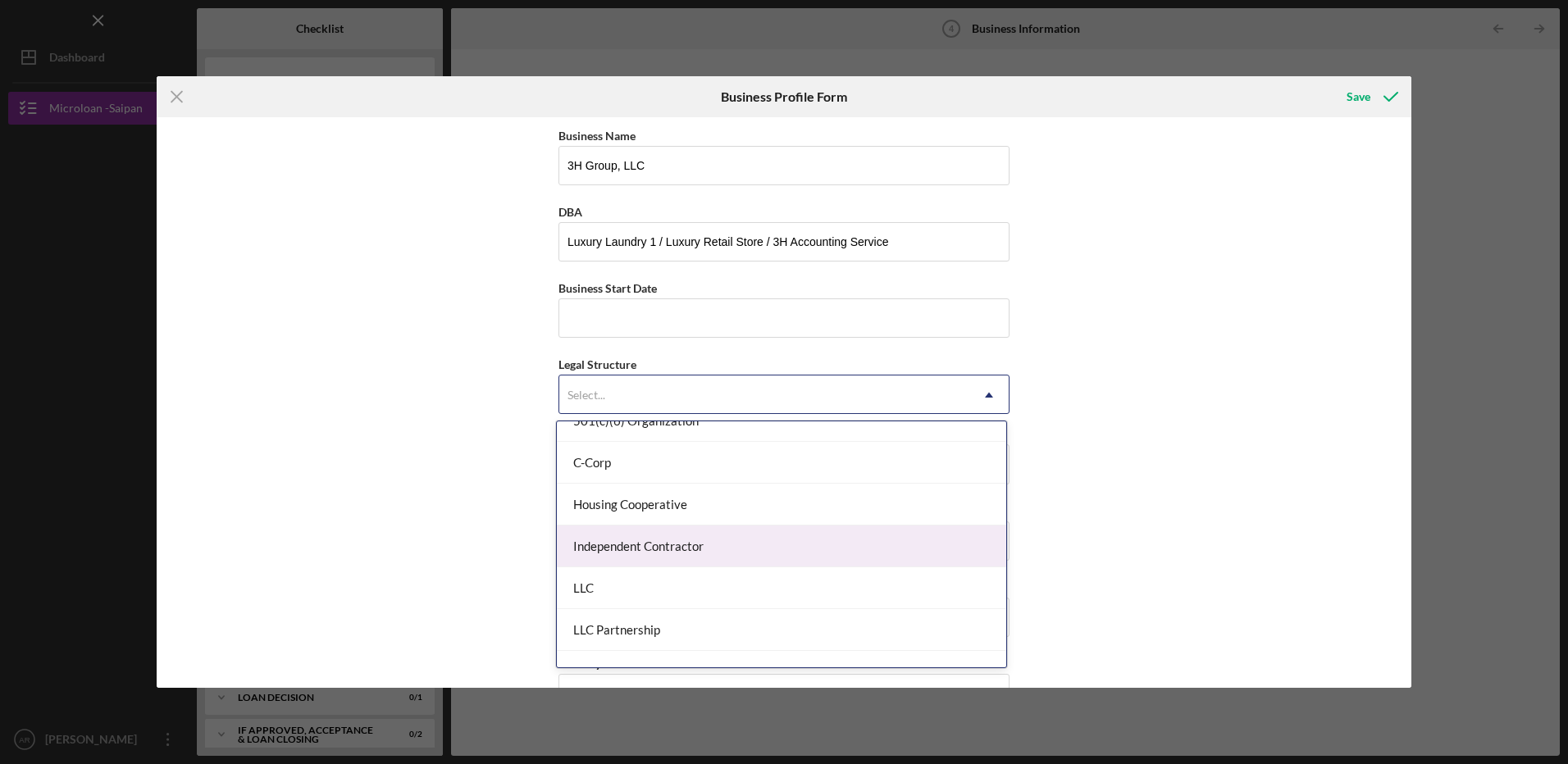
scroll to position [164, 0]
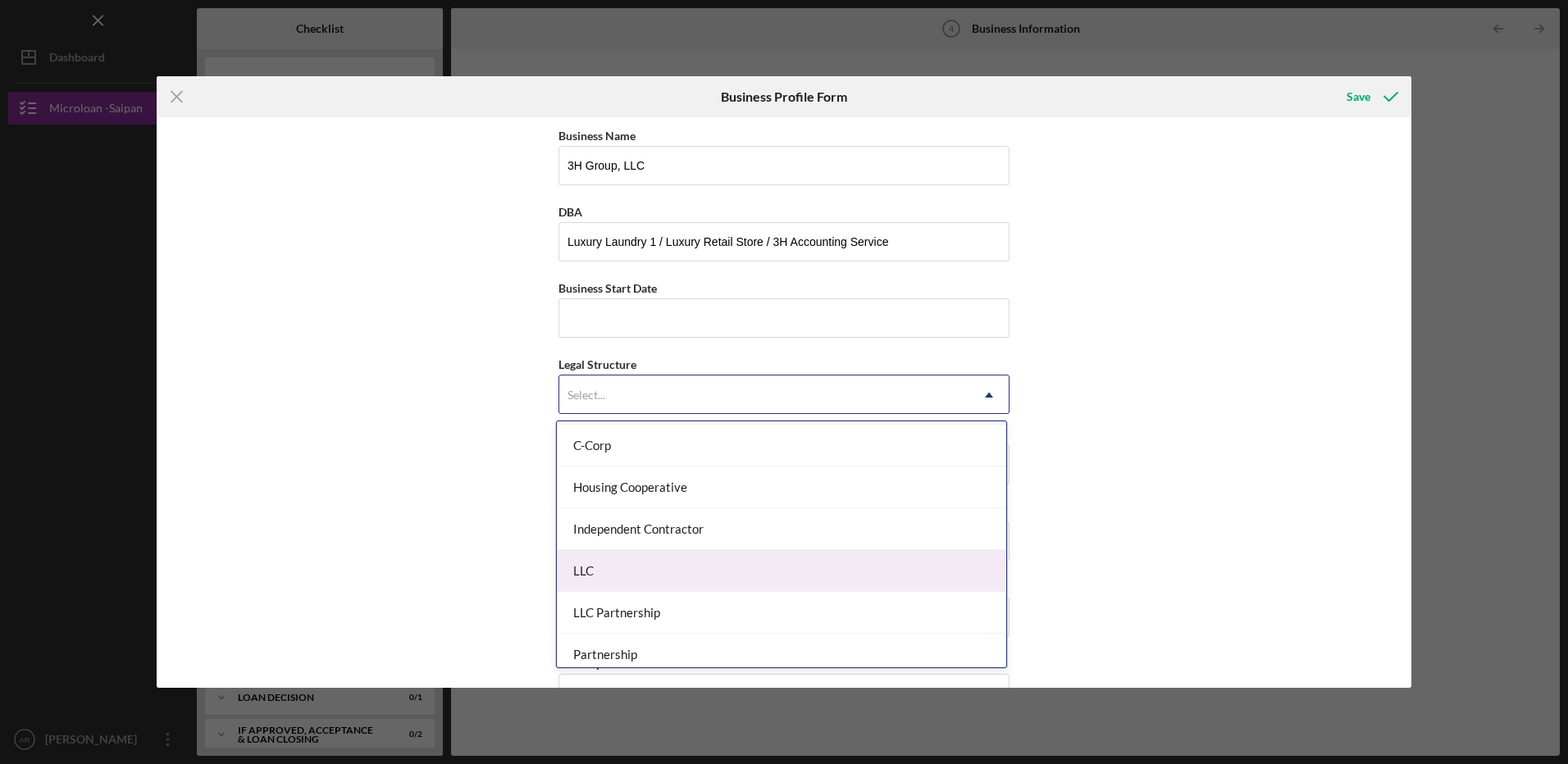
click at [916, 566] on div "LLC" at bounding box center [782, 571] width 449 height 42
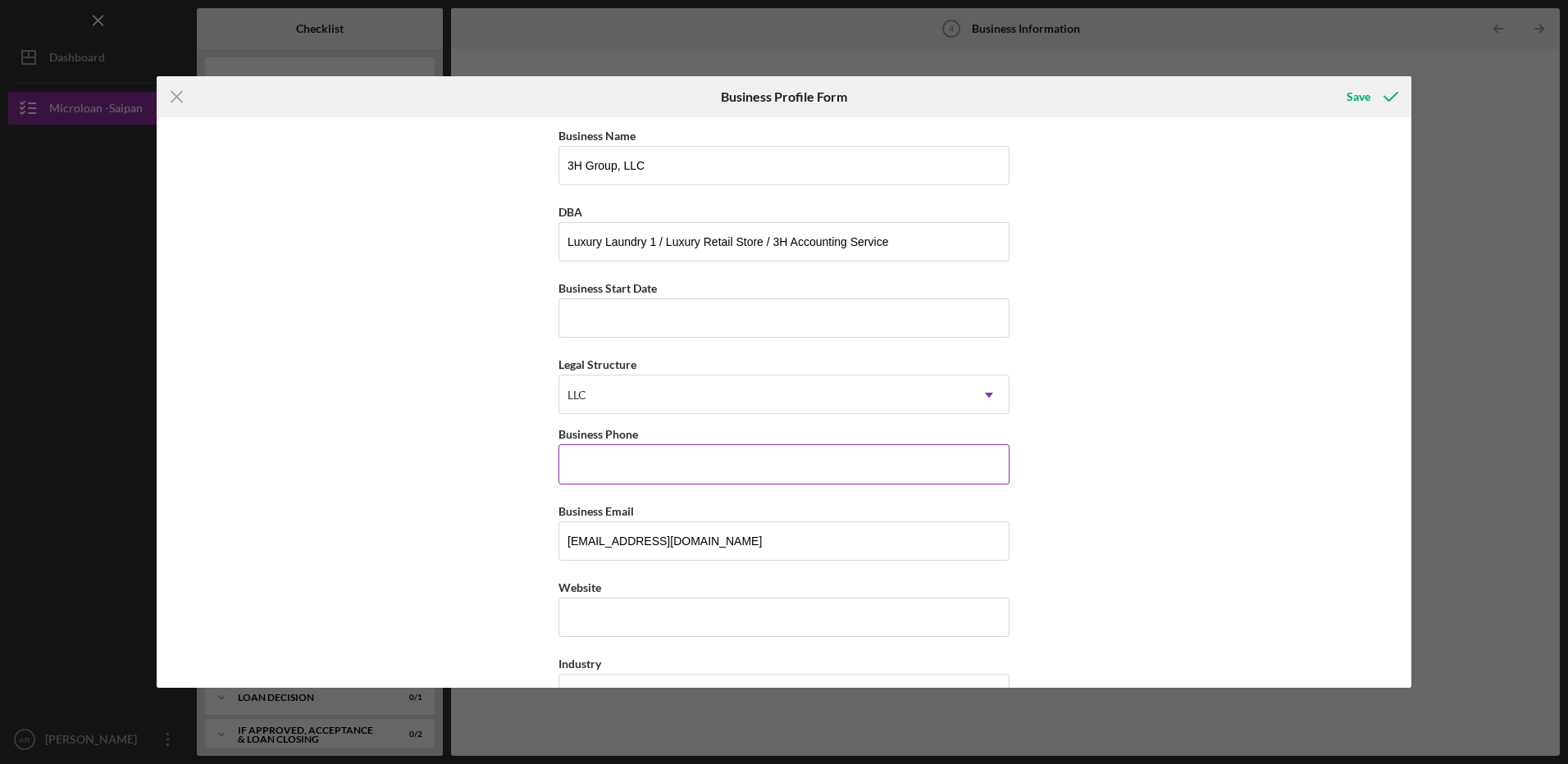
click at [873, 455] on input "Business Phone" at bounding box center [784, 464] width 451 height 39
type input "[PHONE_NUMBER]"
type input "[EMAIL_ADDRESS][DOMAIN_NAME]"
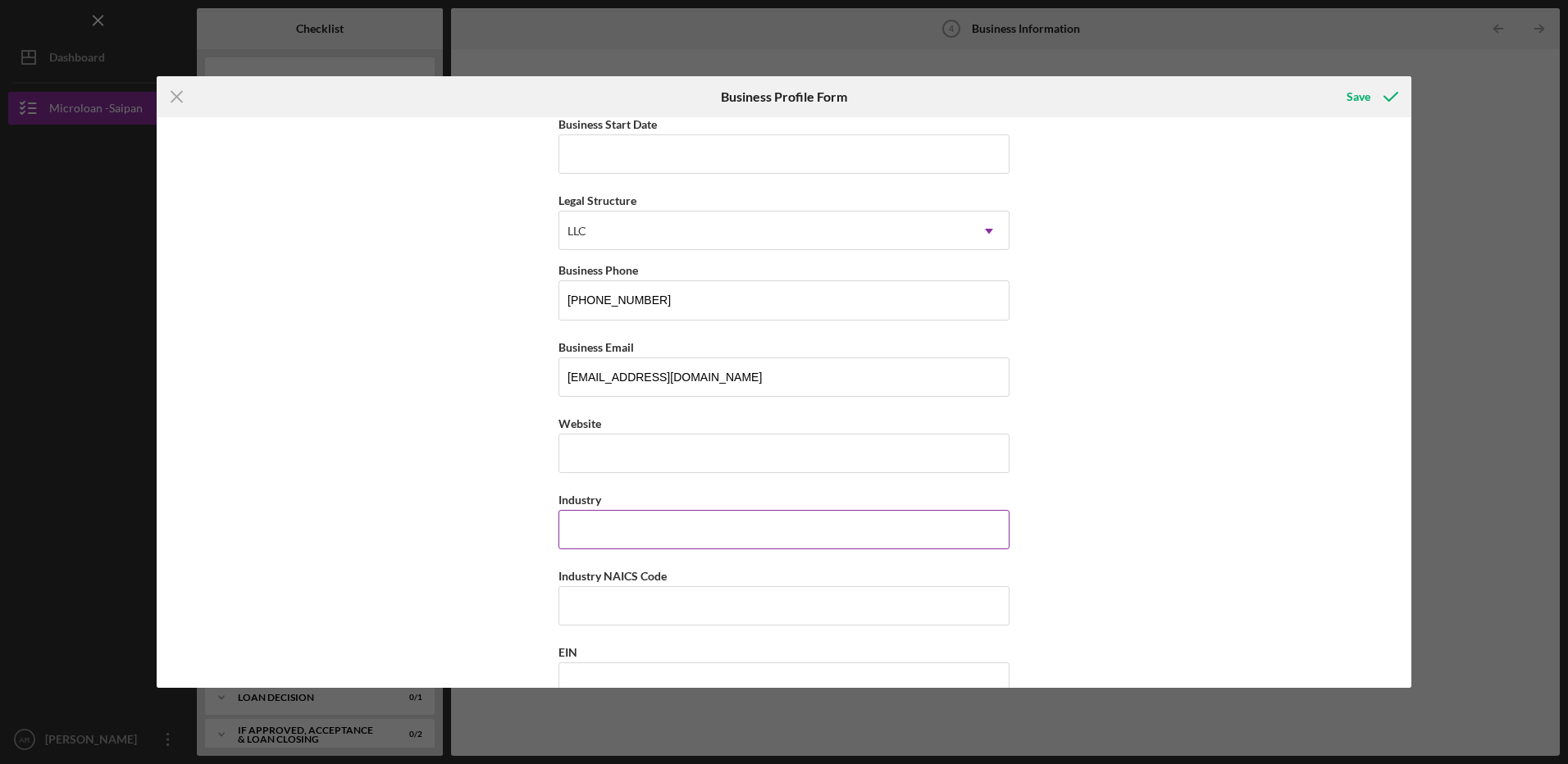
click at [857, 537] on input "Industry" at bounding box center [784, 530] width 451 height 39
click at [805, 454] on input "Website" at bounding box center [784, 453] width 451 height 39
click at [785, 527] on input "Industry" at bounding box center [784, 530] width 451 height 39
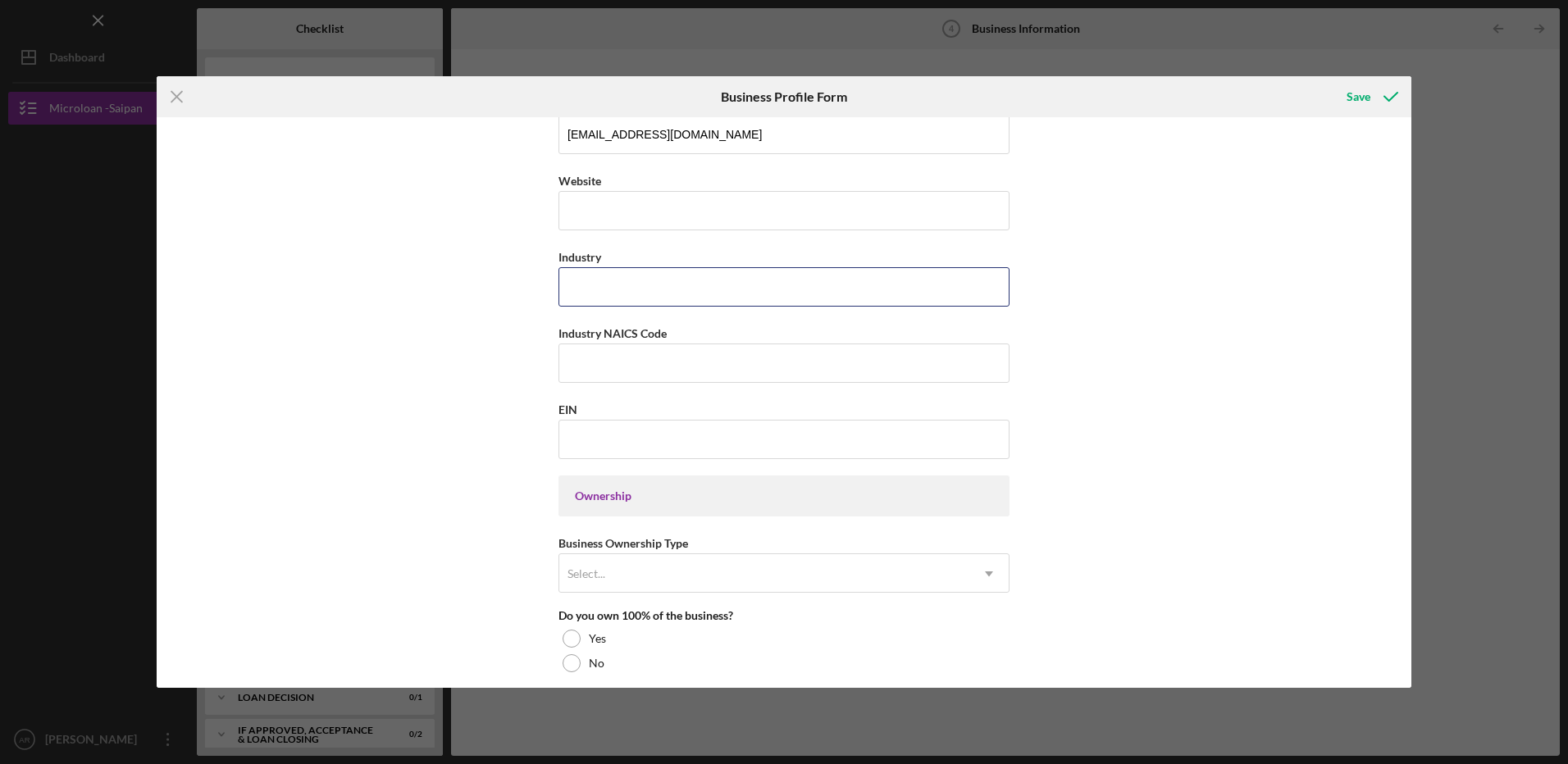
scroll to position [410, 0]
click at [623, 440] on input "EIN" at bounding box center [784, 436] width 451 height 39
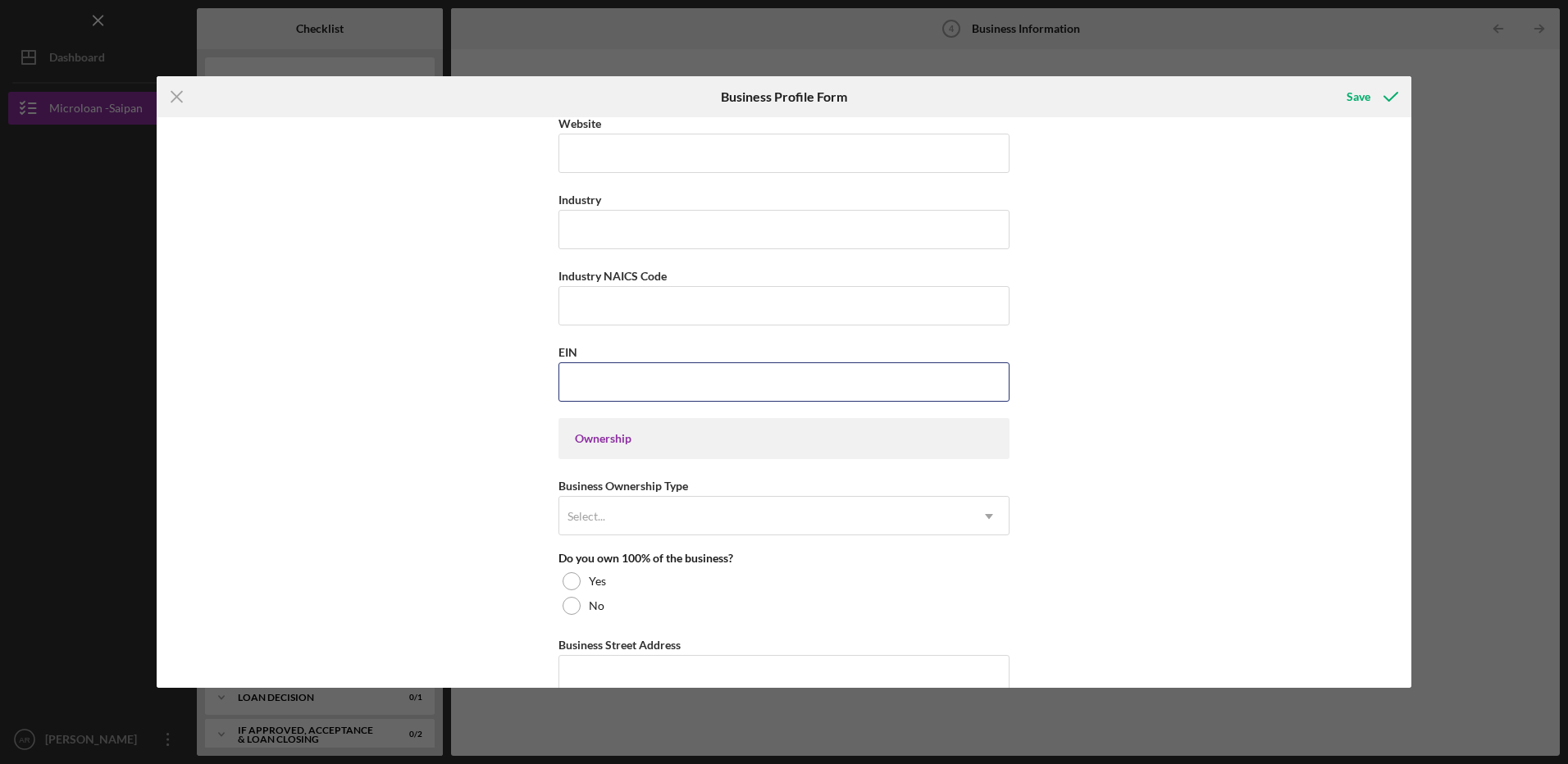
scroll to position [492, 0]
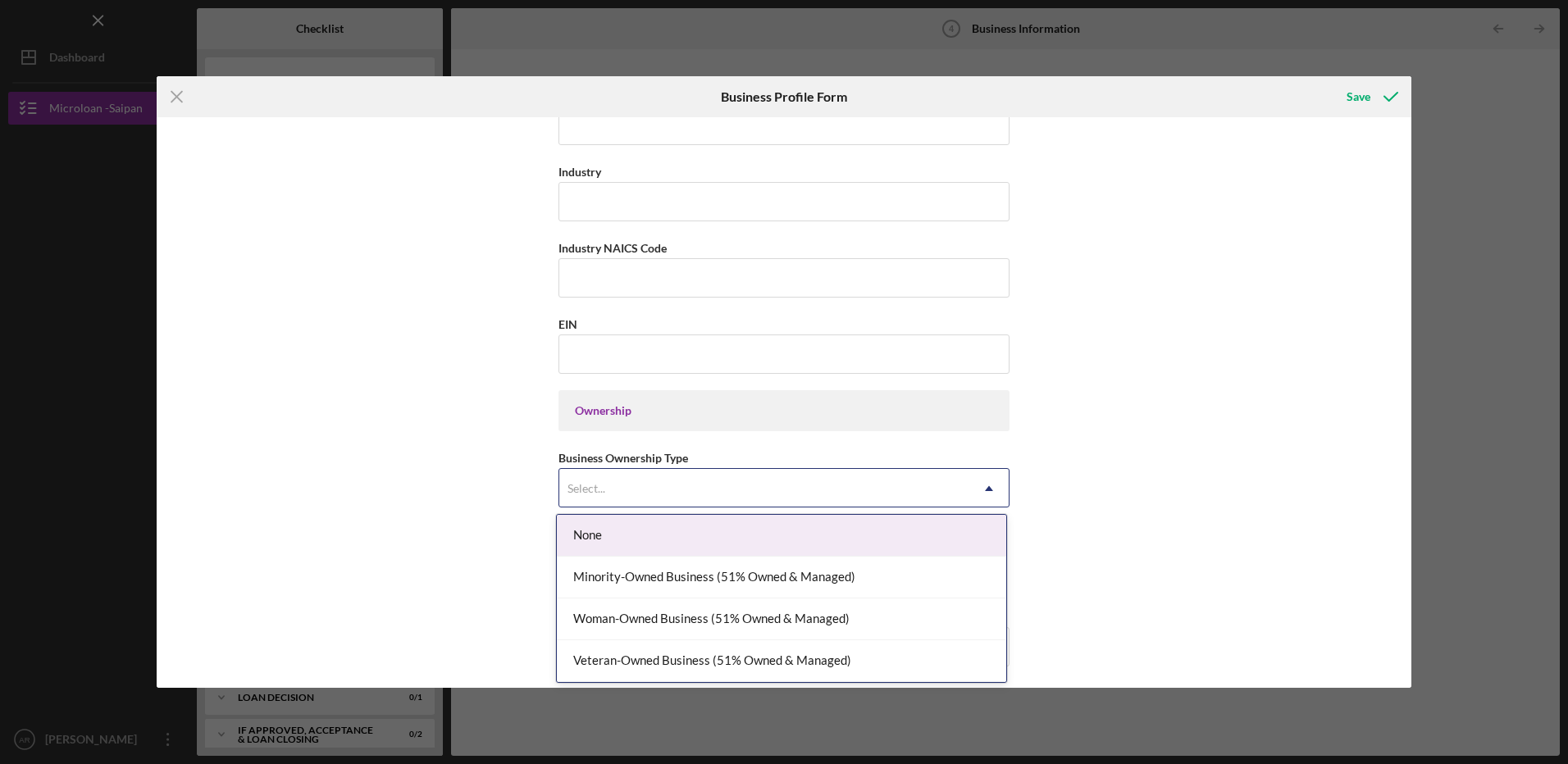
click at [997, 493] on icon "Icon/Dropdown Arrow" at bounding box center [989, 489] width 39 height 39
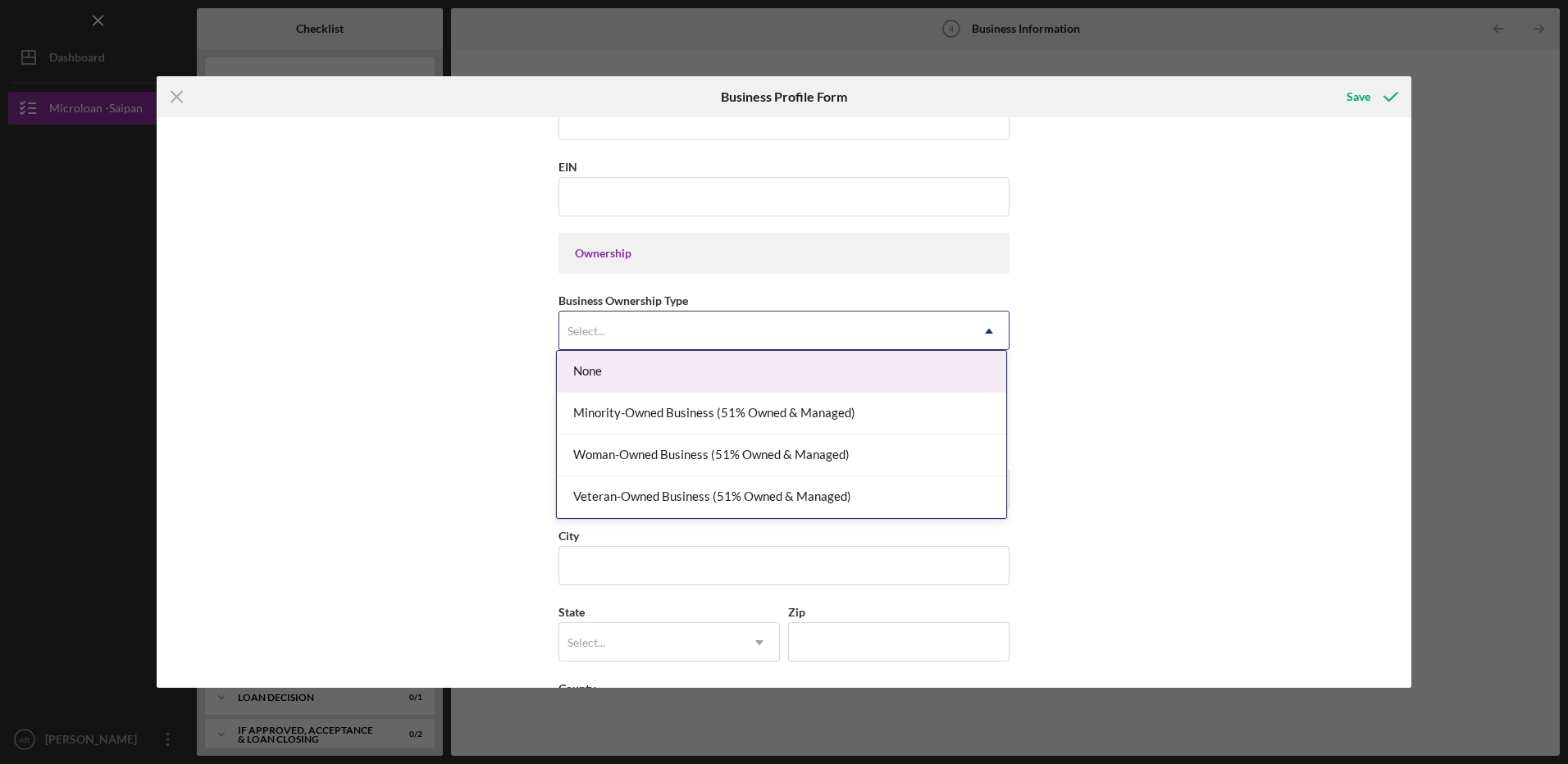
scroll to position [656, 0]
click at [1110, 377] on div "Business Name 3H Group, LLC DBA Luxury Laundry 1 / Luxury Retail Store / 3H Acc…" at bounding box center [784, 403] width 1254 height 571
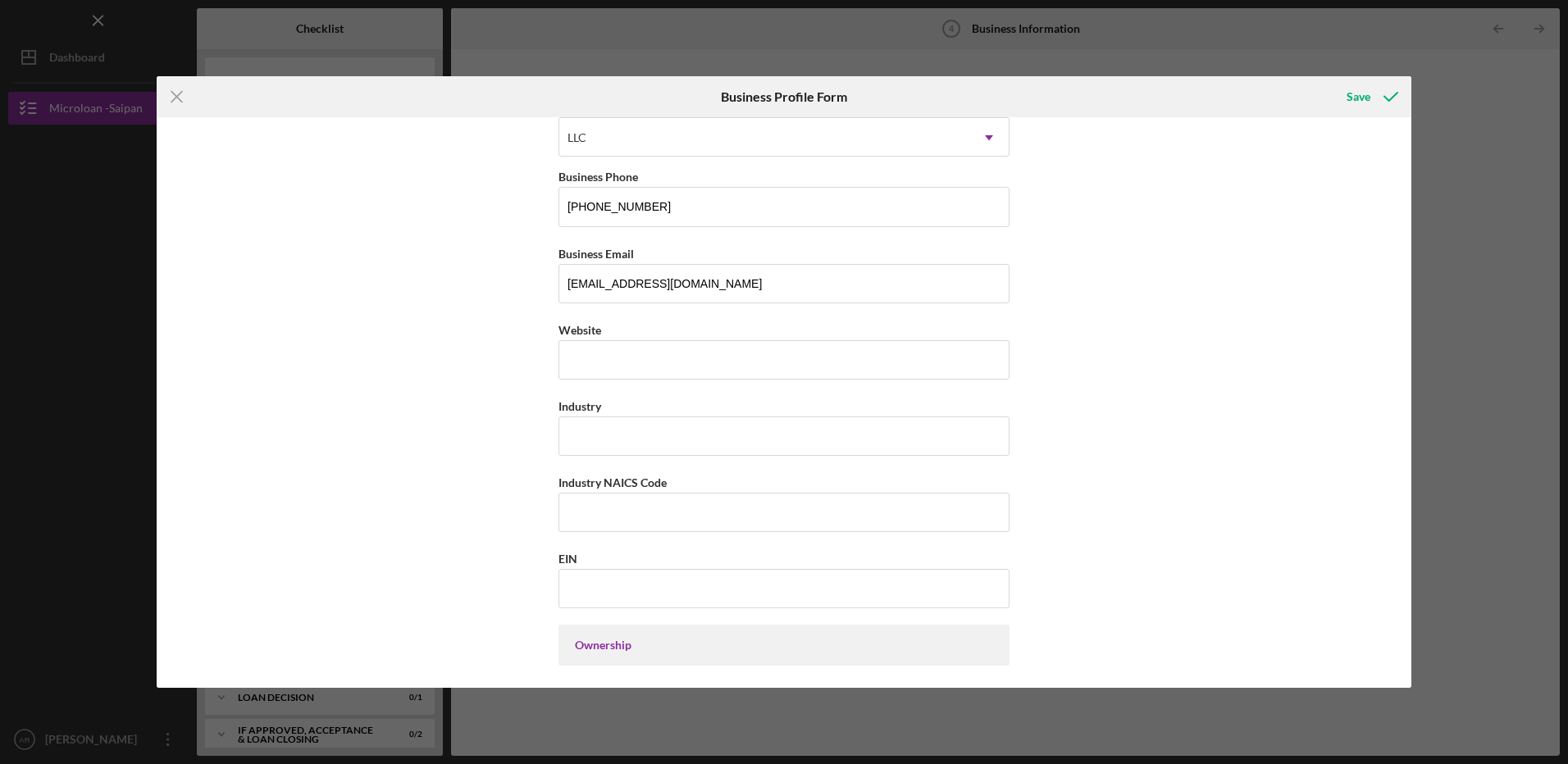
scroll to position [246, 0]
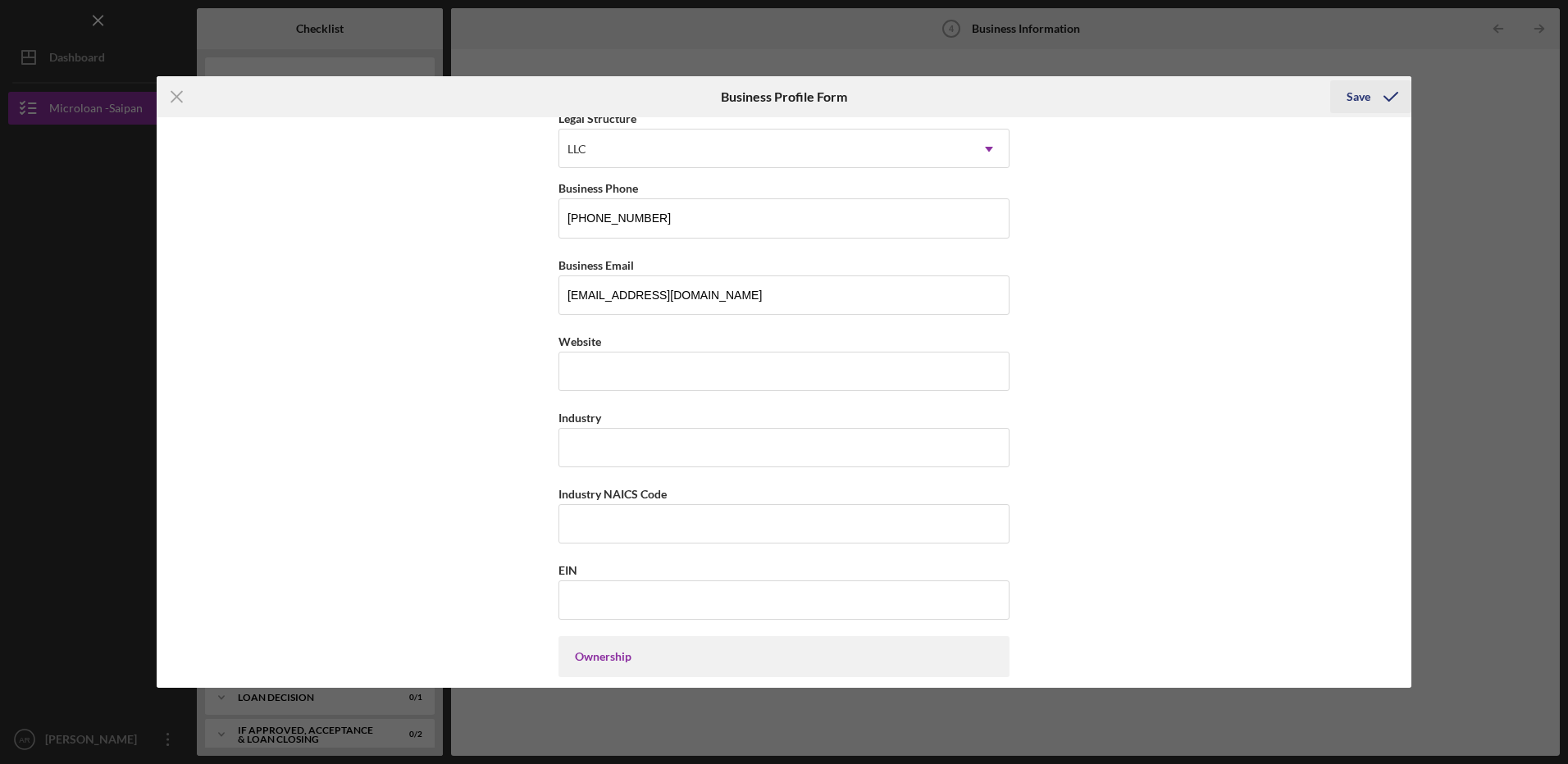
click at [1362, 97] on div "Save" at bounding box center [1357, 96] width 23 height 33
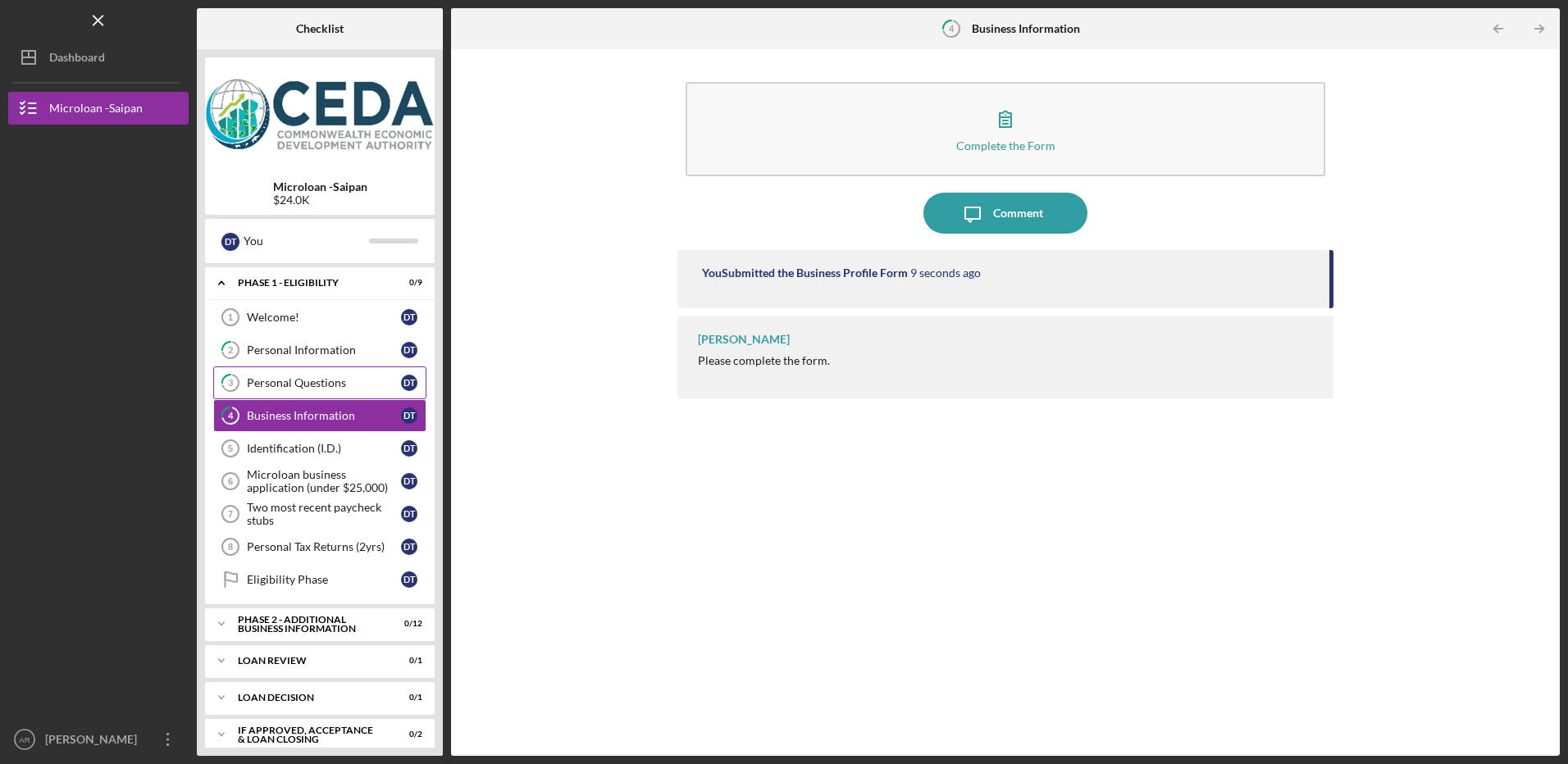
click at [302, 383] on div "Personal Questions" at bounding box center [324, 383] width 154 height 13
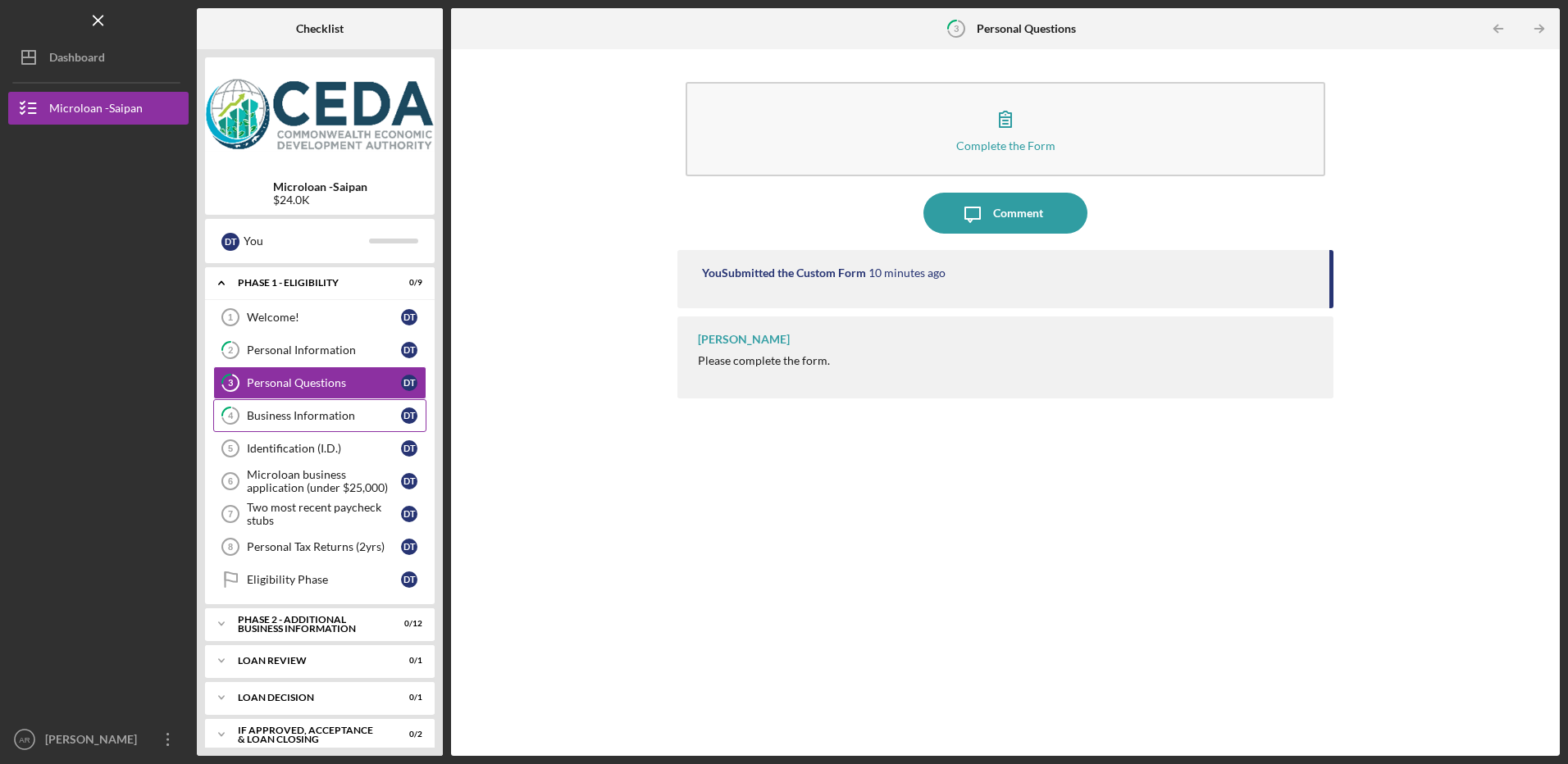
click at [297, 410] on div "Business Information" at bounding box center [324, 416] width 154 height 13
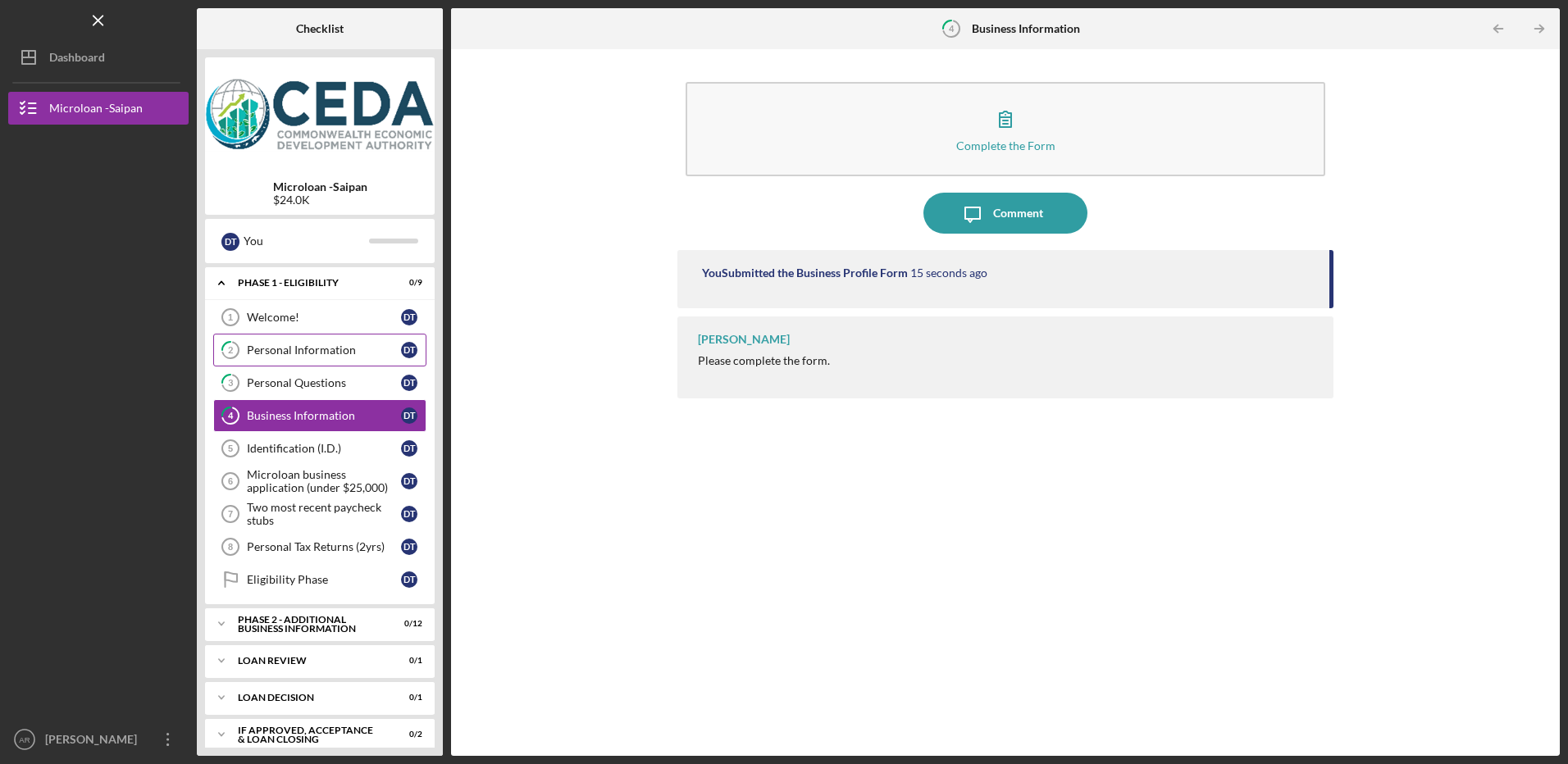
click at [288, 347] on div "Personal Information" at bounding box center [324, 350] width 154 height 13
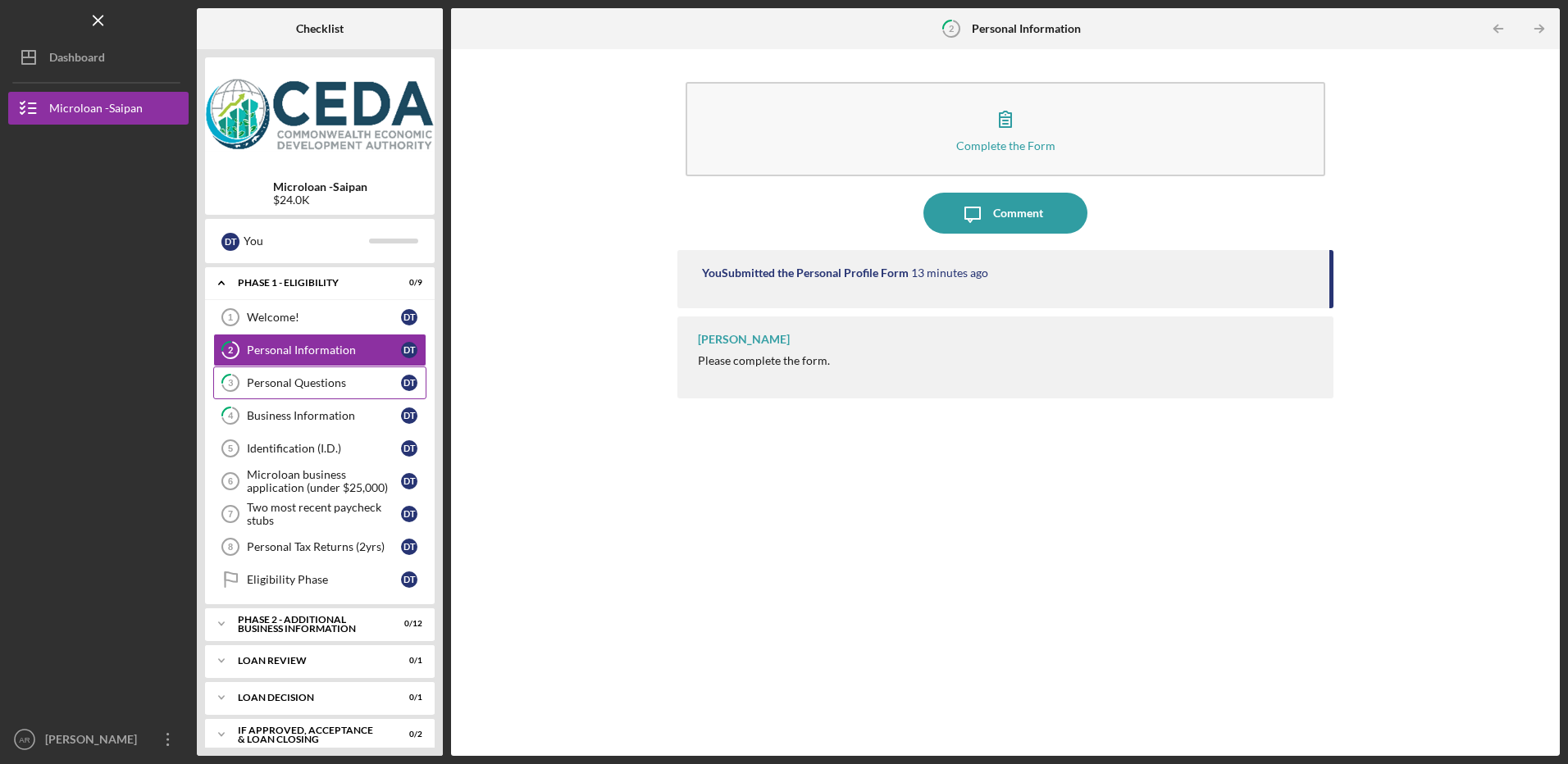
click at [306, 378] on div "Personal Questions" at bounding box center [324, 383] width 154 height 13
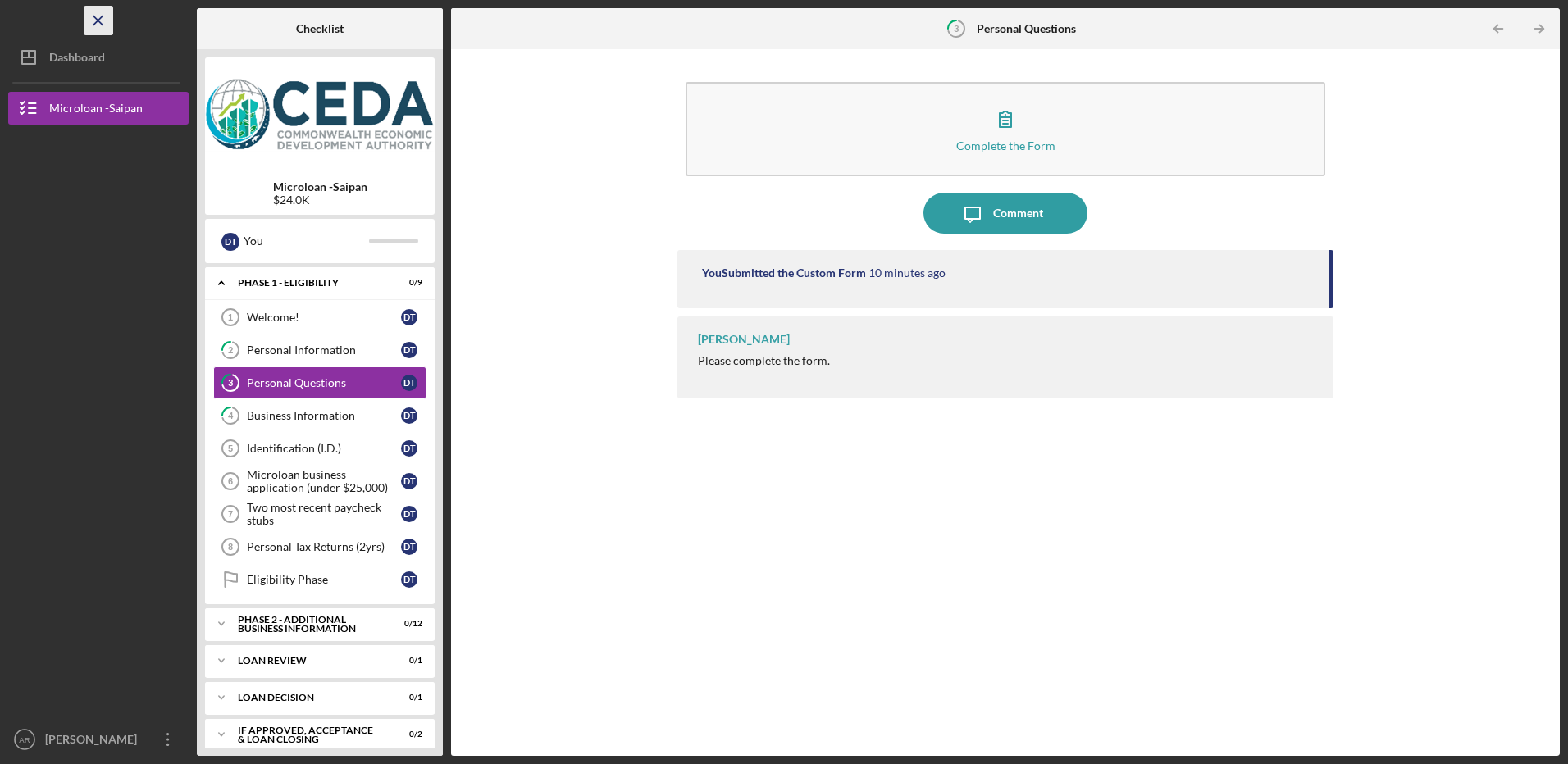
click at [95, 21] on icon "Icon/Menu Close" at bounding box center [98, 21] width 37 height 37
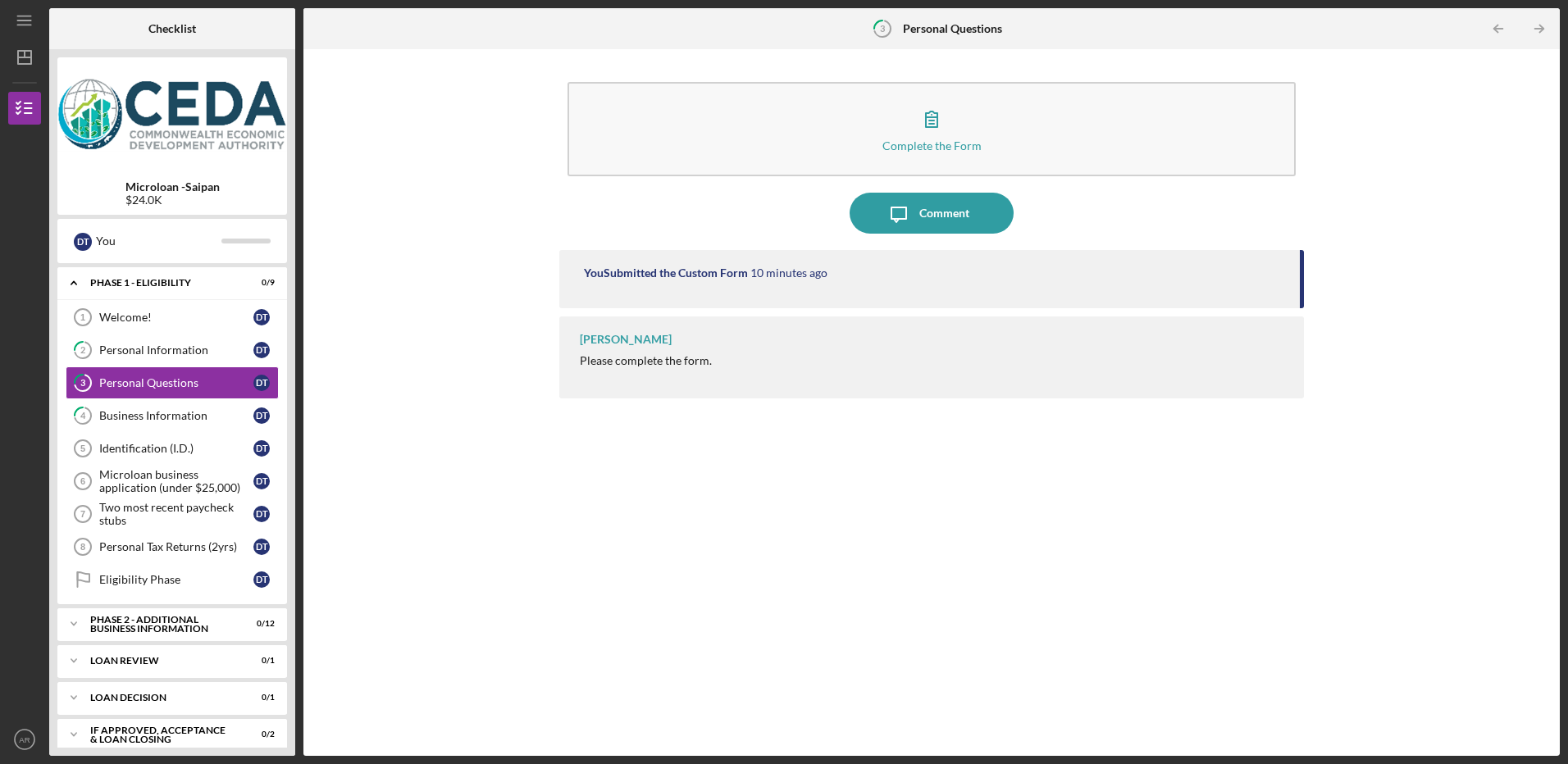
click at [963, 29] on b "Personal Questions" at bounding box center [952, 29] width 99 height 13
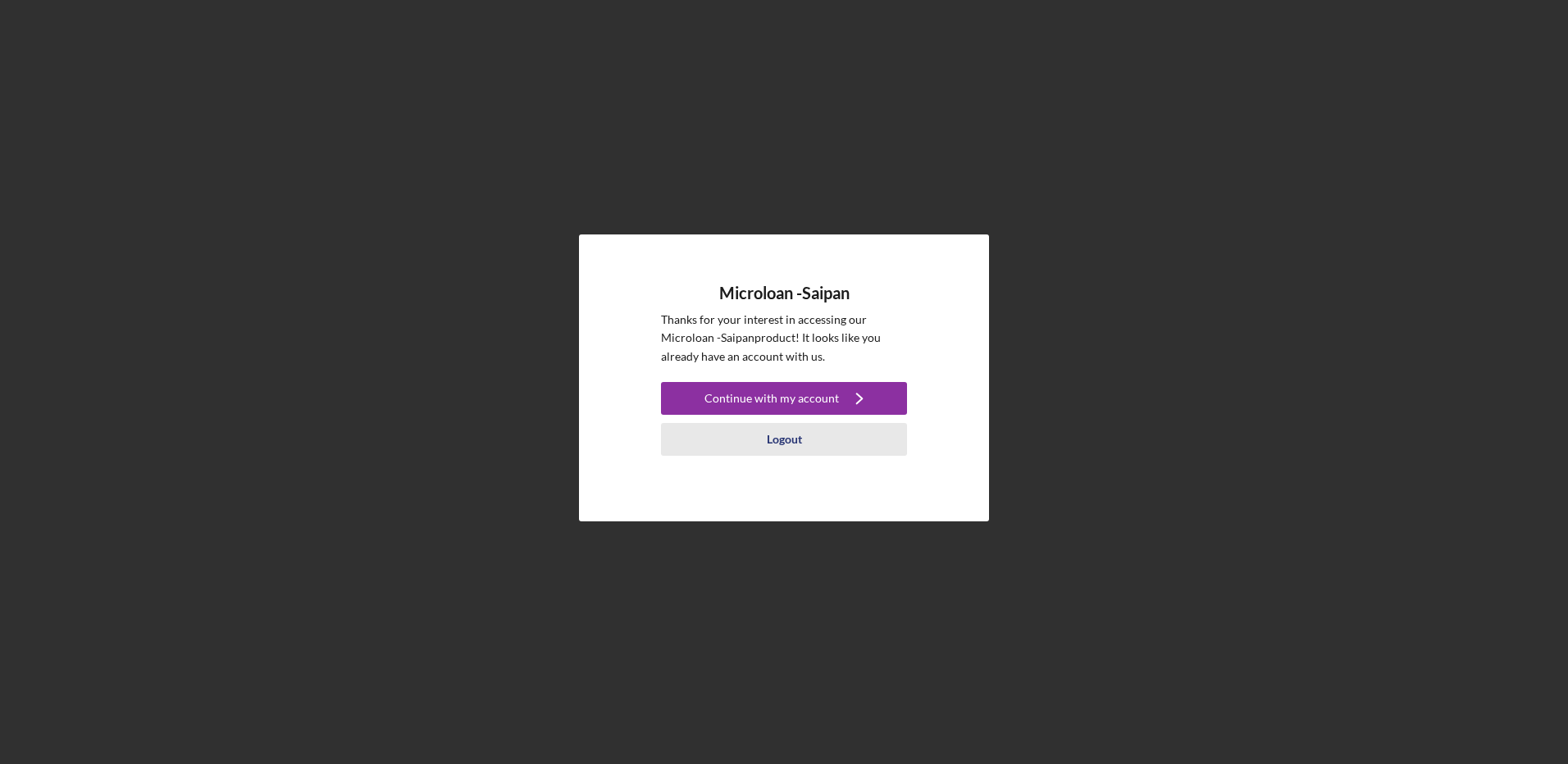
click at [842, 438] on button "Logout" at bounding box center [784, 439] width 246 height 33
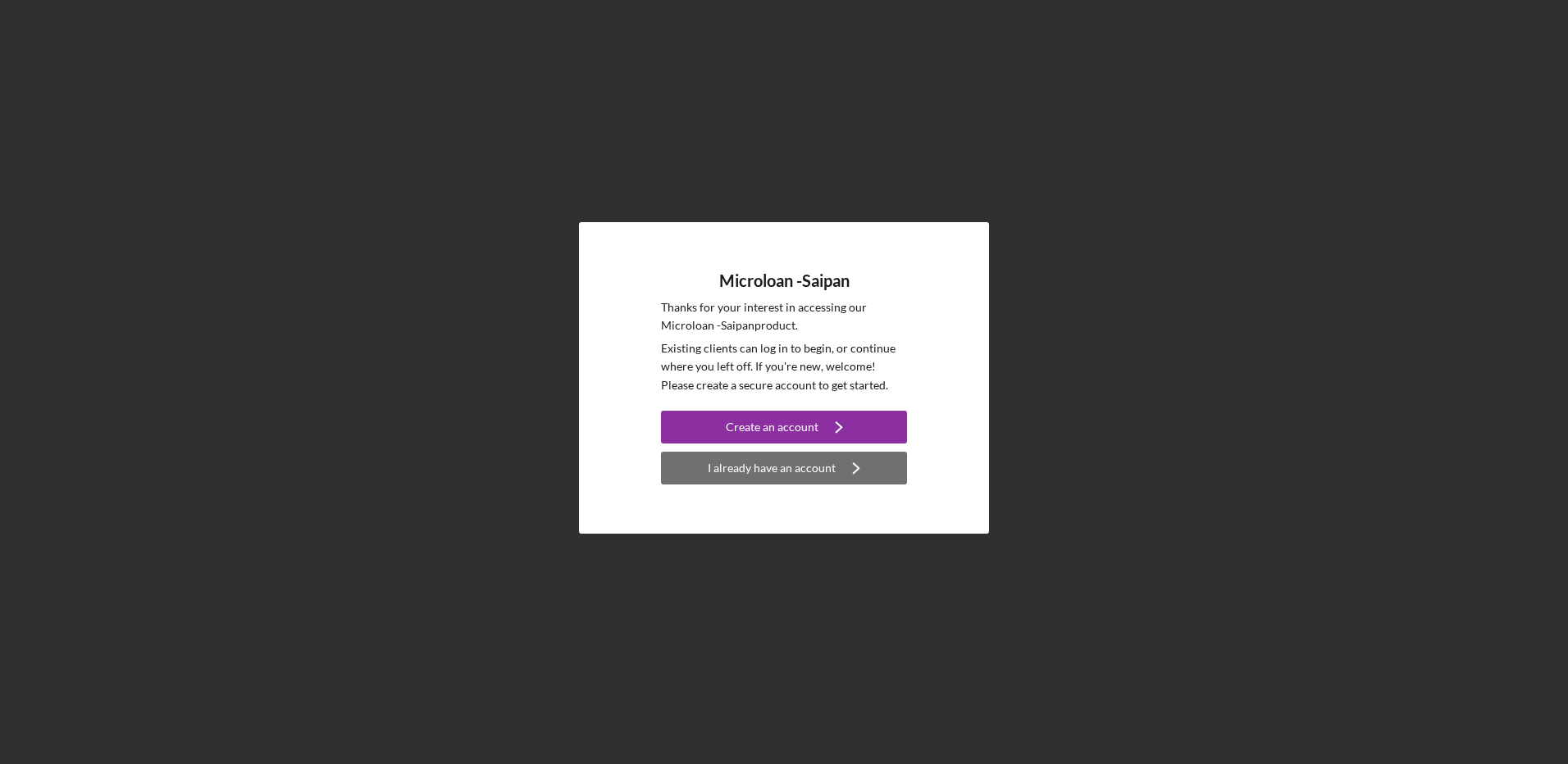
click at [842, 465] on icon "Icon/Navigate" at bounding box center [857, 468] width 41 height 41
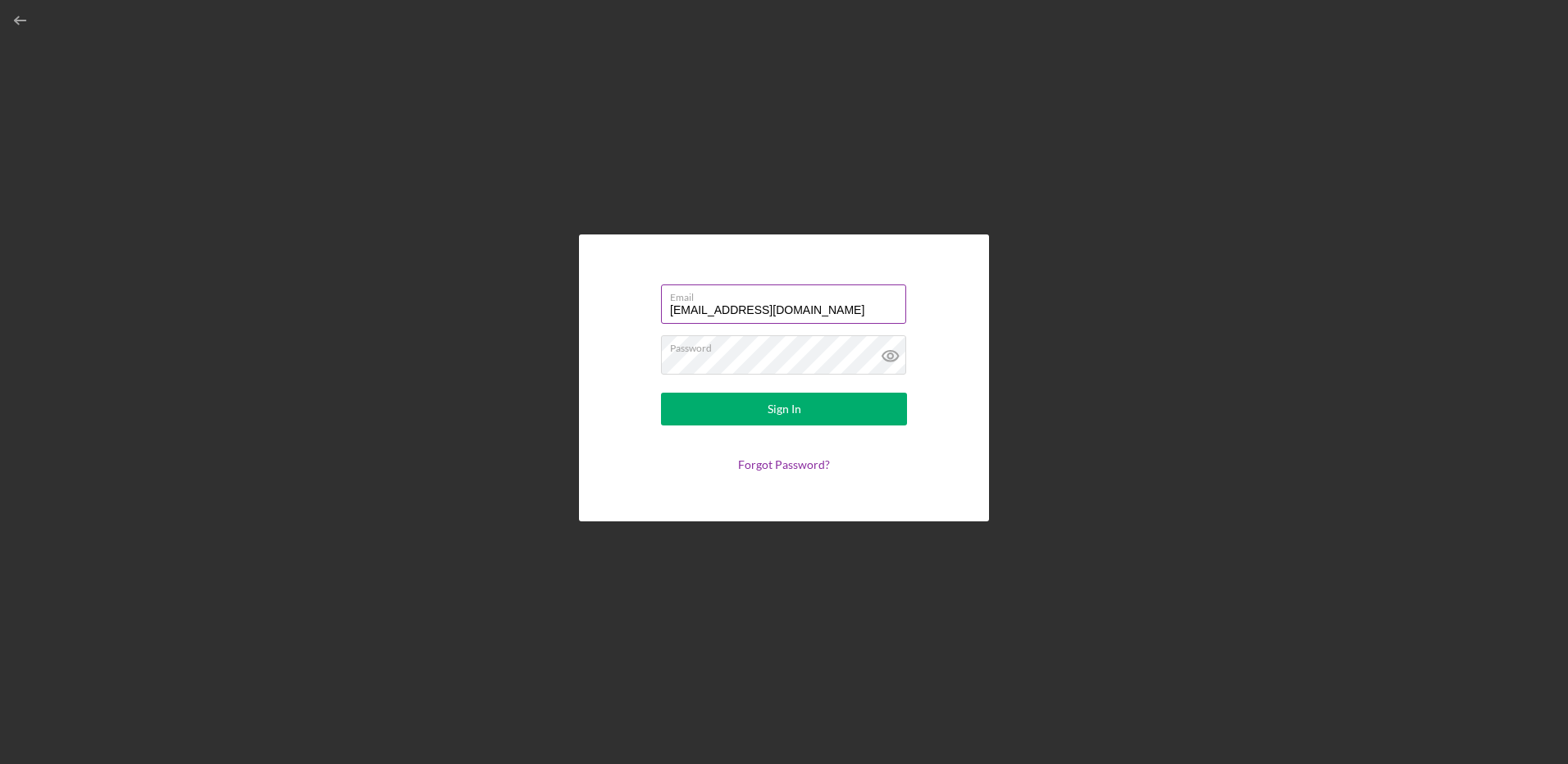
click at [843, 315] on input "phannee.unsa@gmail.com" at bounding box center [784, 304] width 245 height 39
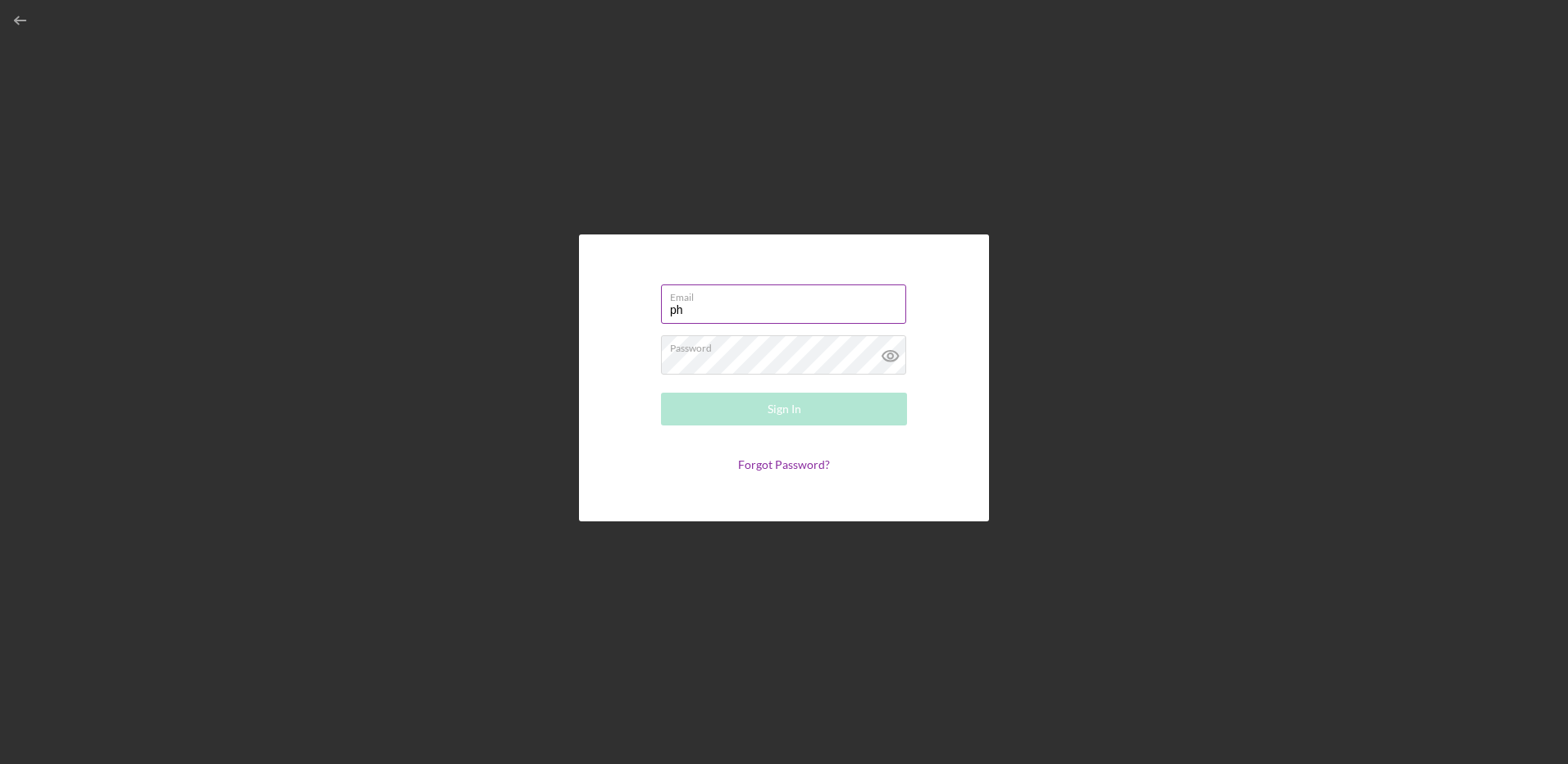
type input "p"
type input "[EMAIL_ADDRESS][DOMAIN_NAME]"
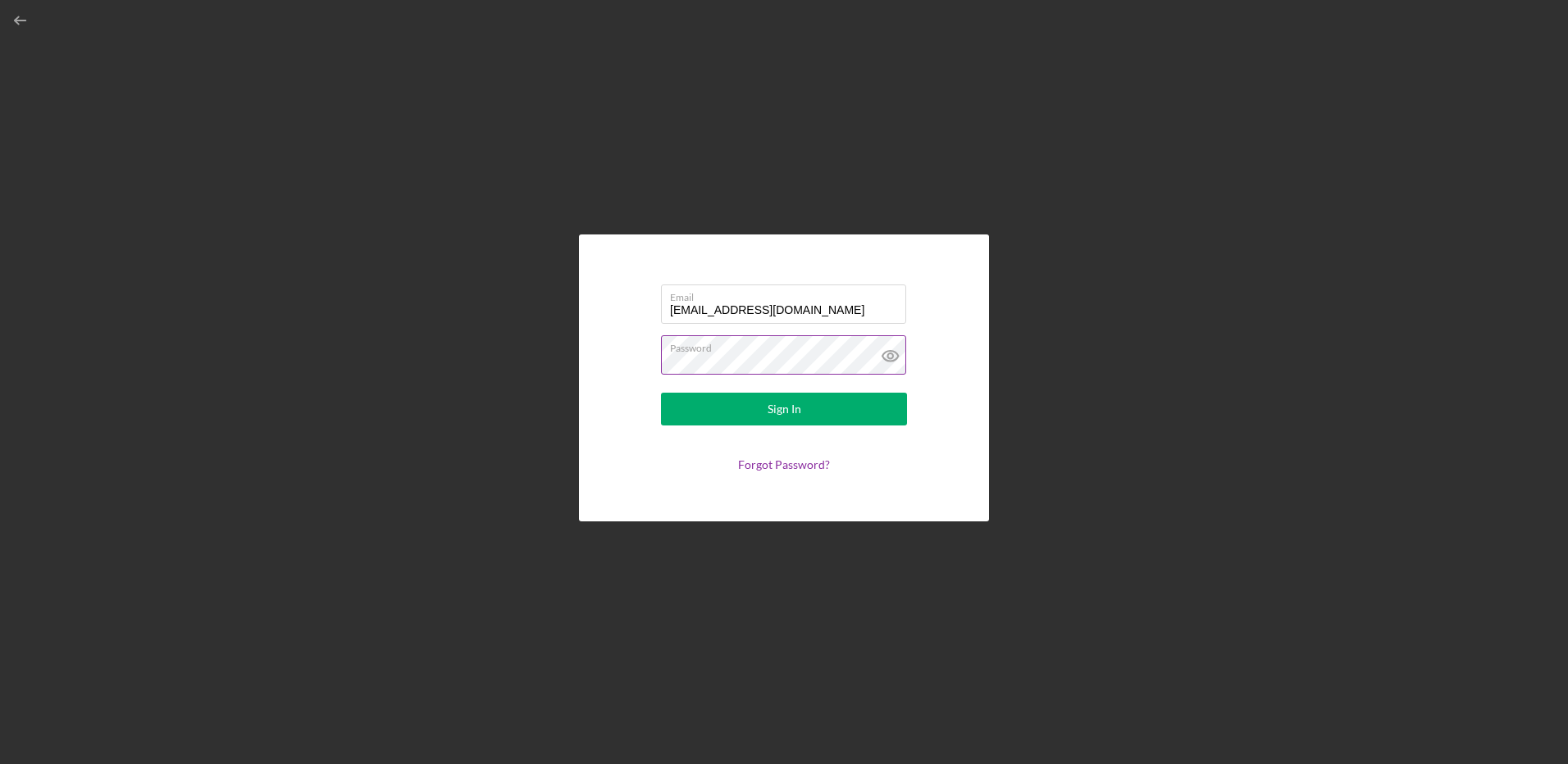
click at [889, 359] on icon at bounding box center [889, 356] width 5 height 5
click at [833, 410] on button "Sign In" at bounding box center [784, 409] width 246 height 33
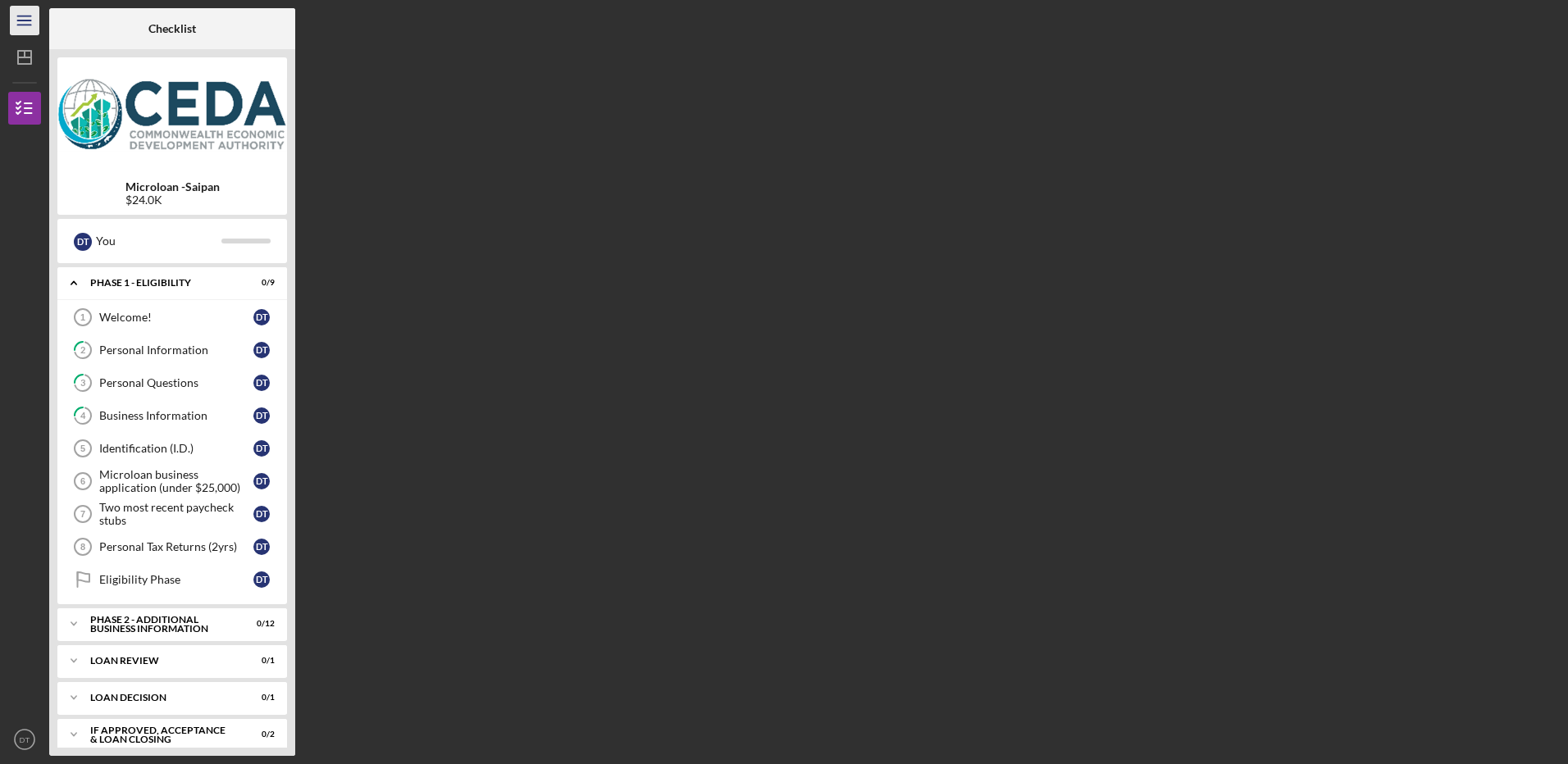
click at [30, 24] on line "button" at bounding box center [23, 24] width 13 height 0
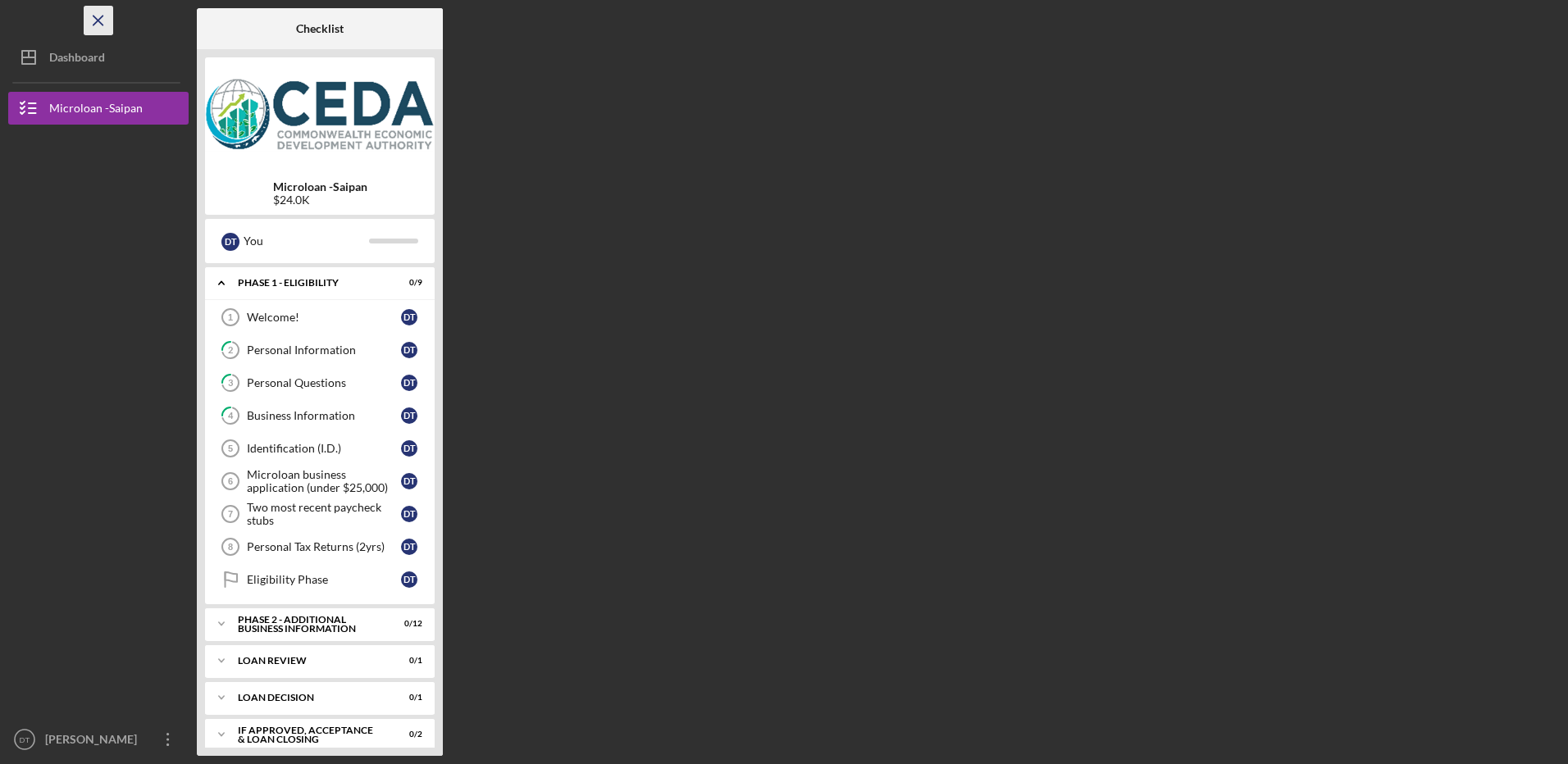
click at [100, 20] on icon "Icon/Menu Close" at bounding box center [98, 21] width 37 height 37
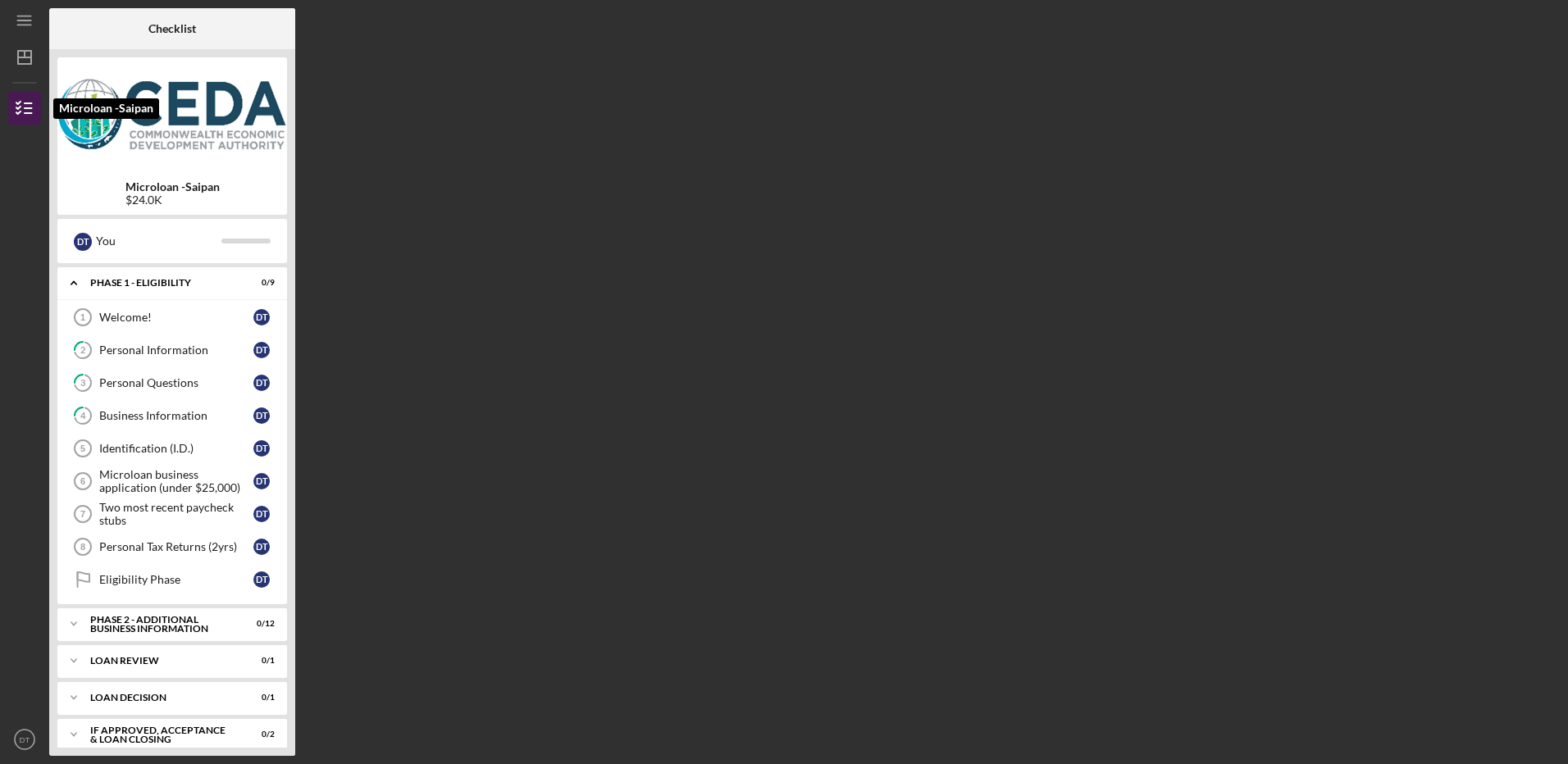
click at [27, 103] on line "button" at bounding box center [28, 103] width 7 height 0
click at [31, 57] on line "button" at bounding box center [24, 57] width 13 height 0
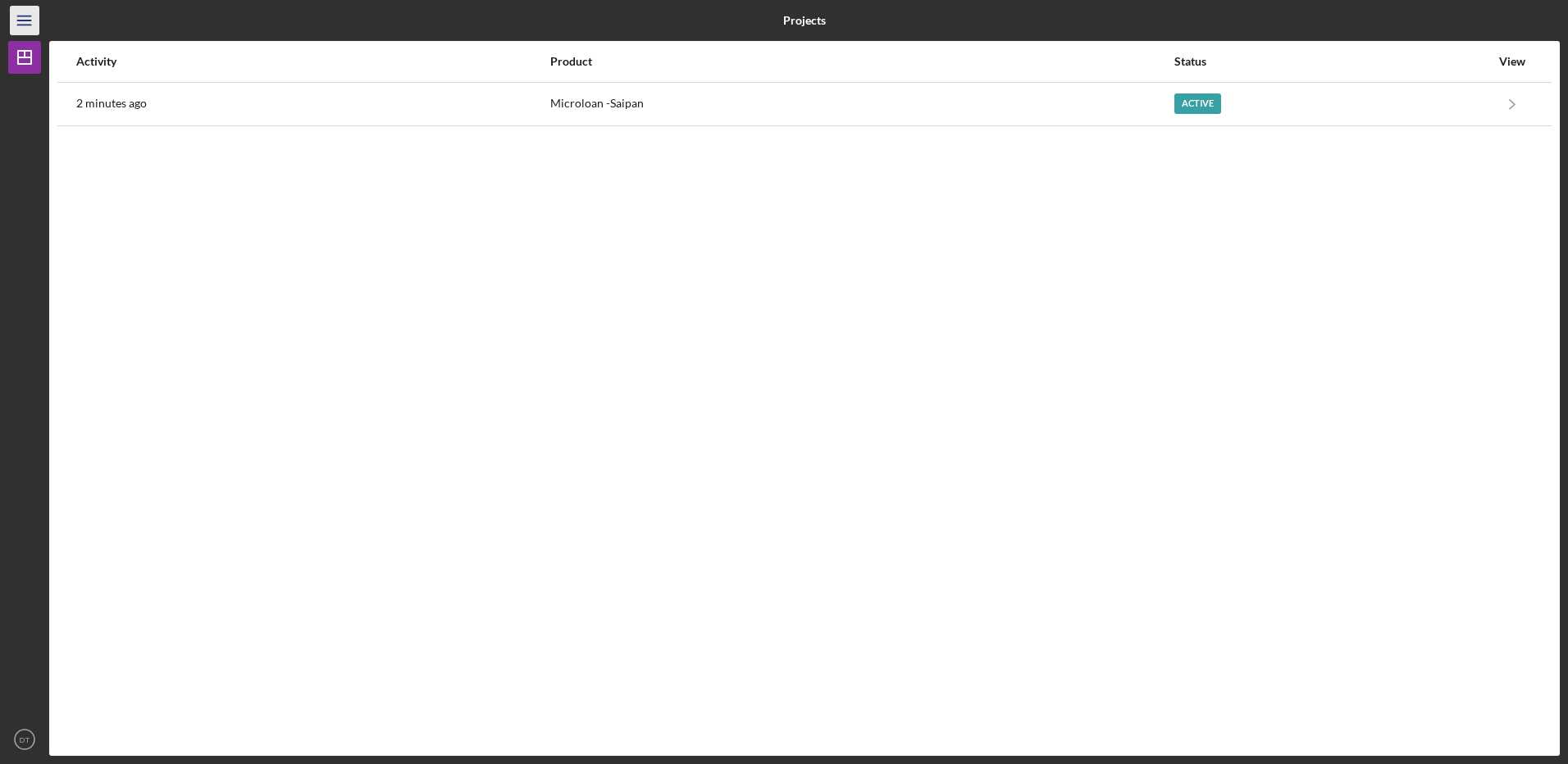
click at [22, 19] on icon "Icon/Menu" at bounding box center [24, 21] width 37 height 37
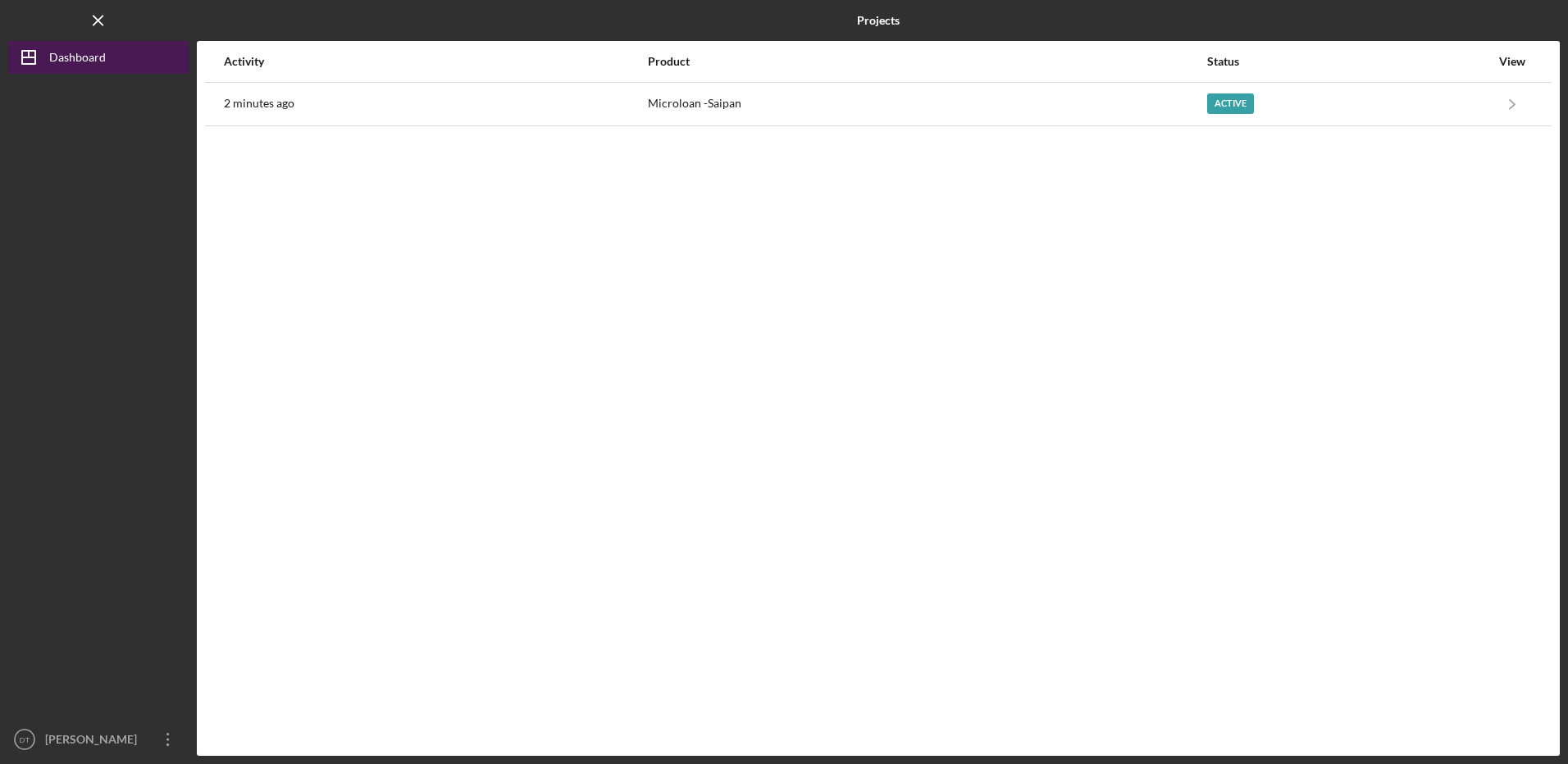
click at [60, 55] on div "Dashboard" at bounding box center [78, 59] width 56 height 37
click at [95, 17] on line "button" at bounding box center [98, 21] width 9 height 9
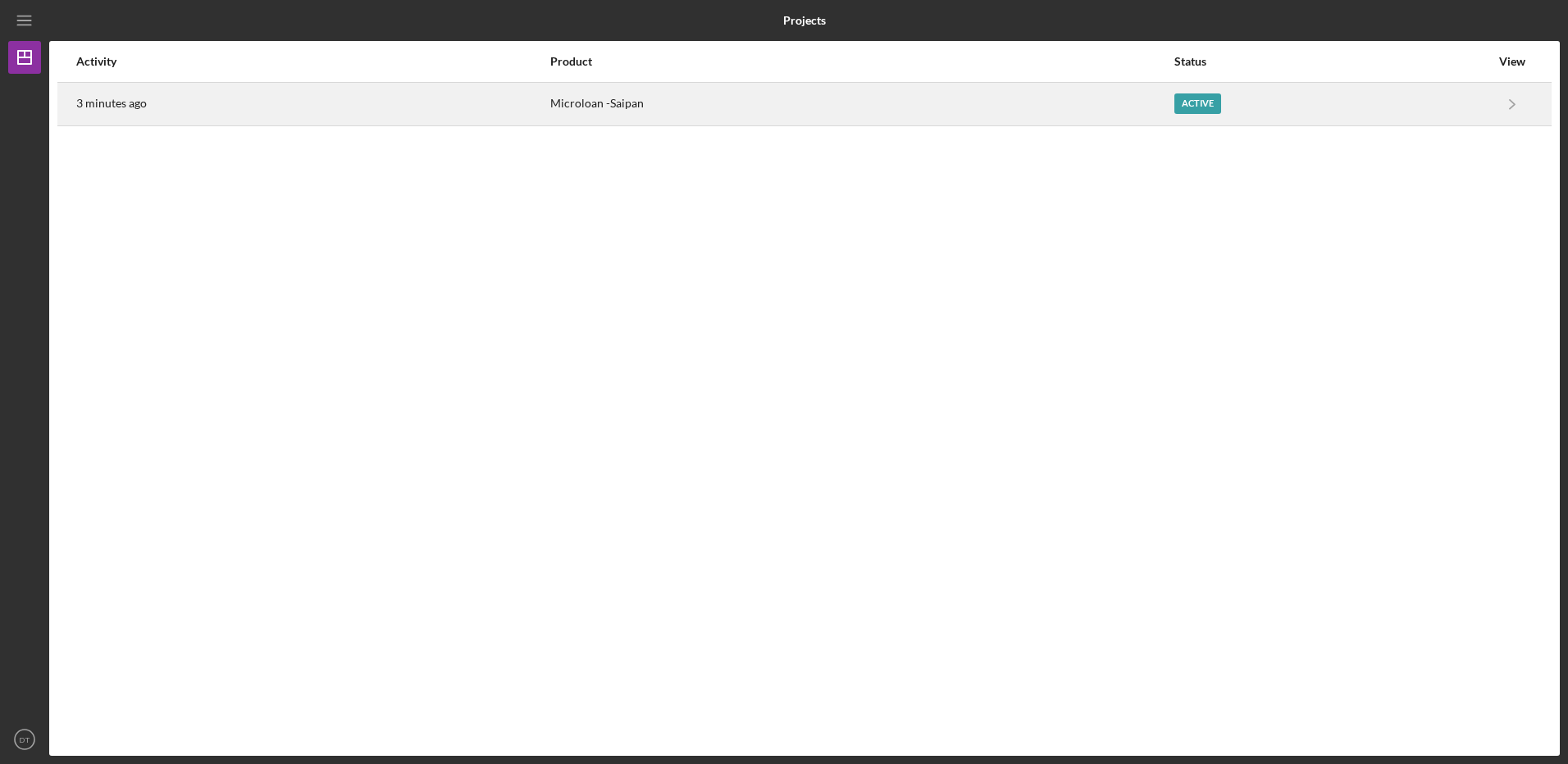
click at [581, 96] on div "Microloan -Saipan" at bounding box center [861, 104] width 623 height 41
